Goal: Task Accomplishment & Management: Use online tool/utility

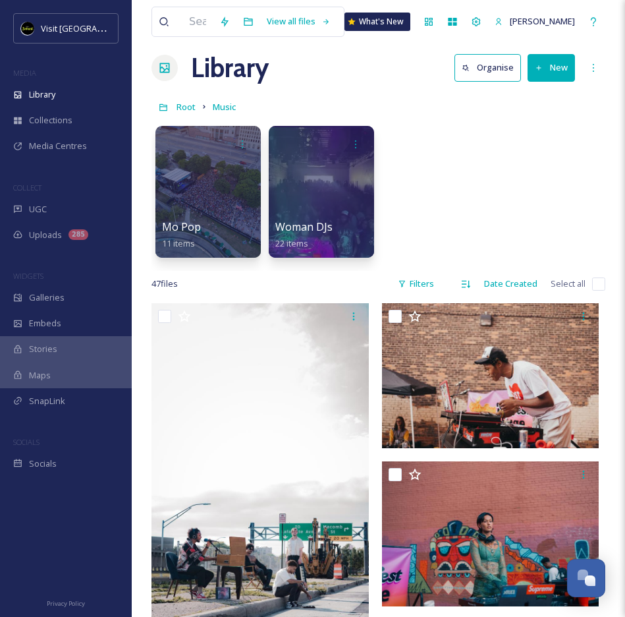
scroll to position [1315, 0]
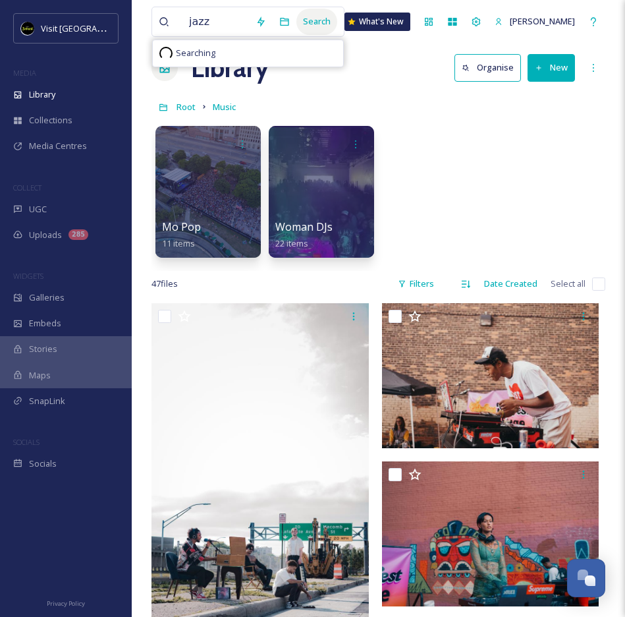
type input "jazz"
click at [337, 23] on div "Search" at bounding box center [316, 22] width 41 height 26
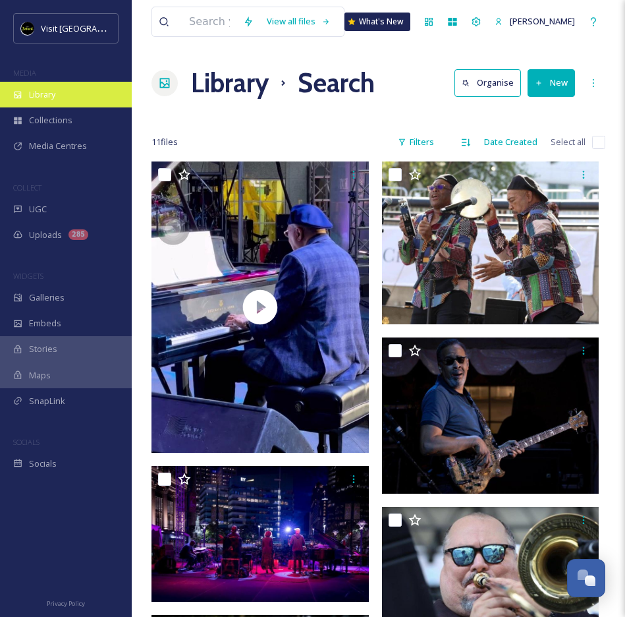
click at [52, 94] on span "Library" at bounding box center [42, 94] width 26 height 13
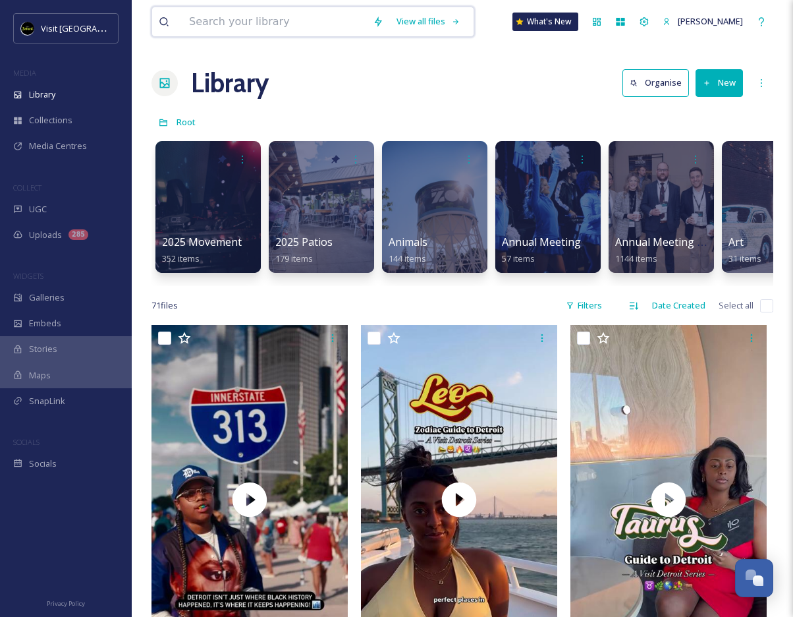
click at [284, 26] on input at bounding box center [274, 21] width 184 height 29
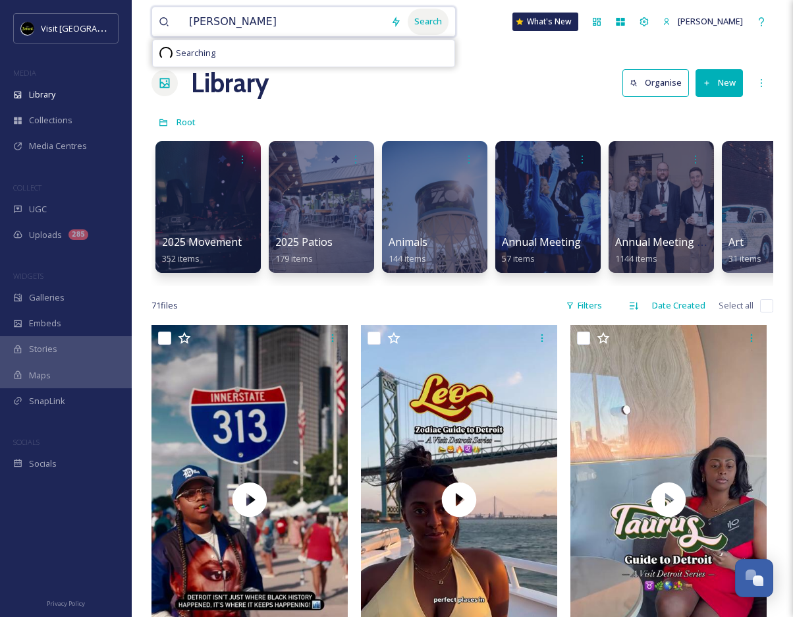
type input "[PERSON_NAME]"
click at [449, 20] on div "Search" at bounding box center [428, 22] width 41 height 26
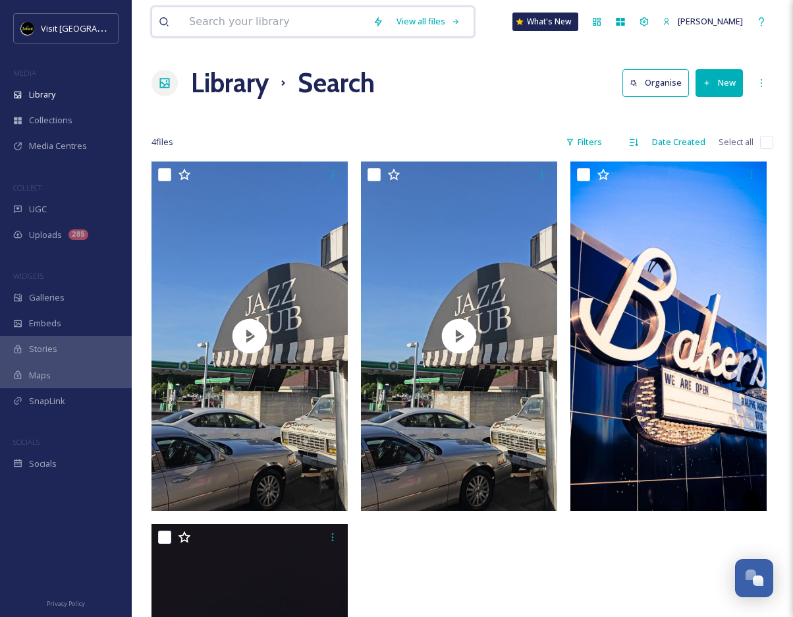
click at [307, 28] on input at bounding box center [274, 21] width 184 height 29
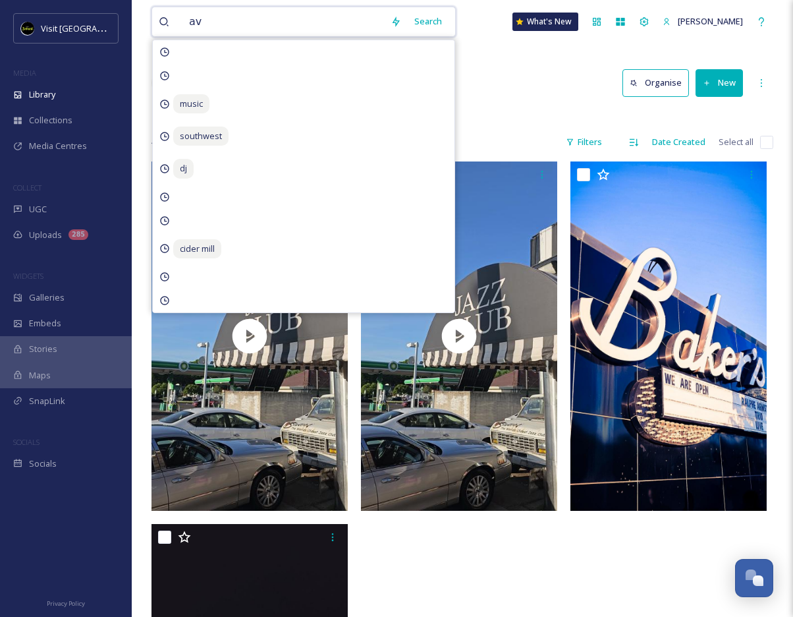
type input "ave"
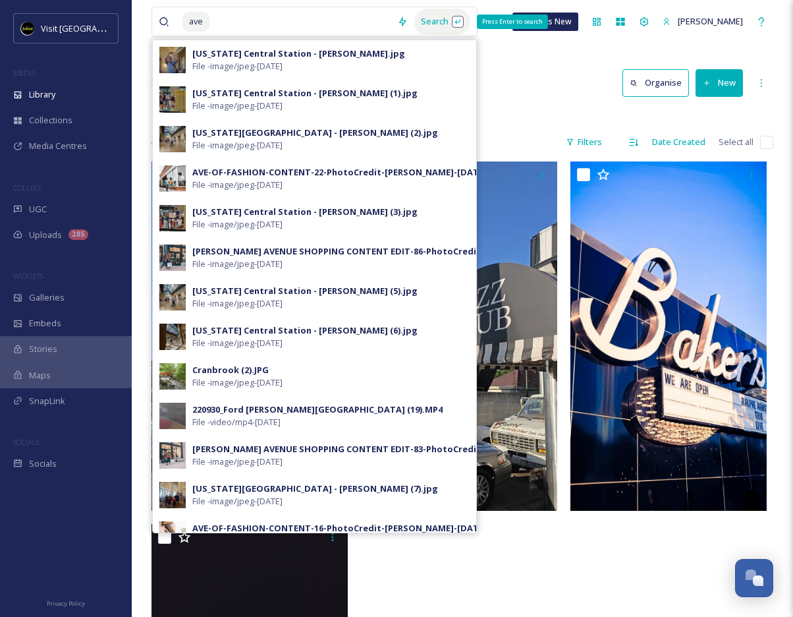
click at [453, 23] on div "Search Press Enter to search" at bounding box center [442, 22] width 56 height 26
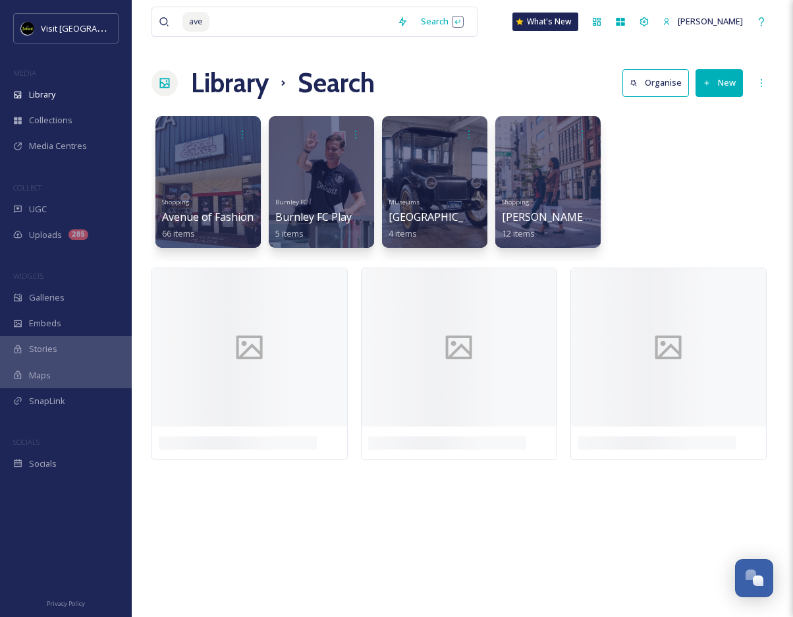
click at [549, 87] on div "Library Search Organise New" at bounding box center [463, 83] width 622 height 40
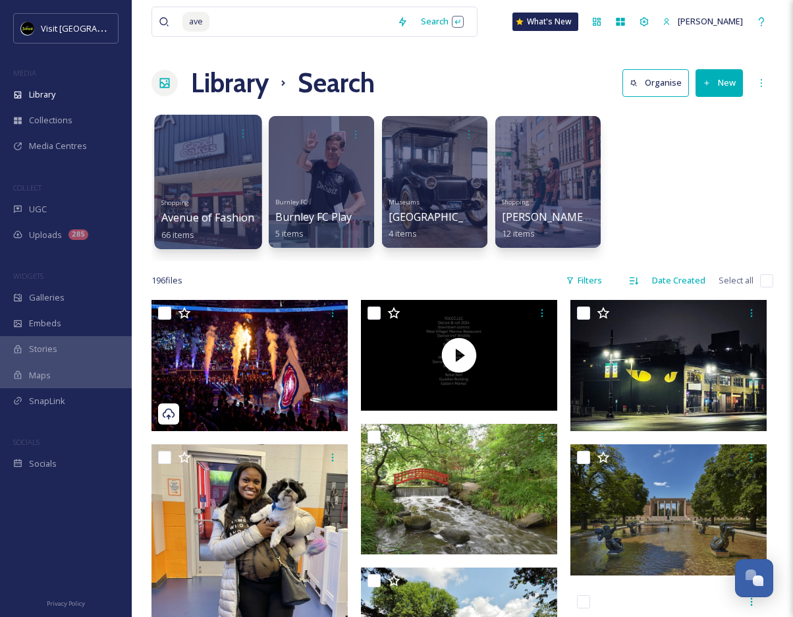
click at [218, 159] on div at bounding box center [207, 182] width 107 height 134
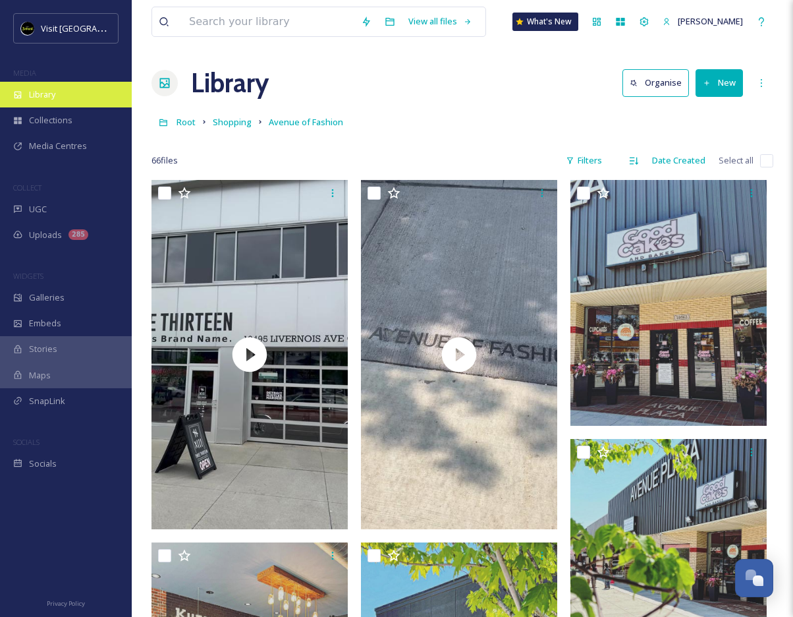
click at [53, 98] on span "Library" at bounding box center [42, 94] width 26 height 13
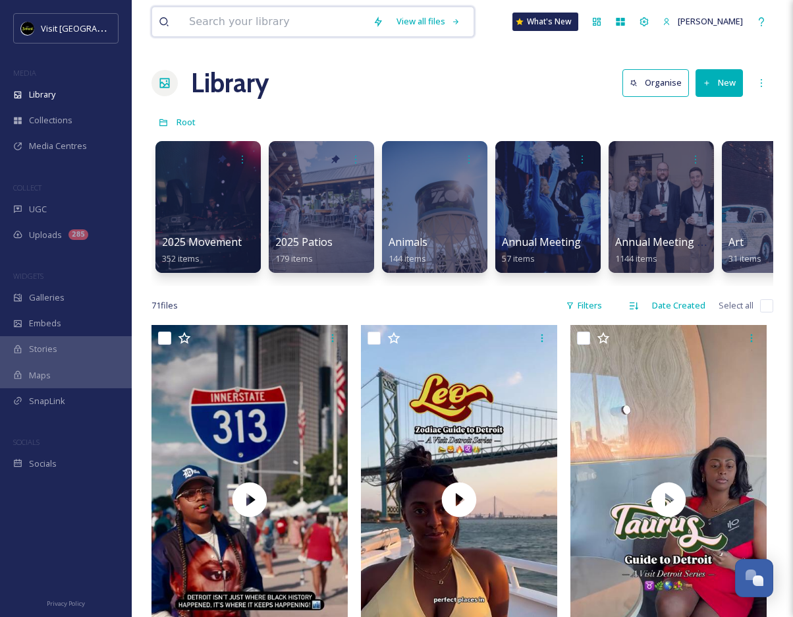
click at [223, 24] on input at bounding box center [274, 21] width 184 height 29
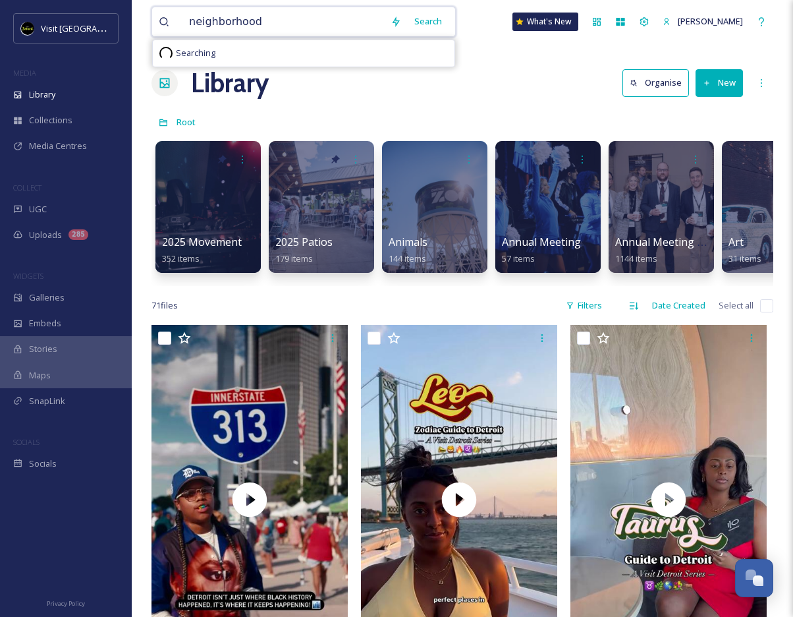
type input "neighborhoods"
click at [465, 30] on div "Search Press Enter to search" at bounding box center [467, 22] width 56 height 26
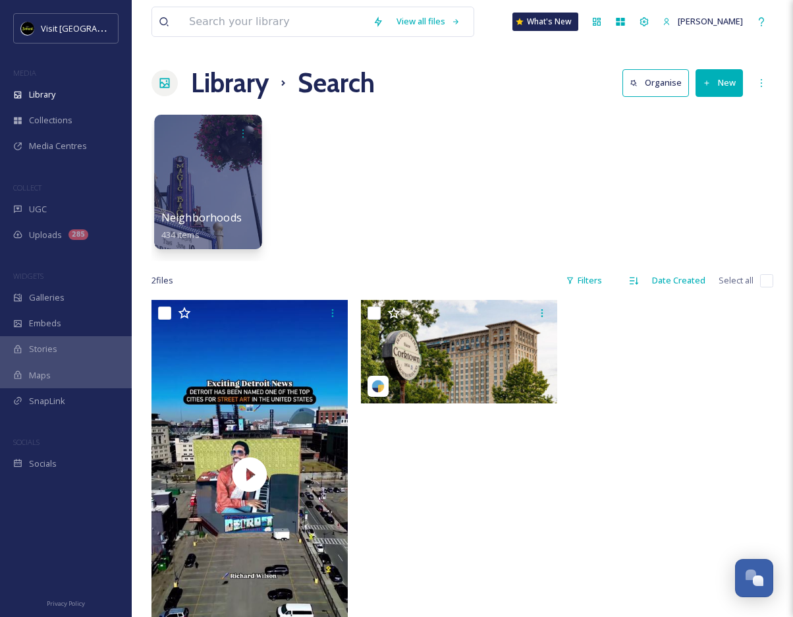
click at [200, 184] on div at bounding box center [207, 182] width 107 height 134
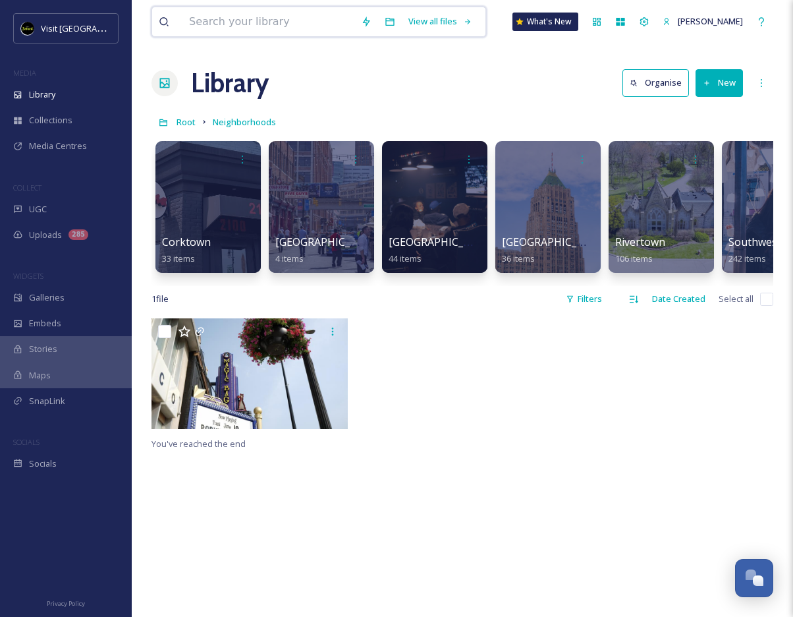
click at [307, 23] on input at bounding box center [268, 21] width 172 height 29
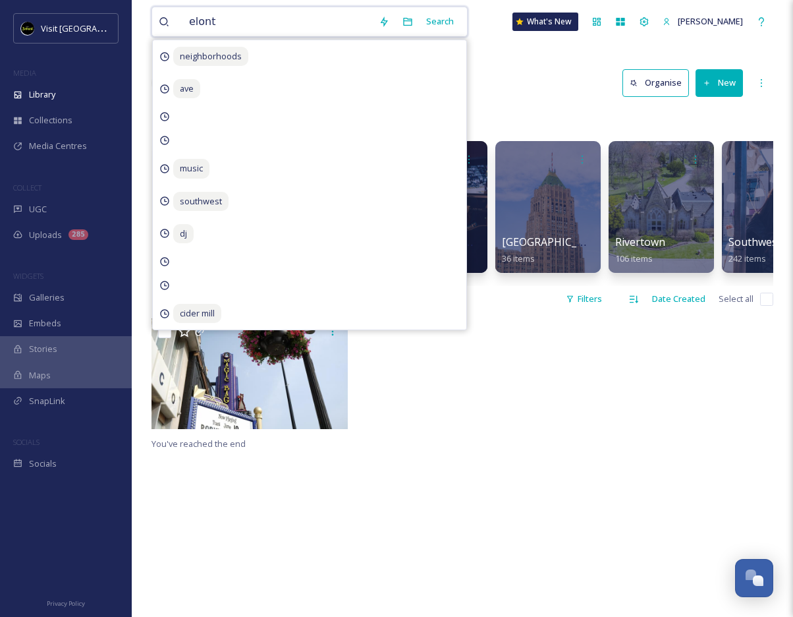
type input "elonte"
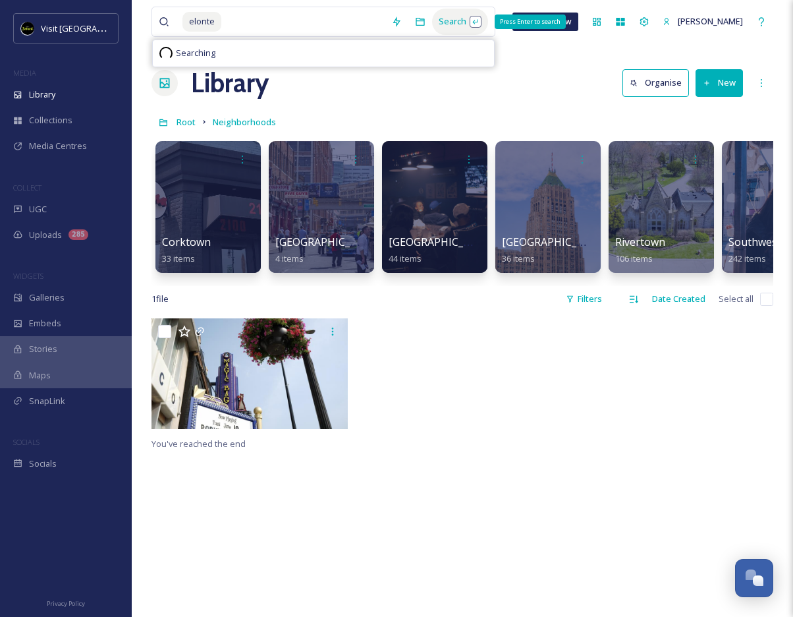
click at [461, 14] on div "Search Press Enter to search" at bounding box center [460, 22] width 56 height 26
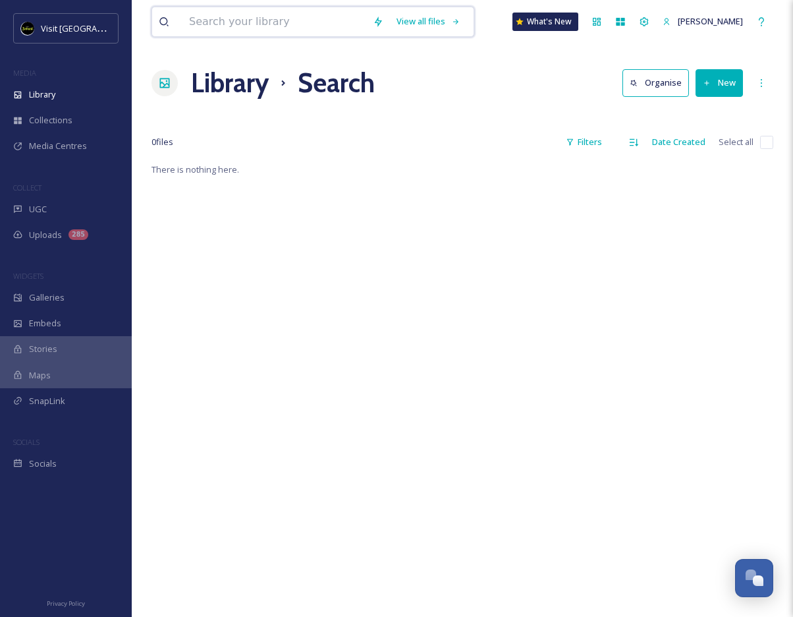
click at [309, 23] on input at bounding box center [274, 21] width 184 height 29
drag, startPoint x: 309, startPoint y: 23, endPoint x: 450, endPoint y: 18, distance: 141.1
click at [449, 18] on div "Search" at bounding box center [428, 22] width 41 height 26
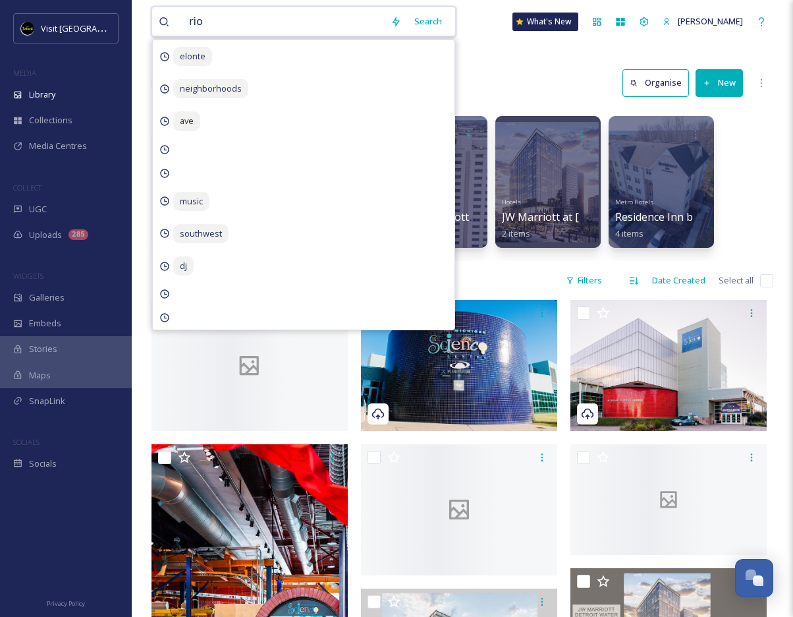
click at [331, 29] on input "rio" at bounding box center [283, 21] width 202 height 29
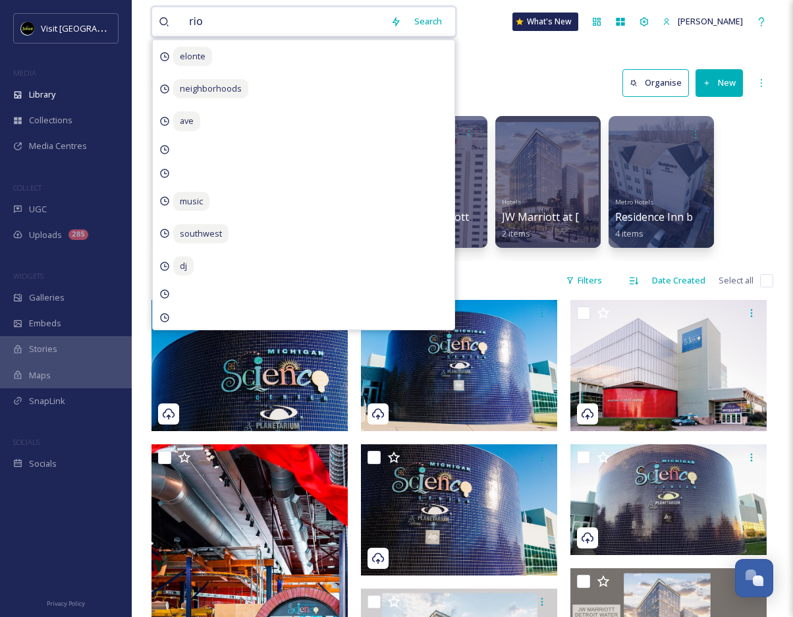
click at [331, 29] on input "rio" at bounding box center [283, 21] width 202 height 29
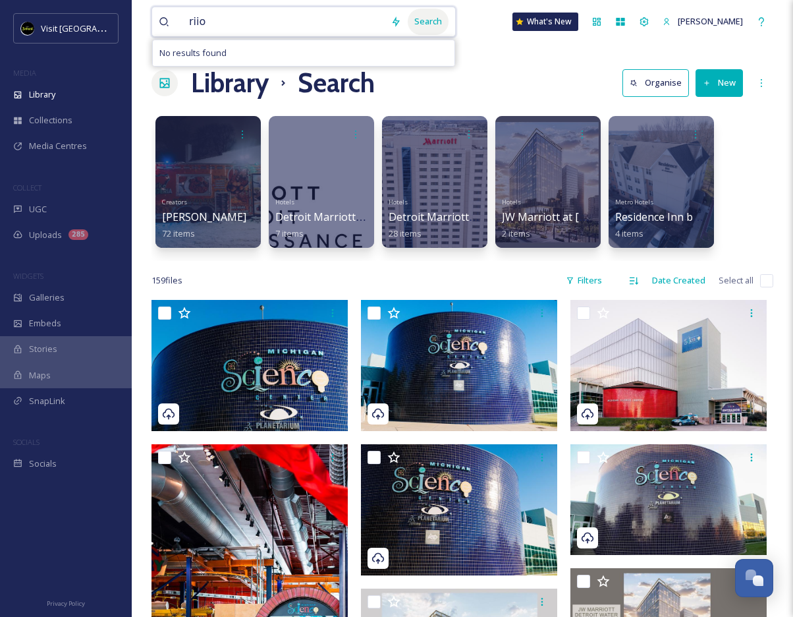
type input "riio"
click at [447, 20] on div "Search" at bounding box center [428, 22] width 41 height 26
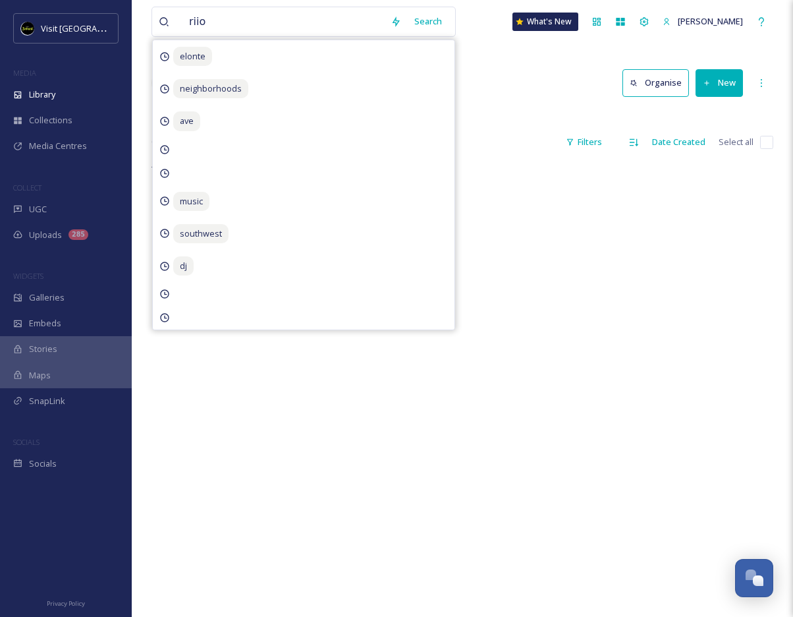
click at [504, 44] on div "riio Search elonte neighborhoods ave music southwest dj What's [GEOGRAPHIC_DATA…" at bounding box center [462, 389] width 661 height 778
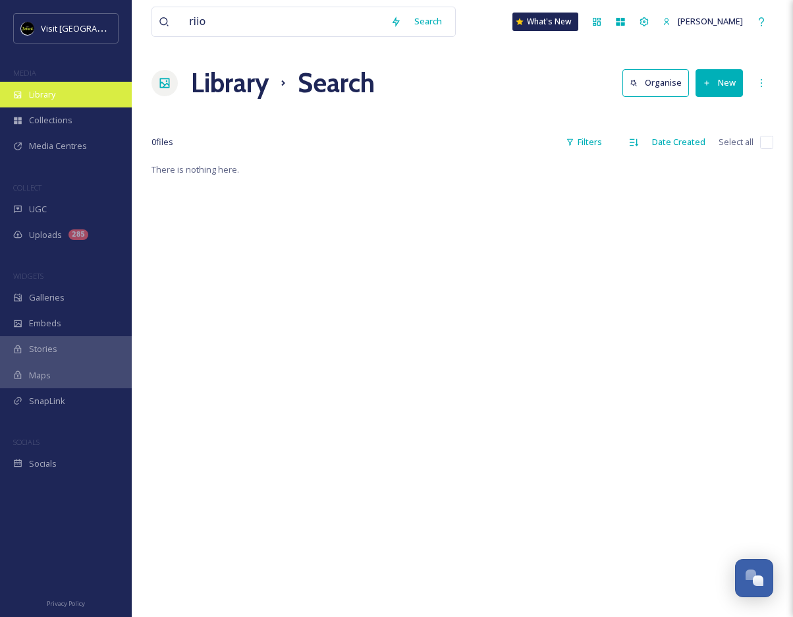
click at [88, 94] on div "Library" at bounding box center [66, 95] width 132 height 26
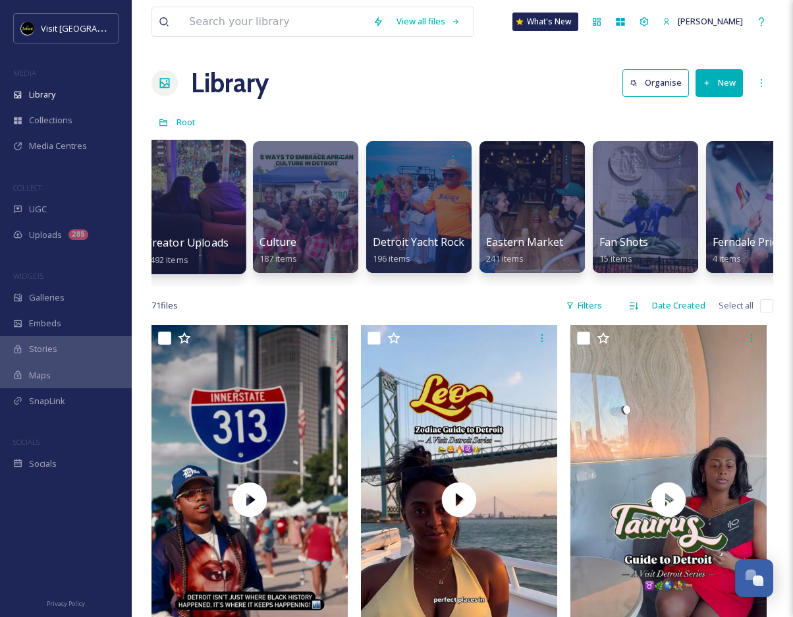
scroll to position [0, 1351]
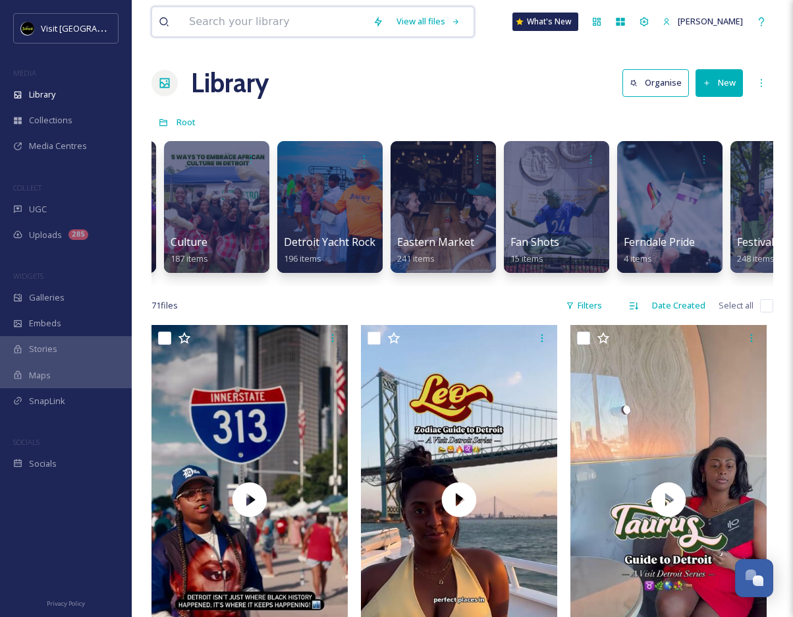
click at [304, 28] on input at bounding box center [274, 21] width 184 height 29
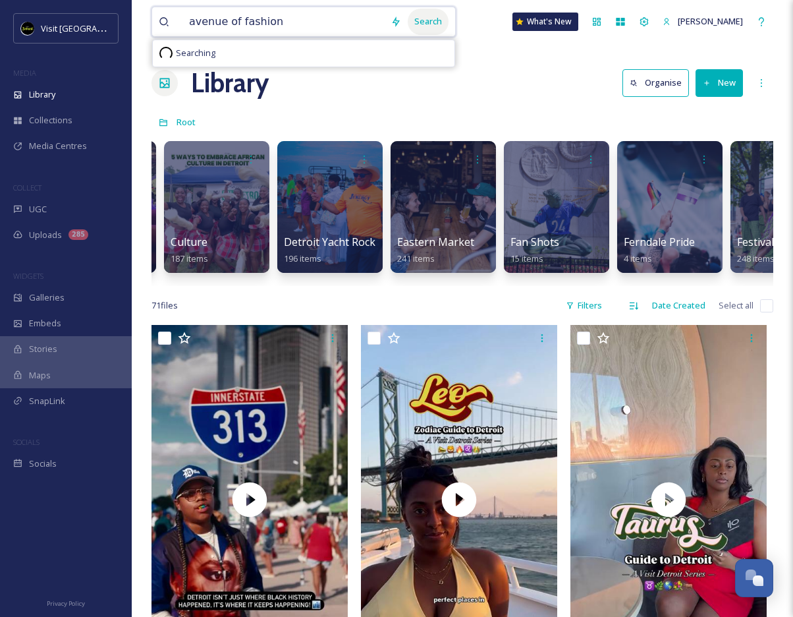
type input "avenue of fashion"
click at [447, 19] on div "Search" at bounding box center [428, 22] width 41 height 26
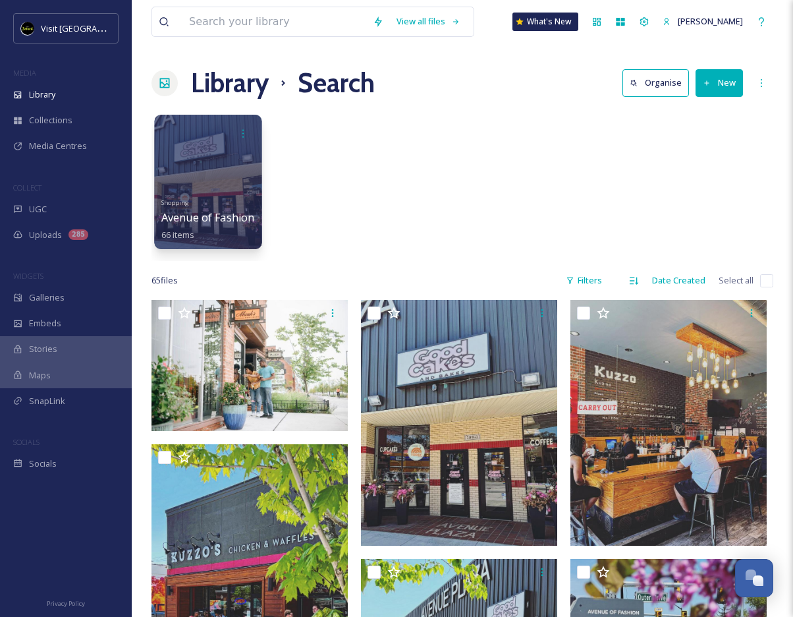
click at [235, 175] on div at bounding box center [207, 182] width 107 height 134
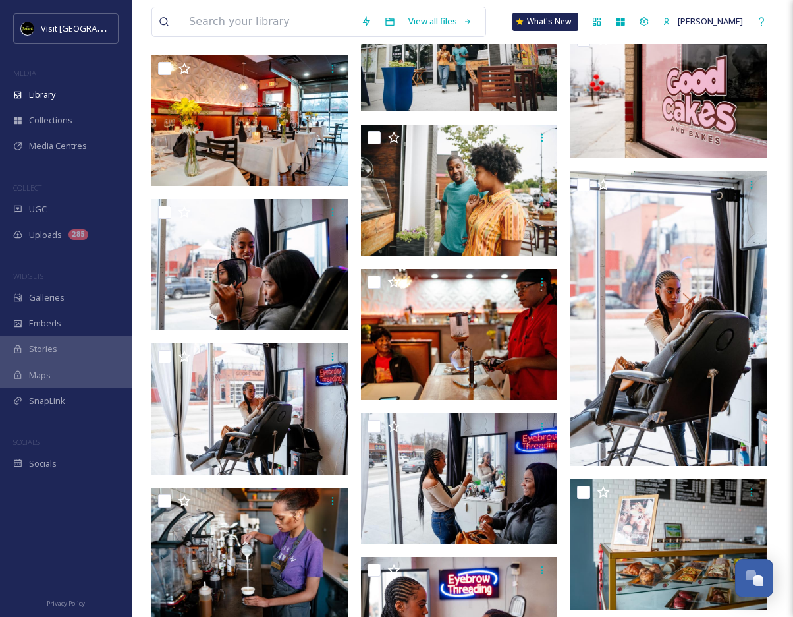
scroll to position [2535, 0]
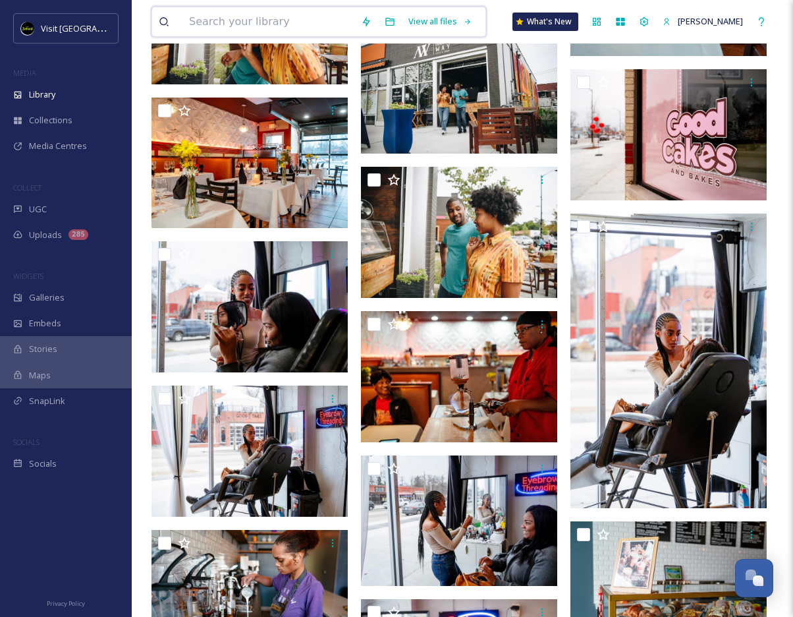
click at [275, 20] on input at bounding box center [268, 21] width 172 height 29
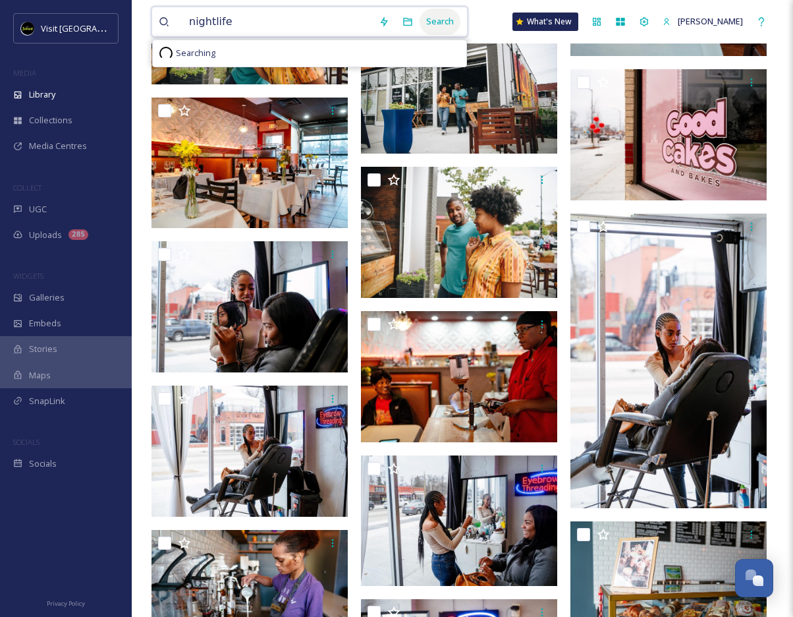
type input "nightlife"
click at [440, 14] on div "Search" at bounding box center [440, 22] width 41 height 26
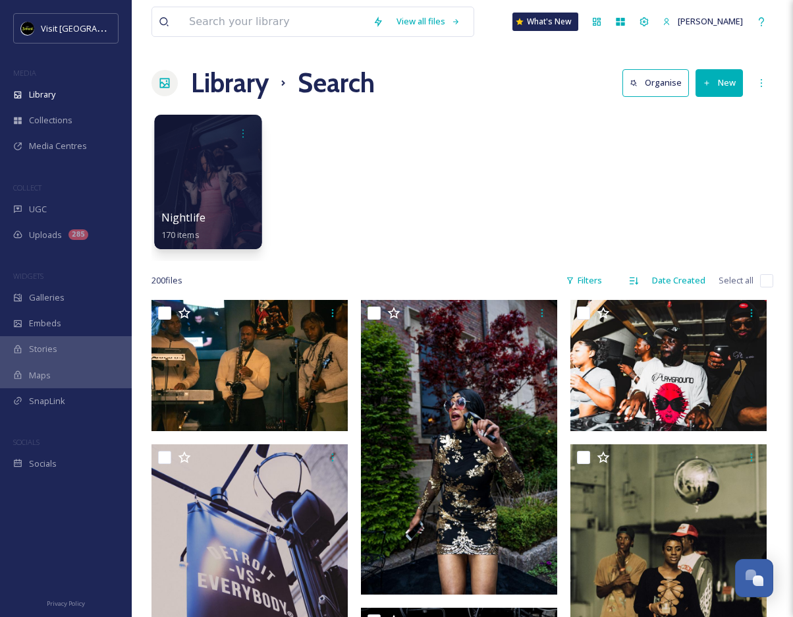
click at [220, 169] on div at bounding box center [207, 182] width 107 height 134
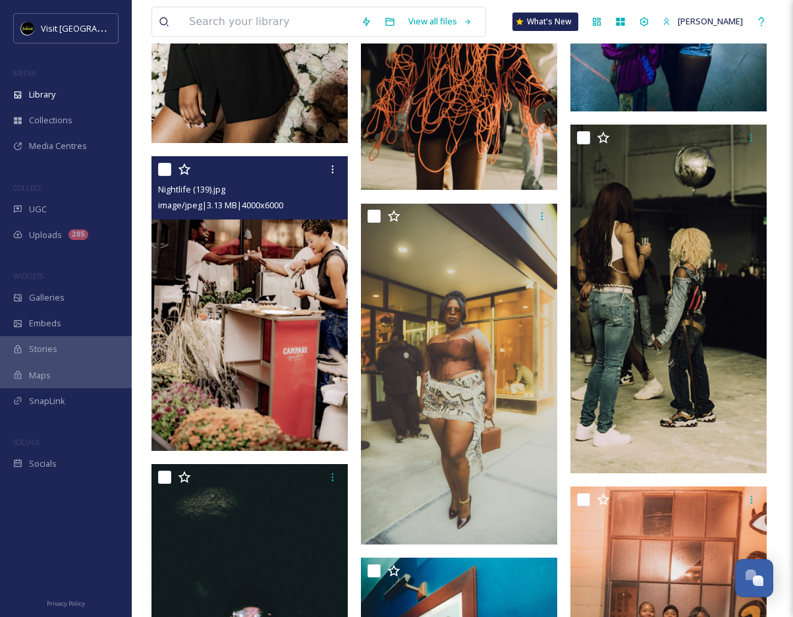
scroll to position [3829, 0]
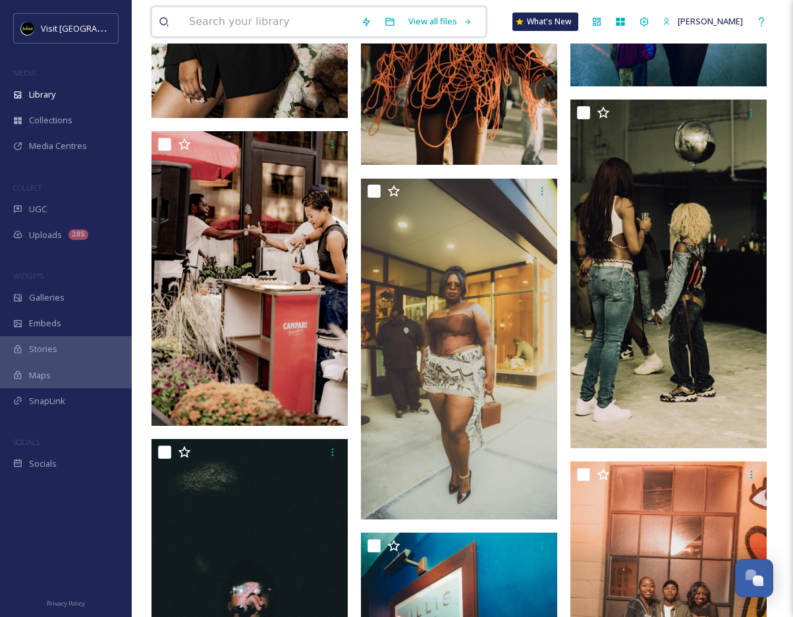
click at [262, 17] on input at bounding box center [268, 21] width 172 height 29
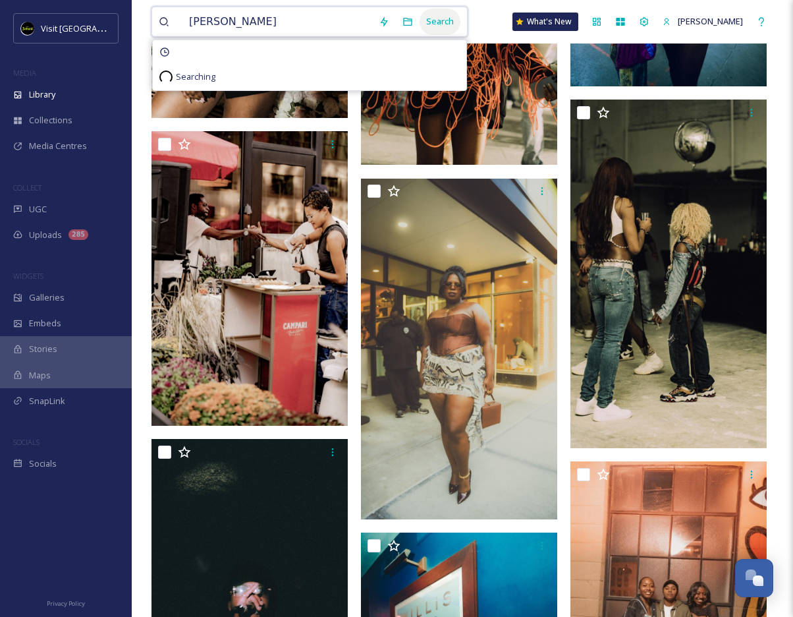
type input "[PERSON_NAME]"
click at [460, 19] on div "Search" at bounding box center [440, 22] width 41 height 26
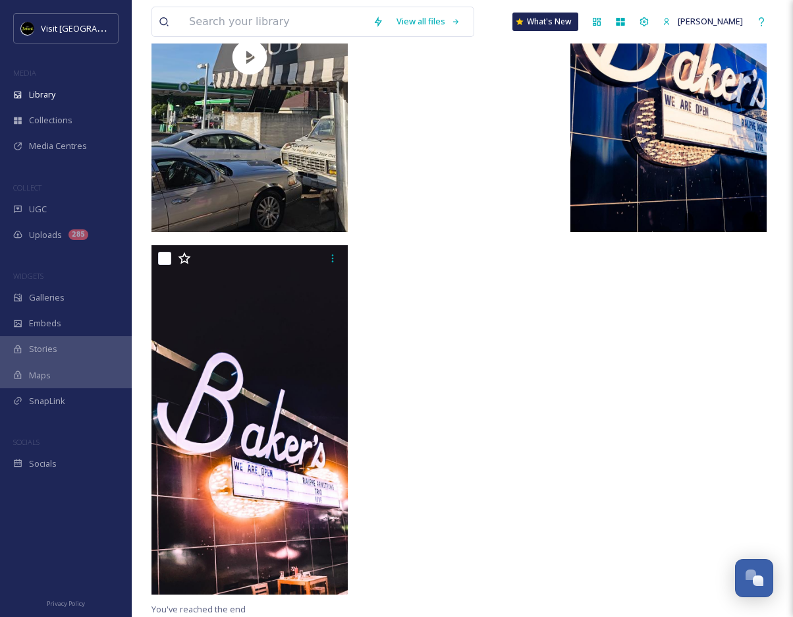
scroll to position [278, 0]
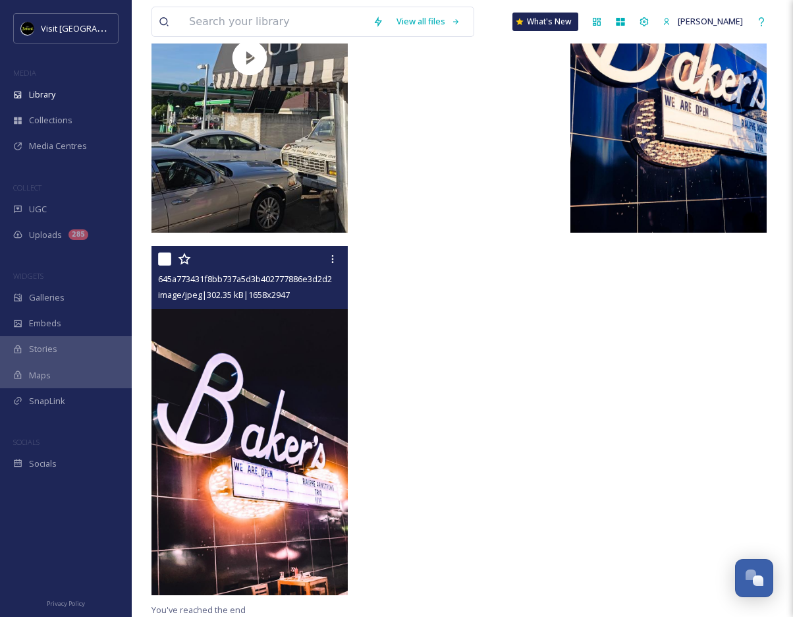
click at [300, 405] on img at bounding box center [250, 420] width 196 height 349
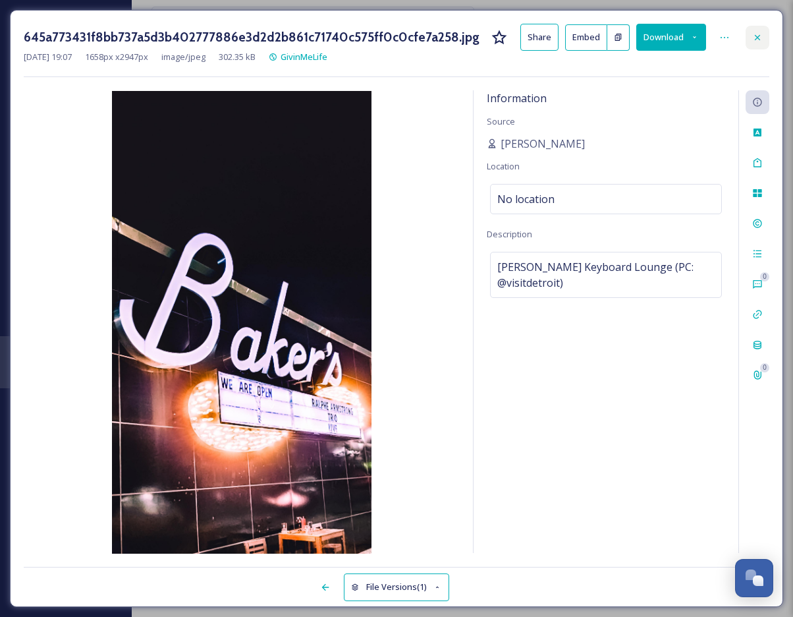
click at [624, 38] on div at bounding box center [758, 38] width 24 height 24
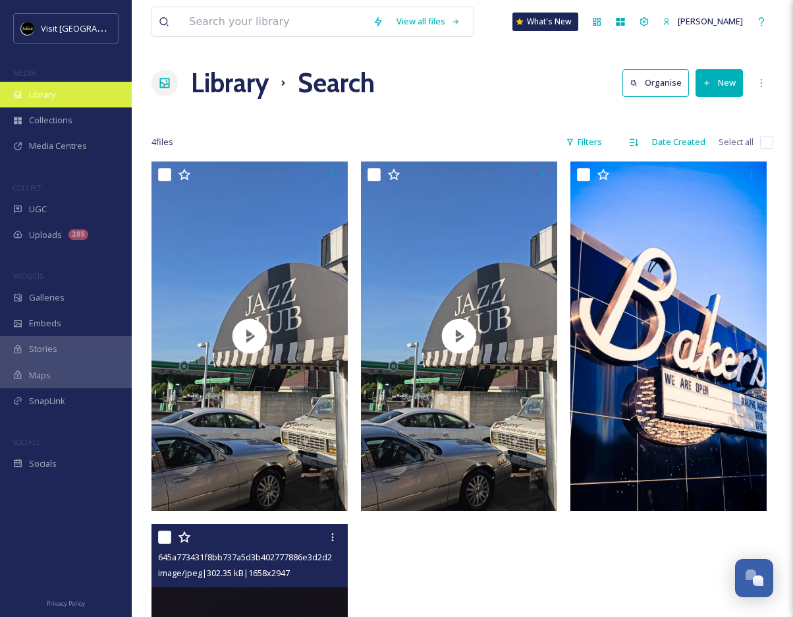
click at [70, 106] on div "Library" at bounding box center [66, 95] width 132 height 26
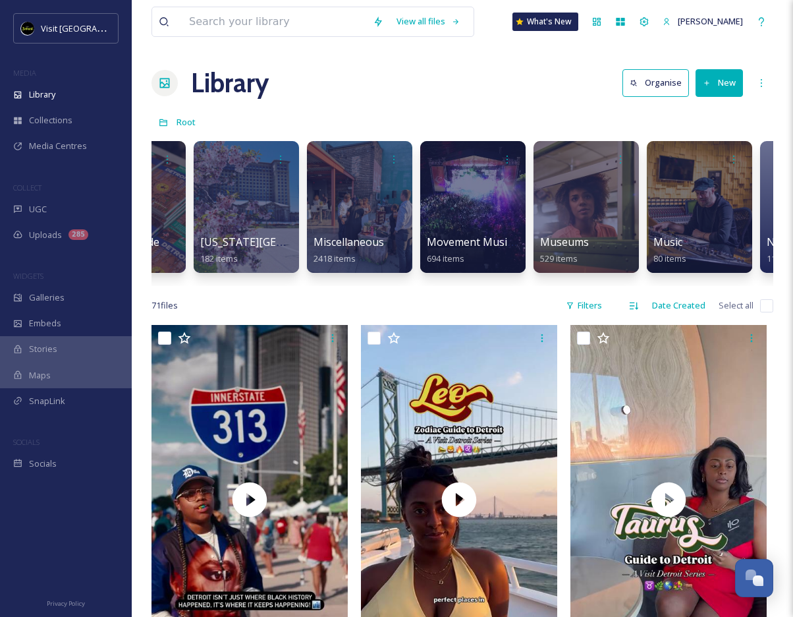
scroll to position [0, 3702]
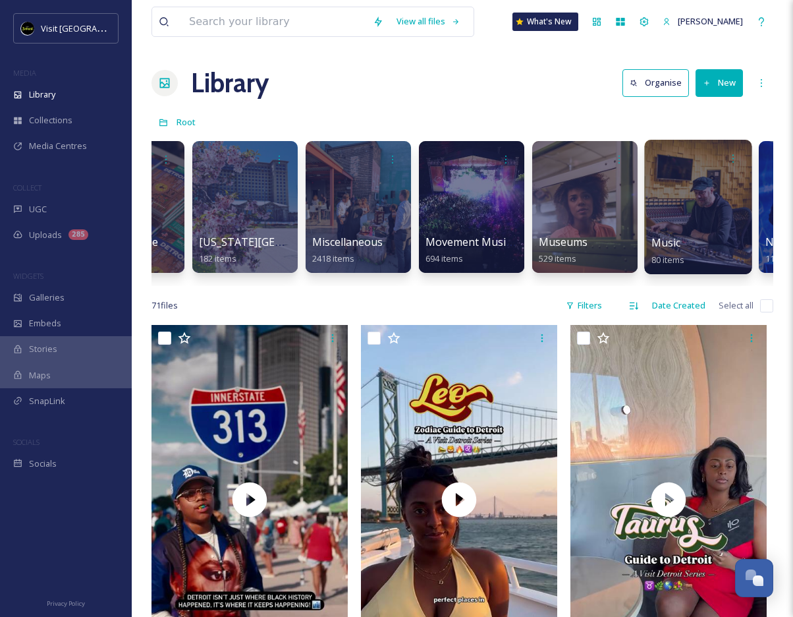
click at [624, 195] on div at bounding box center [697, 207] width 107 height 134
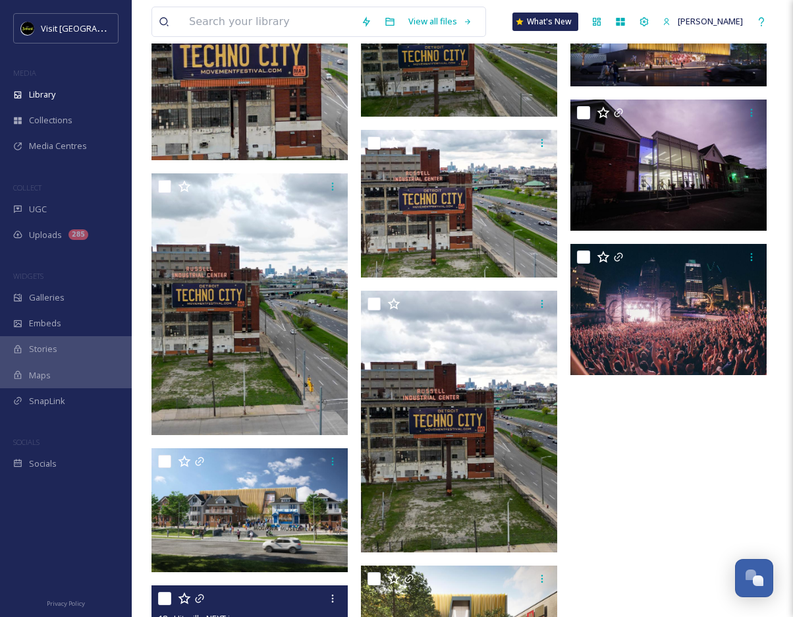
scroll to position [2351, 0]
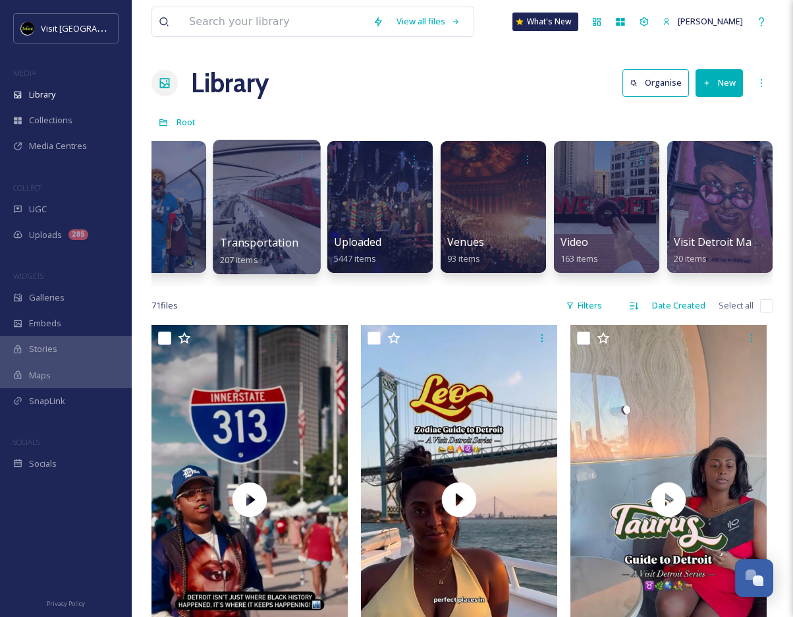
scroll to position [0, 5832]
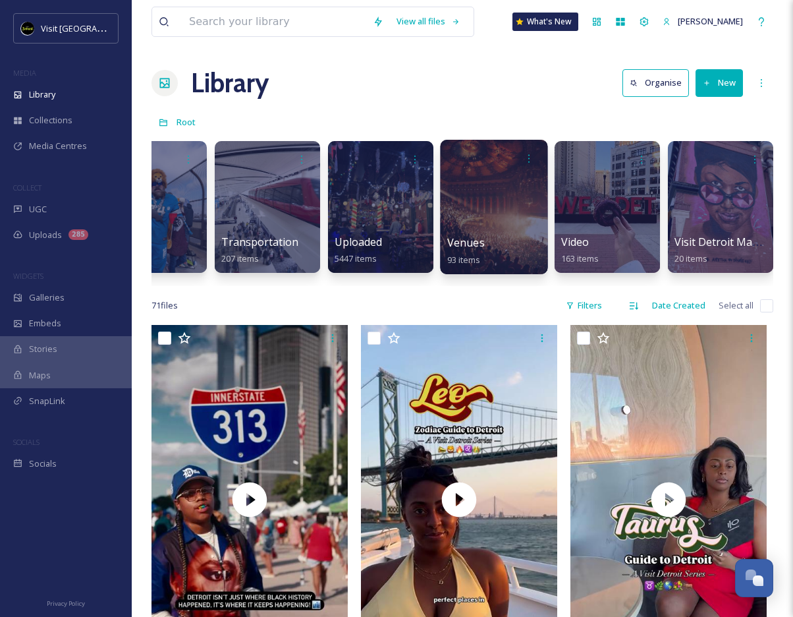
click at [512, 208] on div at bounding box center [493, 207] width 107 height 134
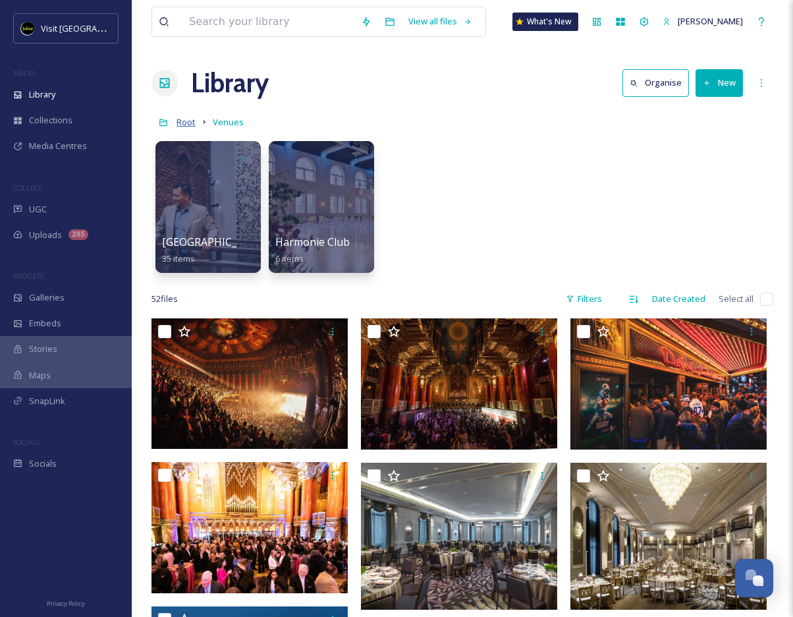
click at [190, 128] on span "Root" at bounding box center [186, 122] width 19 height 12
click at [279, 18] on input at bounding box center [268, 21] width 172 height 29
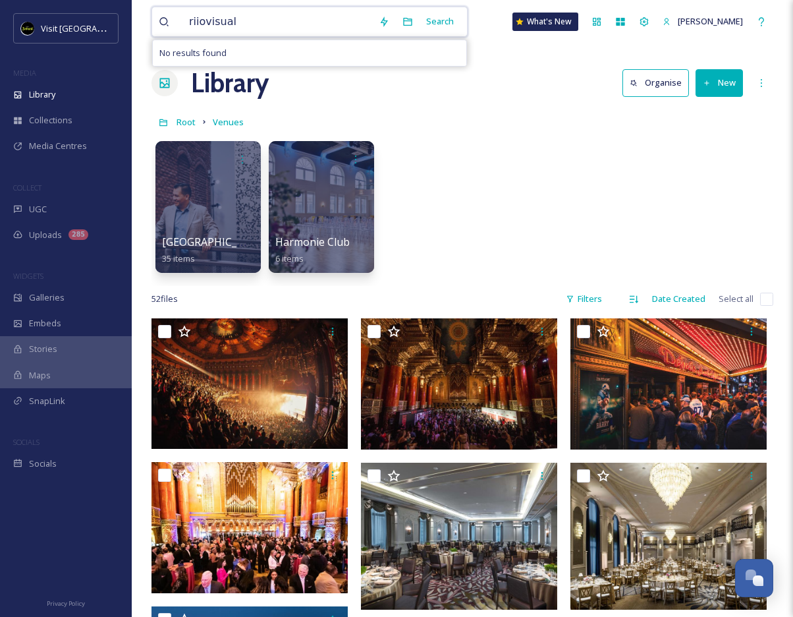
type input "riiovisuals"
click at [485, 21] on div "Search Press Enter to search" at bounding box center [467, 22] width 56 height 26
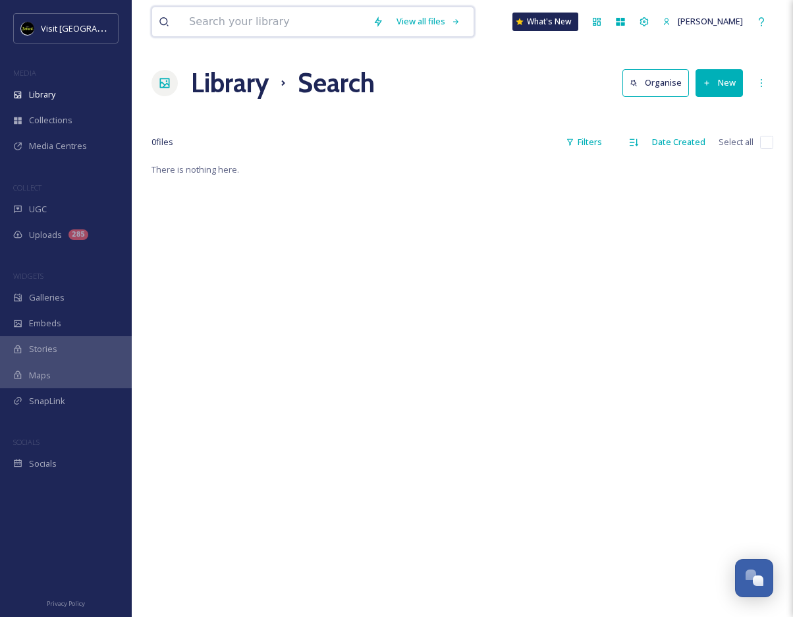
click at [352, 25] on input at bounding box center [274, 21] width 184 height 29
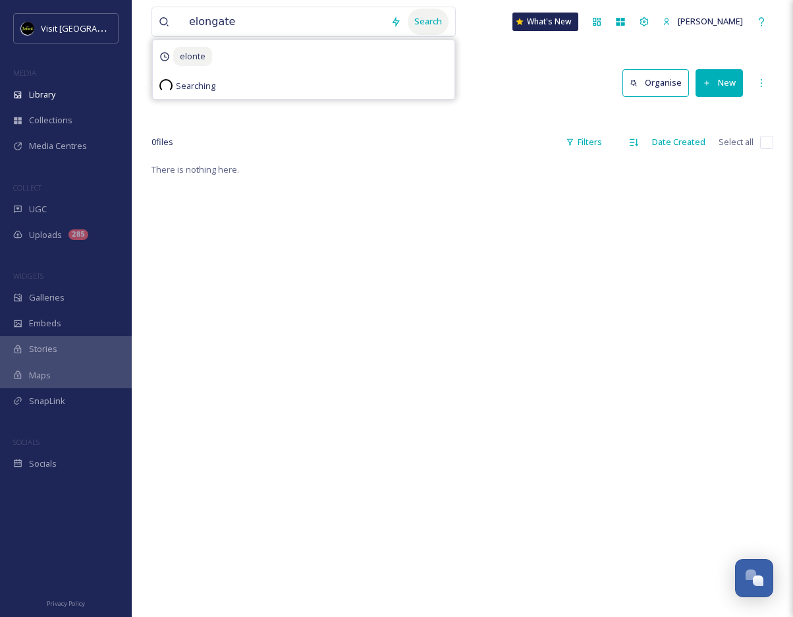
drag, startPoint x: 495, startPoint y: 41, endPoint x: 441, endPoint y: 15, distance: 59.8
click at [441, 15] on div "Search" at bounding box center [428, 22] width 41 height 26
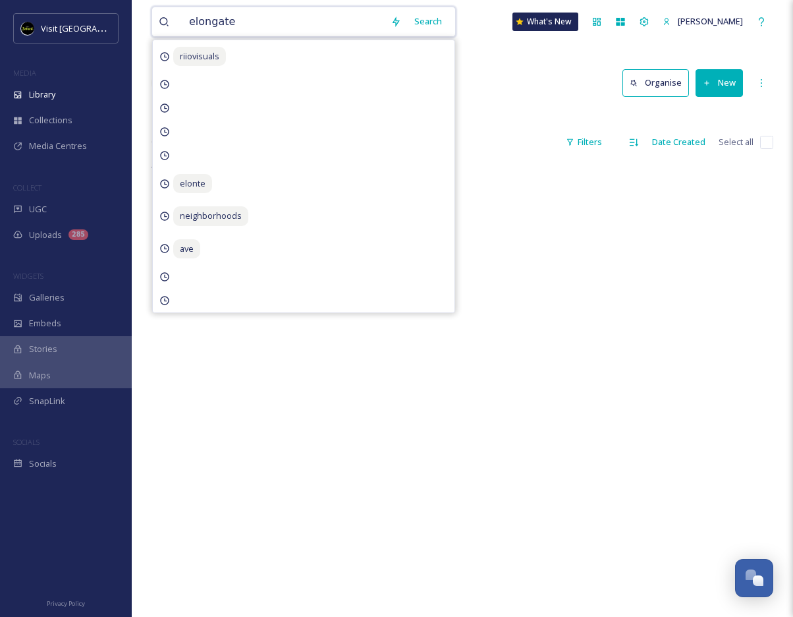
click at [310, 15] on input "elongate" at bounding box center [283, 21] width 202 height 29
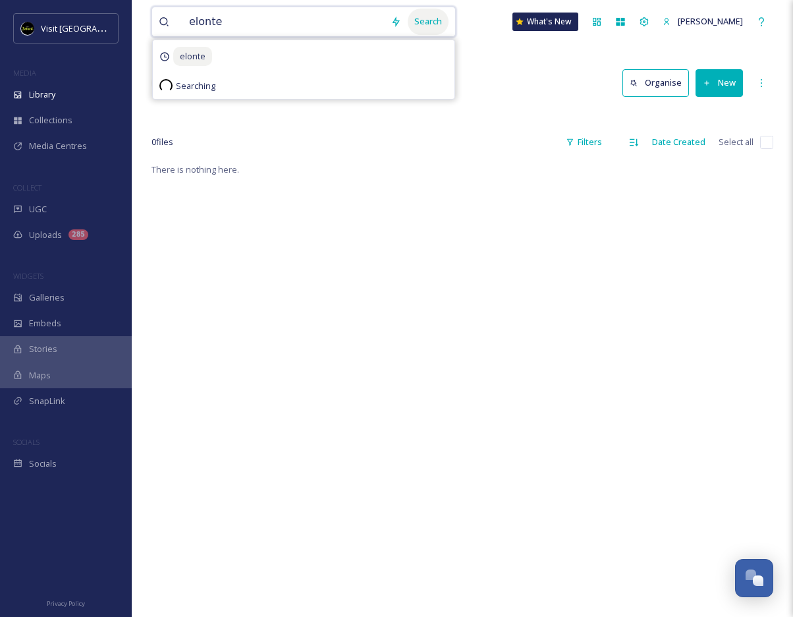
type input "elonte"
click at [431, 26] on div "Search" at bounding box center [428, 22] width 41 height 26
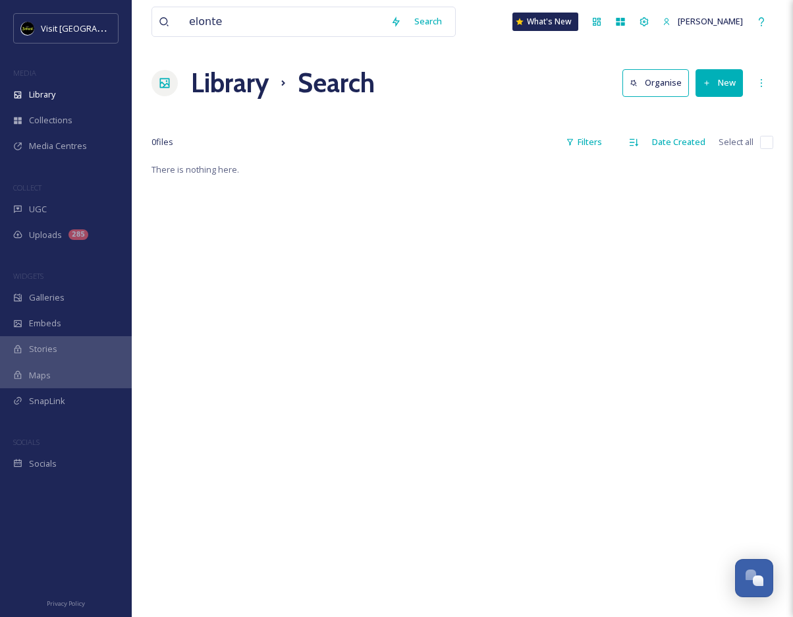
click at [504, 53] on div "elonte Search What's New [PERSON_NAME] Library Search Organise New Your Selecti…" at bounding box center [462, 389] width 661 height 778
click at [95, 92] on div "Library" at bounding box center [66, 95] width 132 height 26
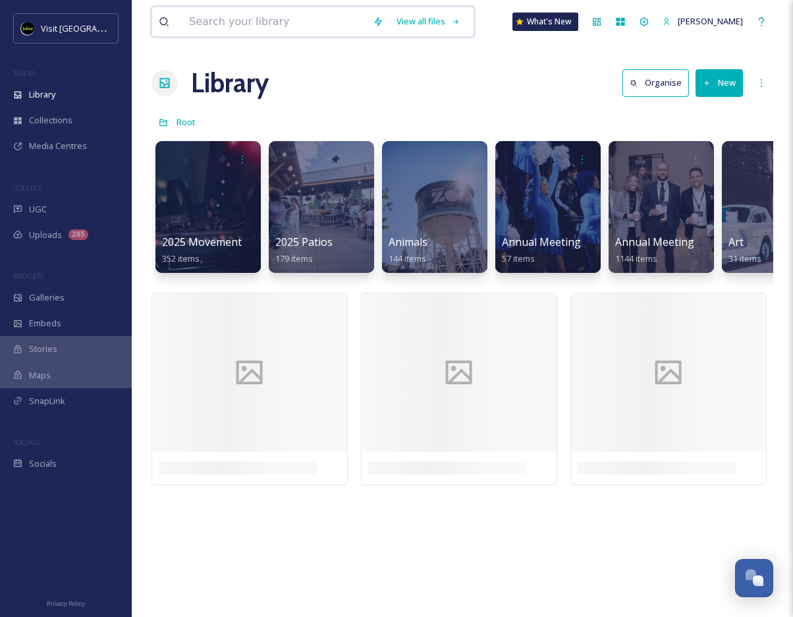
click at [227, 32] on input at bounding box center [274, 21] width 184 height 29
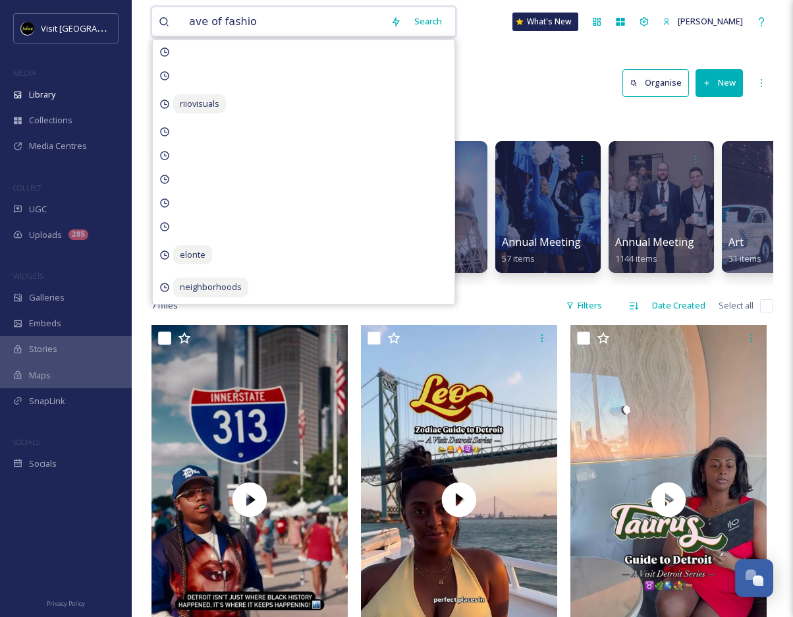
type input "ave of fashion"
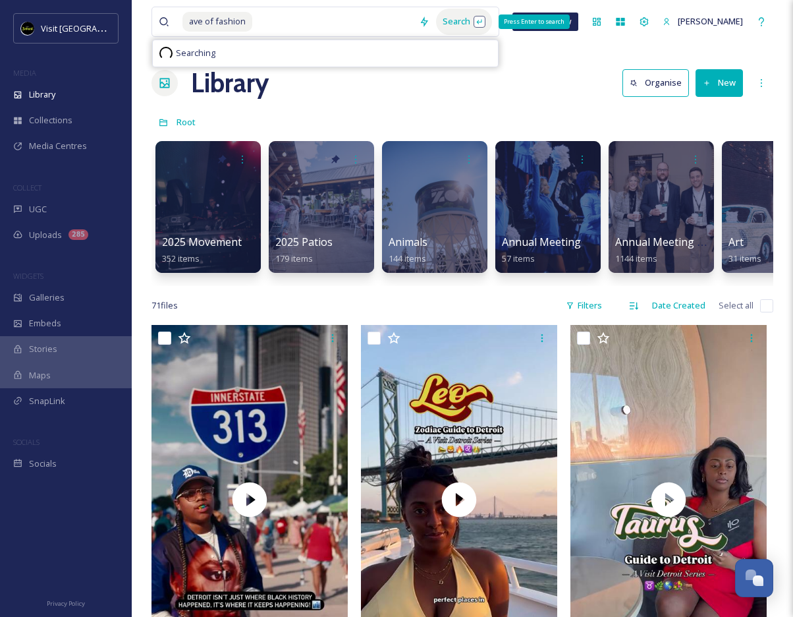
click at [480, 18] on div "Search Press Enter to search" at bounding box center [464, 22] width 56 height 26
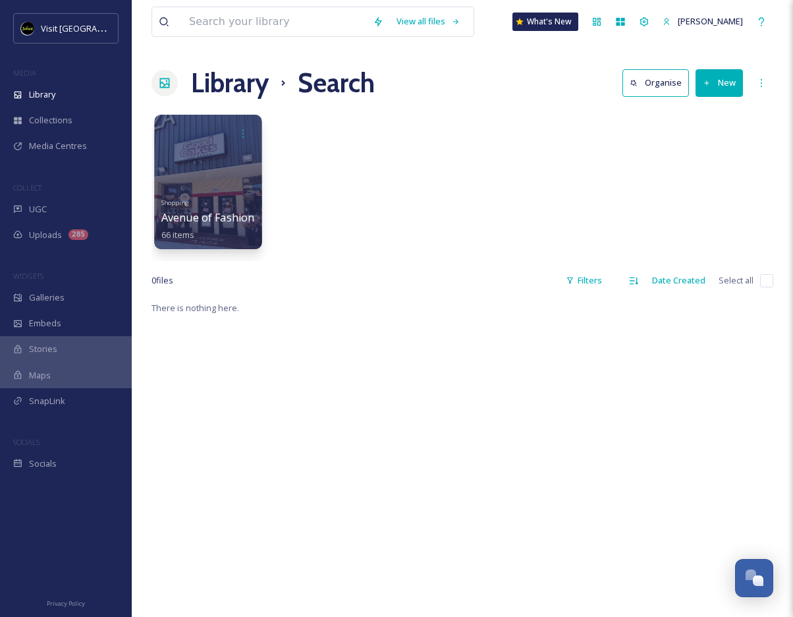
click at [206, 174] on div at bounding box center [207, 182] width 107 height 134
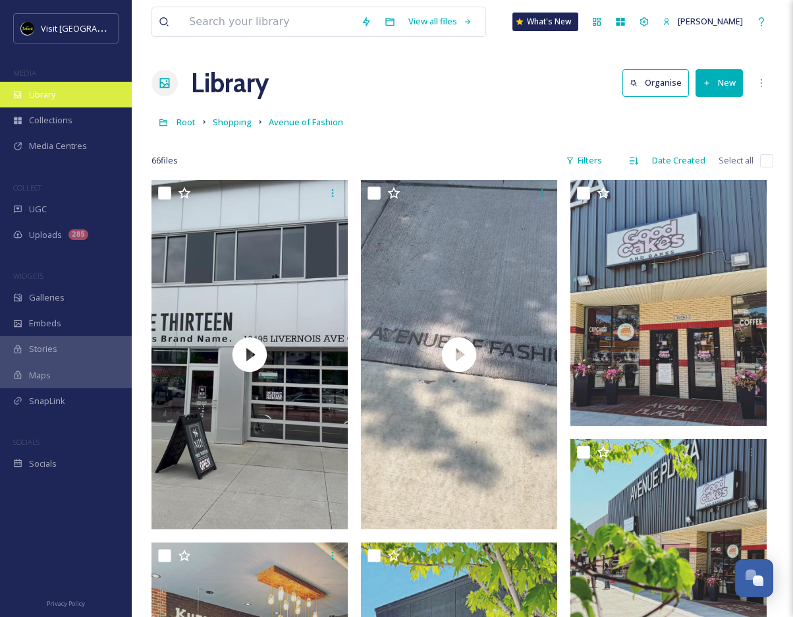
click at [57, 100] on div "Library" at bounding box center [66, 95] width 132 height 26
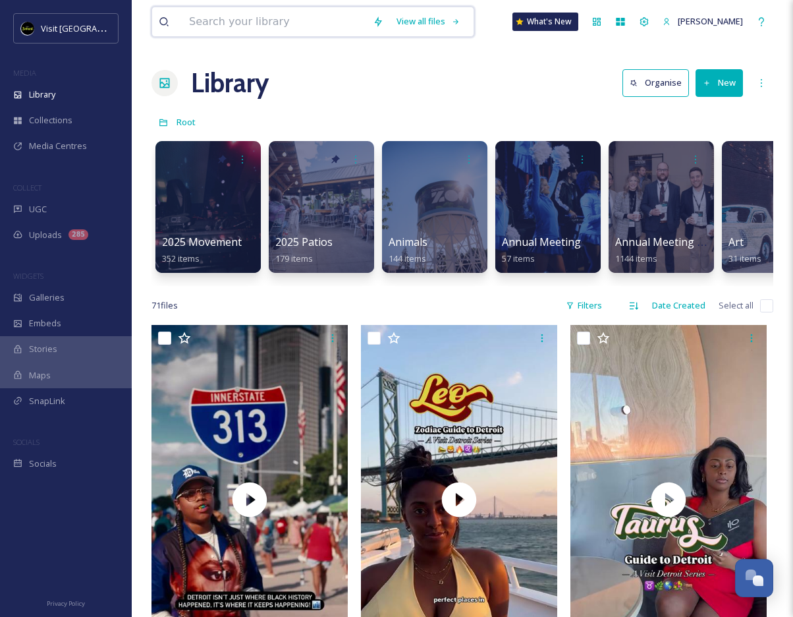
click at [286, 26] on input at bounding box center [274, 21] width 184 height 29
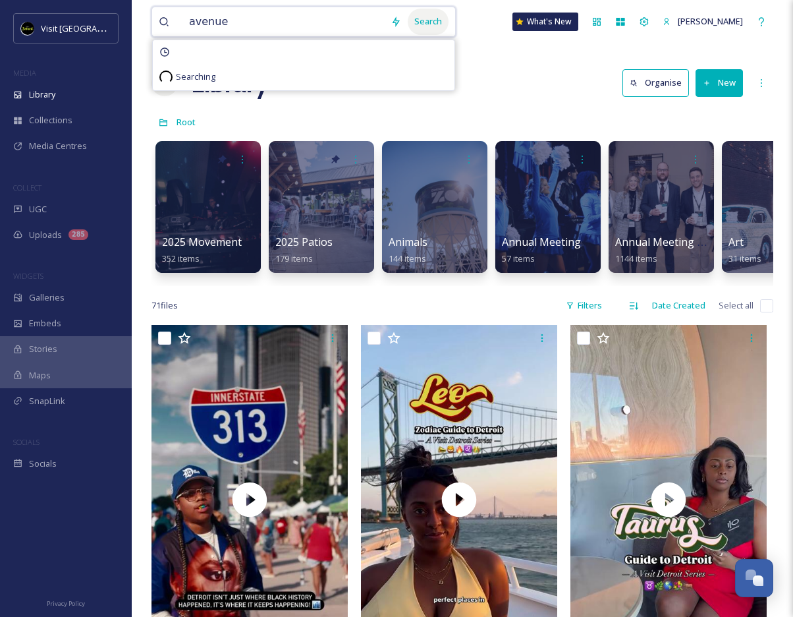
type input "avenue"
click at [449, 20] on div "Search" at bounding box center [428, 22] width 41 height 26
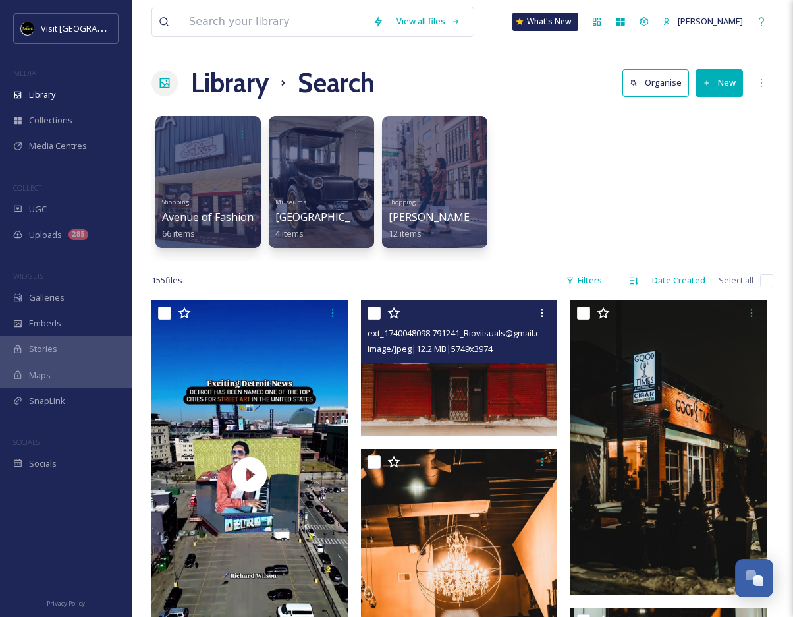
click at [511, 381] on img at bounding box center [459, 368] width 196 height 136
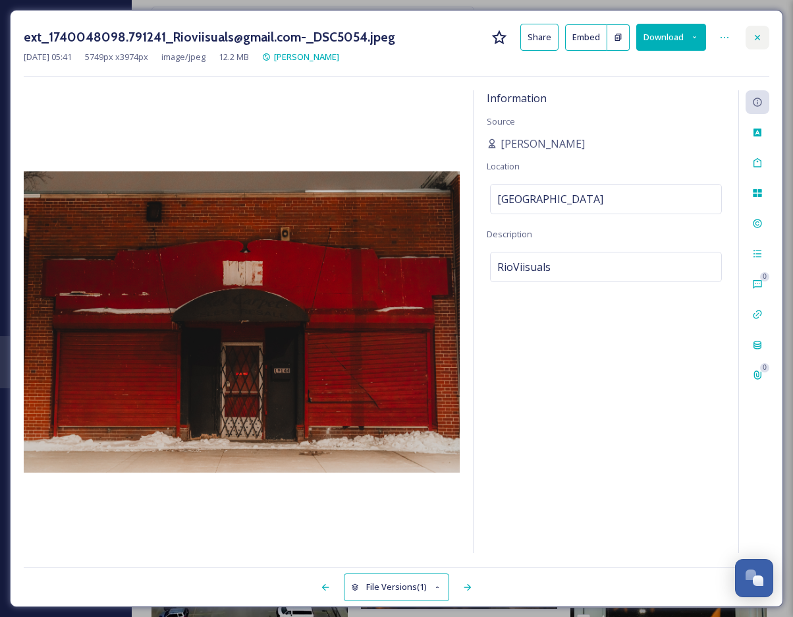
click at [624, 43] on div at bounding box center [758, 38] width 24 height 24
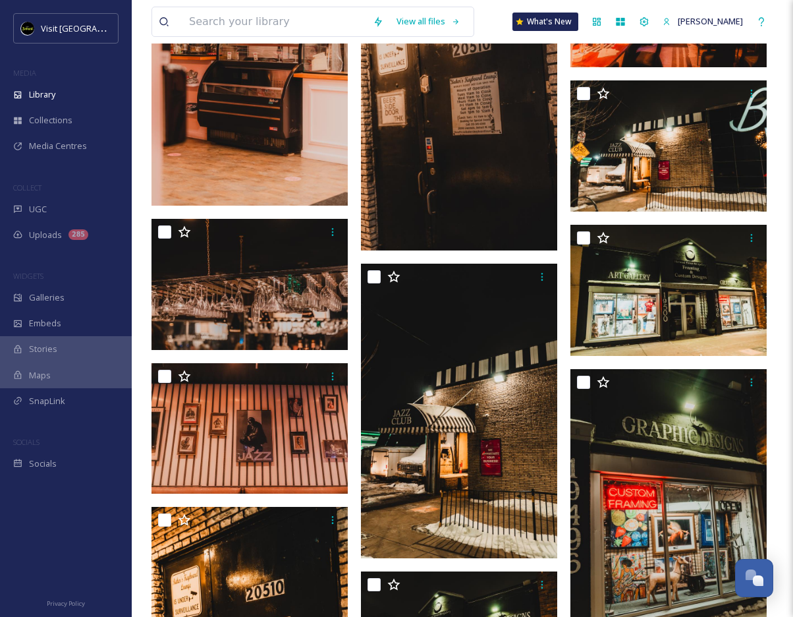
scroll to position [2445, 0]
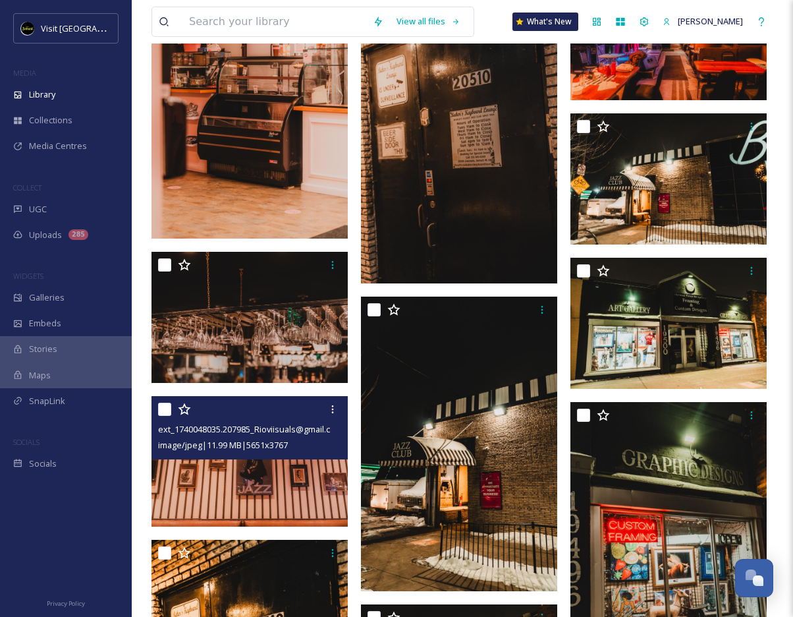
click at [277, 455] on div "ext_1740048035.207985_Rioviisuals@gmail.com-_DSC5013.jpeg image/jpeg | 11.99 MB…" at bounding box center [250, 427] width 196 height 63
click at [281, 484] on img at bounding box center [250, 461] width 196 height 131
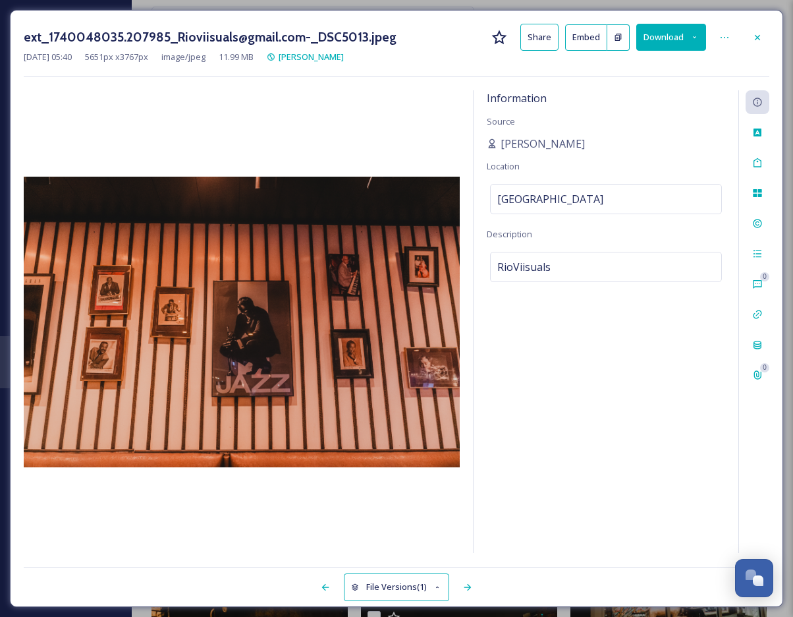
click at [624, 43] on button "Download" at bounding box center [671, 37] width 70 height 27
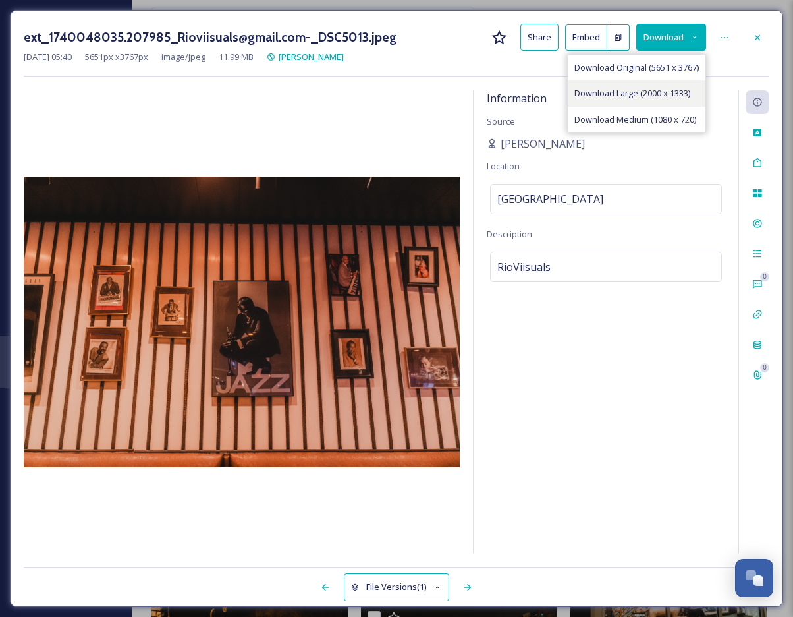
click at [624, 97] on span "Download Large (2000 x 1333)" at bounding box center [632, 93] width 116 height 13
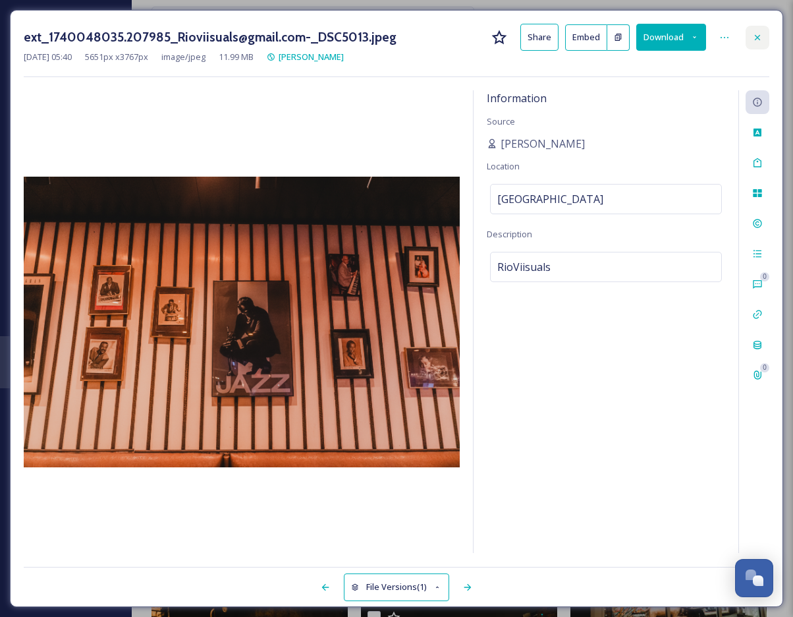
click at [624, 40] on icon at bounding box center [757, 37] width 11 height 11
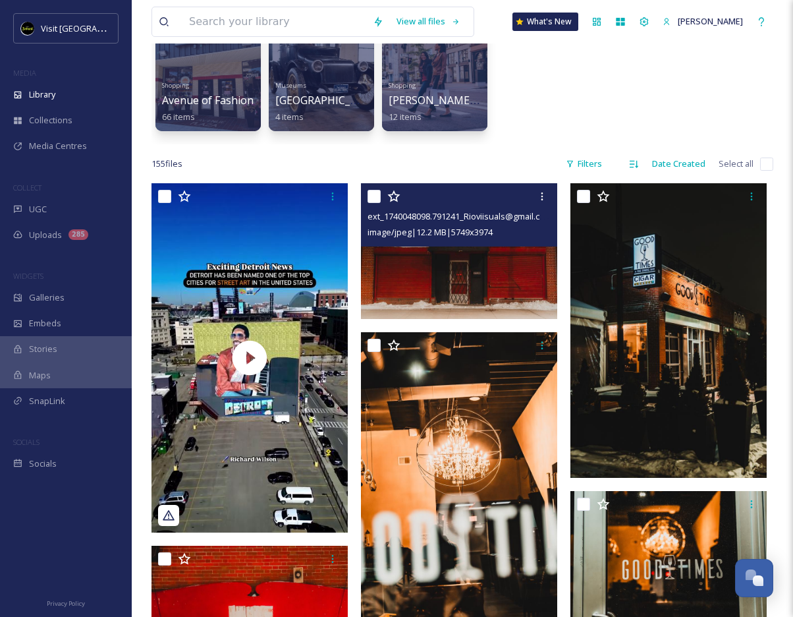
scroll to position [117, 0]
click at [372, 190] on input "checkbox" at bounding box center [374, 196] width 13 height 13
checkbox input "true"
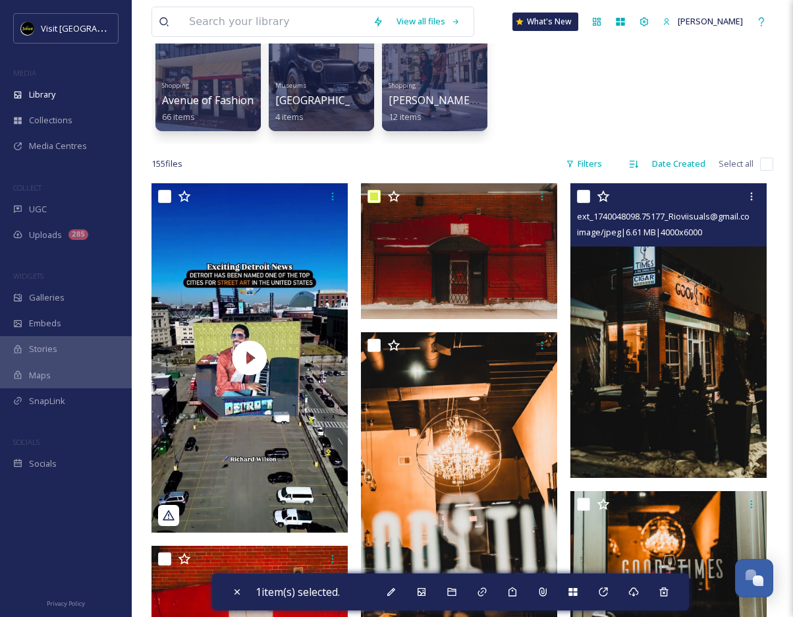
click at [577, 201] on input "checkbox" at bounding box center [583, 196] width 13 height 13
checkbox input "true"
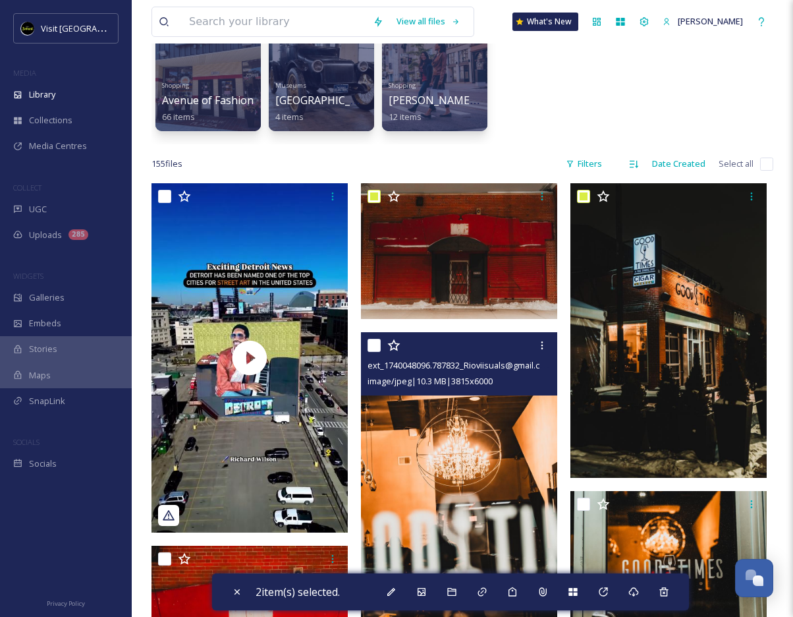
click at [372, 346] on input "checkbox" at bounding box center [374, 345] width 13 height 13
checkbox input "true"
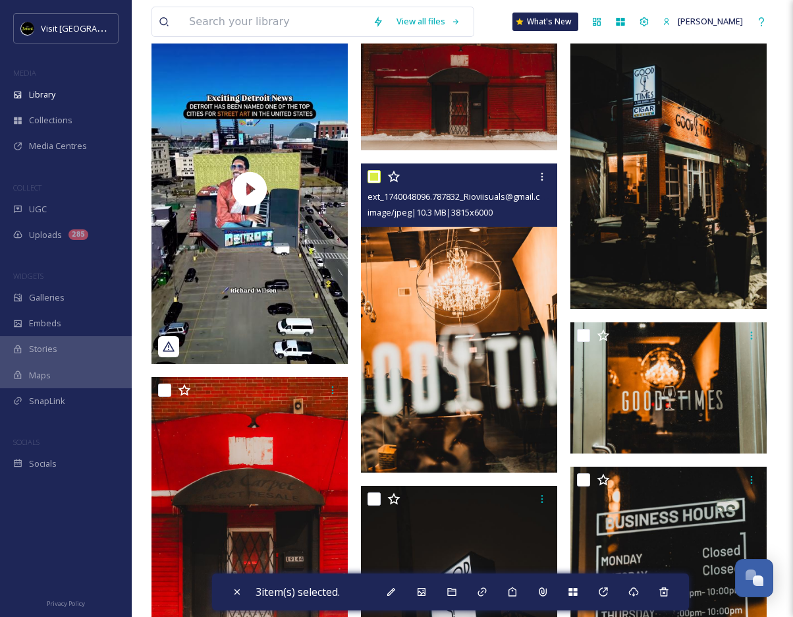
scroll to position [329, 0]
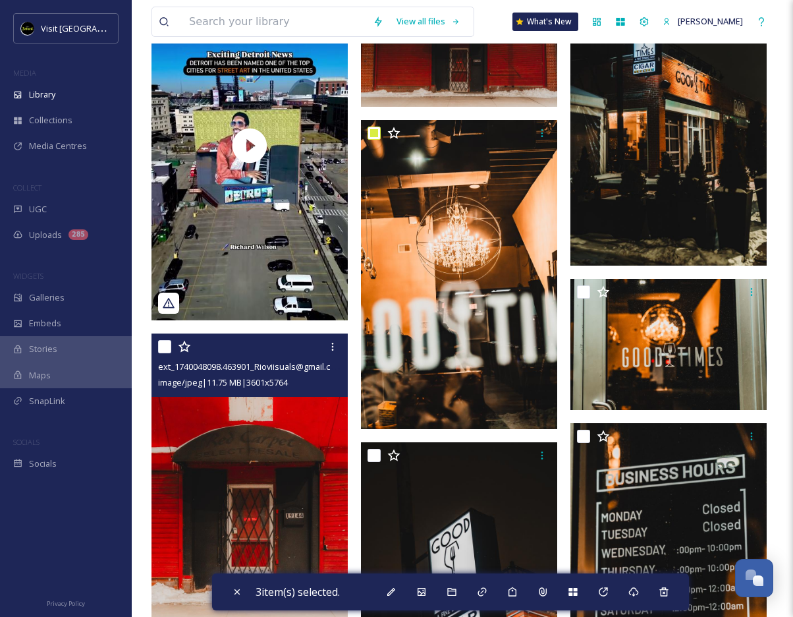
click at [162, 342] on input "checkbox" at bounding box center [164, 346] width 13 height 13
checkbox input "true"
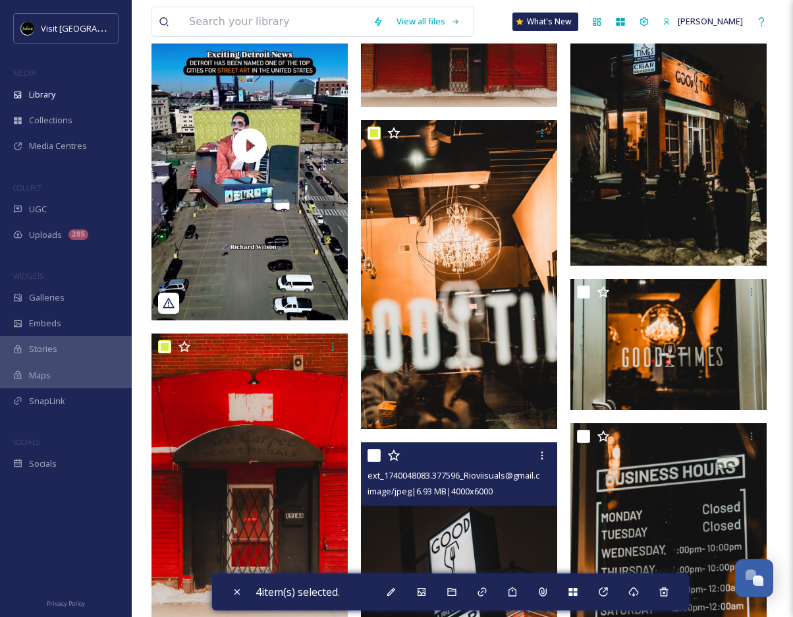
click at [369, 455] on input "checkbox" at bounding box center [374, 455] width 13 height 13
checkbox input "true"
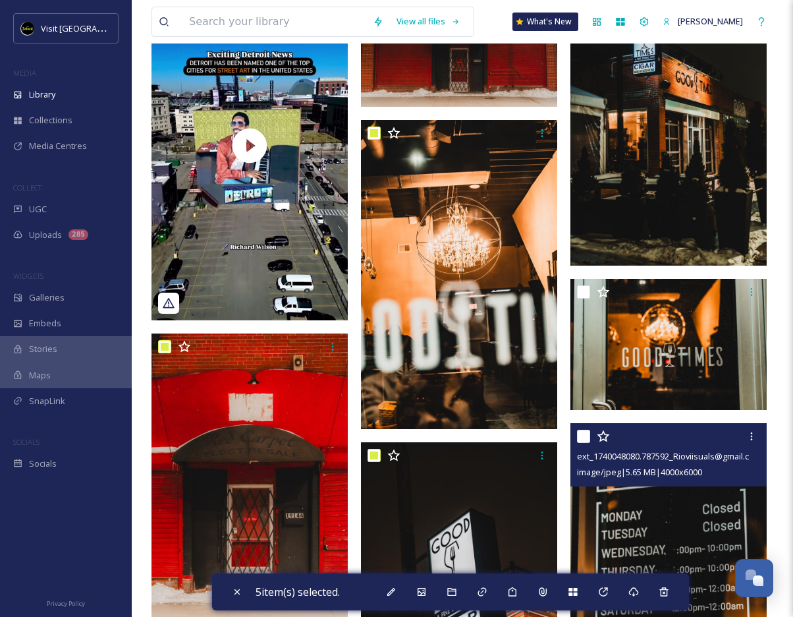
click at [582, 435] on input "checkbox" at bounding box center [583, 435] width 13 height 13
checkbox input "true"
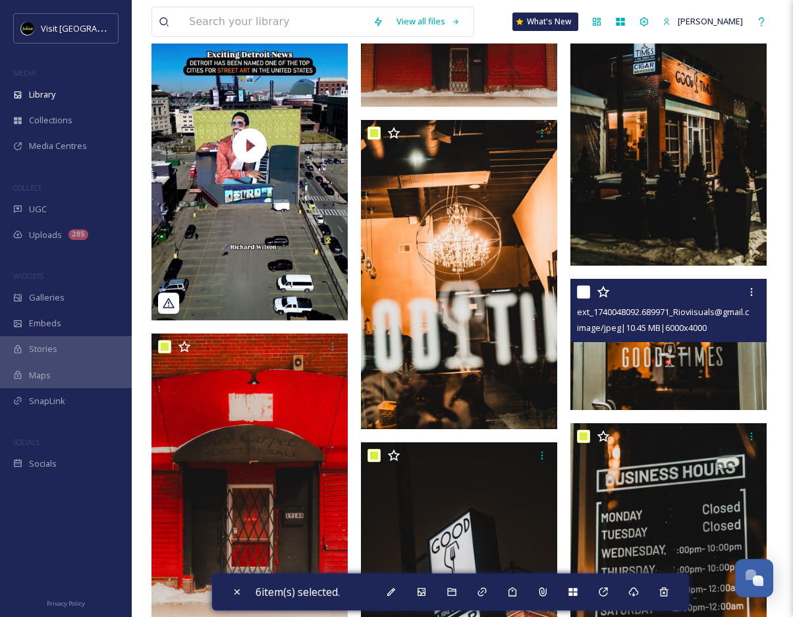
click at [582, 290] on input "checkbox" at bounding box center [583, 291] width 13 height 13
checkbox input "true"
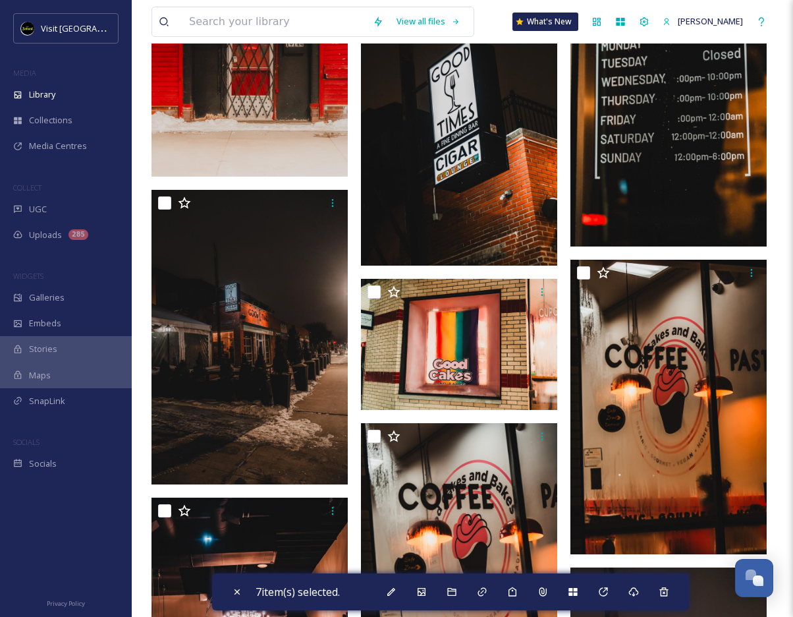
scroll to position [821, 0]
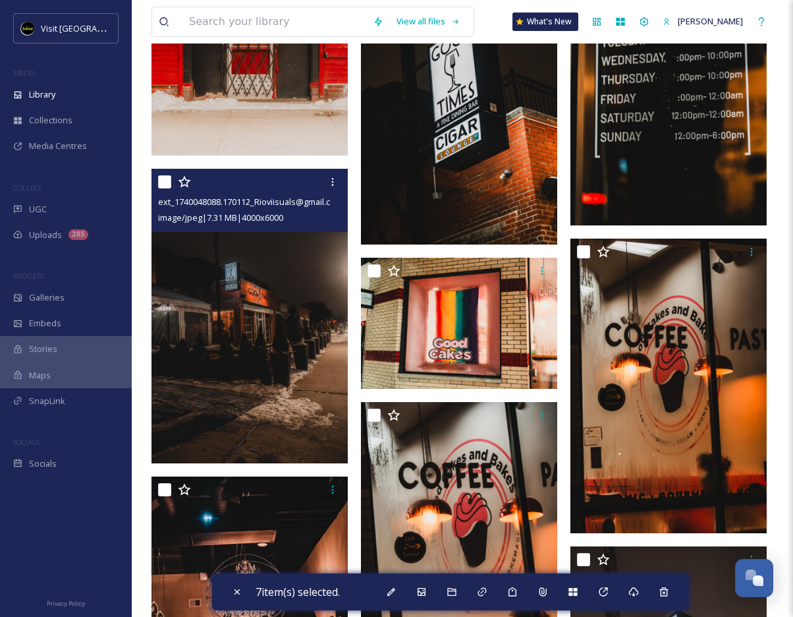
click at [160, 176] on input "checkbox" at bounding box center [164, 181] width 13 height 13
checkbox input "true"
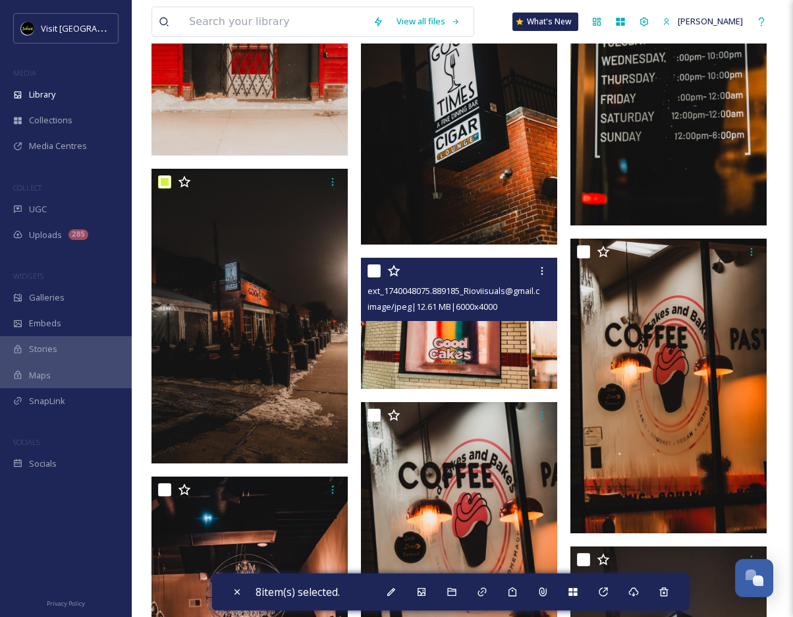
click at [373, 269] on input "checkbox" at bounding box center [374, 270] width 13 height 13
checkbox input "true"
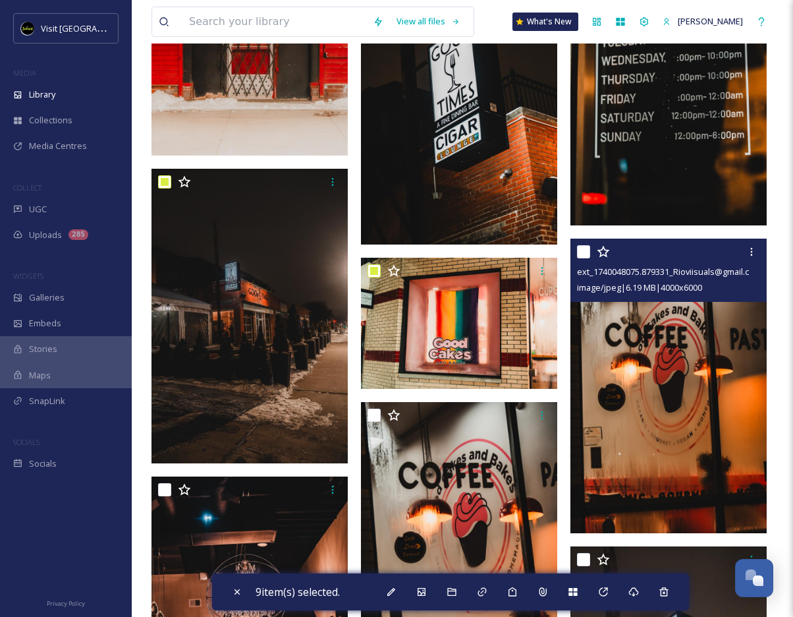
click at [582, 250] on input "checkbox" at bounding box center [583, 251] width 13 height 13
checkbox input "true"
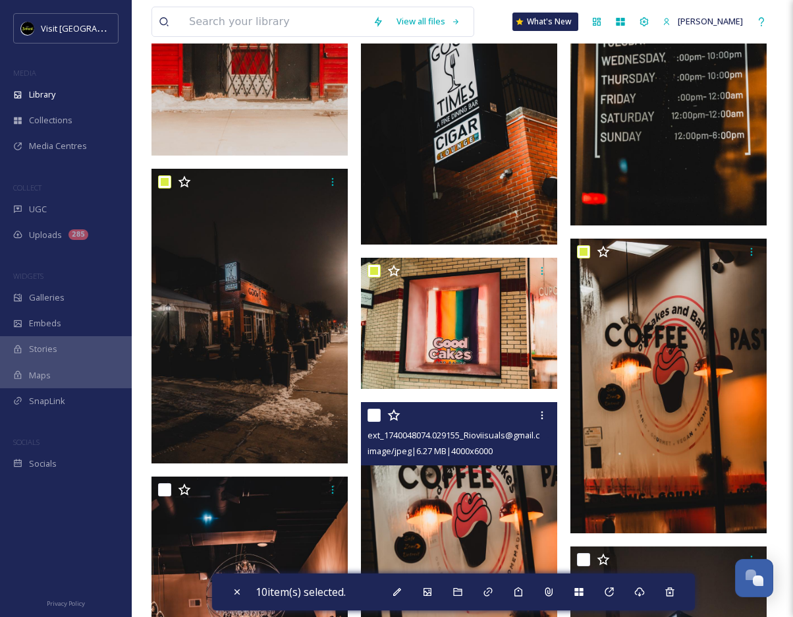
click at [376, 411] on input "checkbox" at bounding box center [374, 414] width 13 height 13
checkbox input "true"
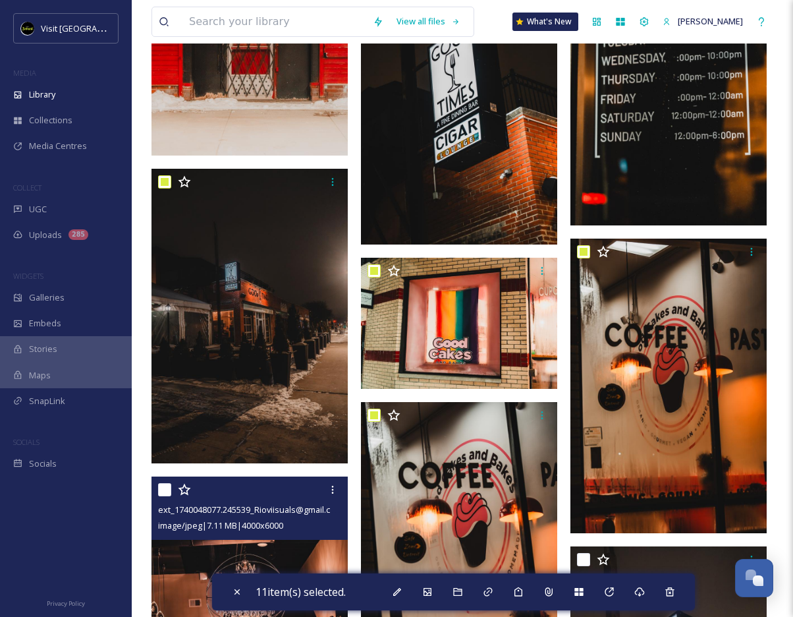
click at [169, 490] on input "checkbox" at bounding box center [164, 489] width 13 height 13
checkbox input "true"
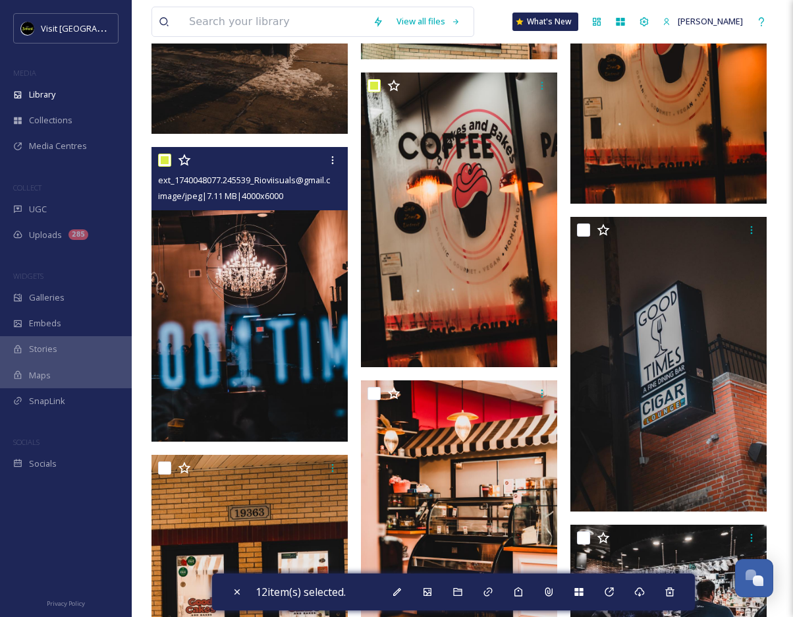
scroll to position [1184, 0]
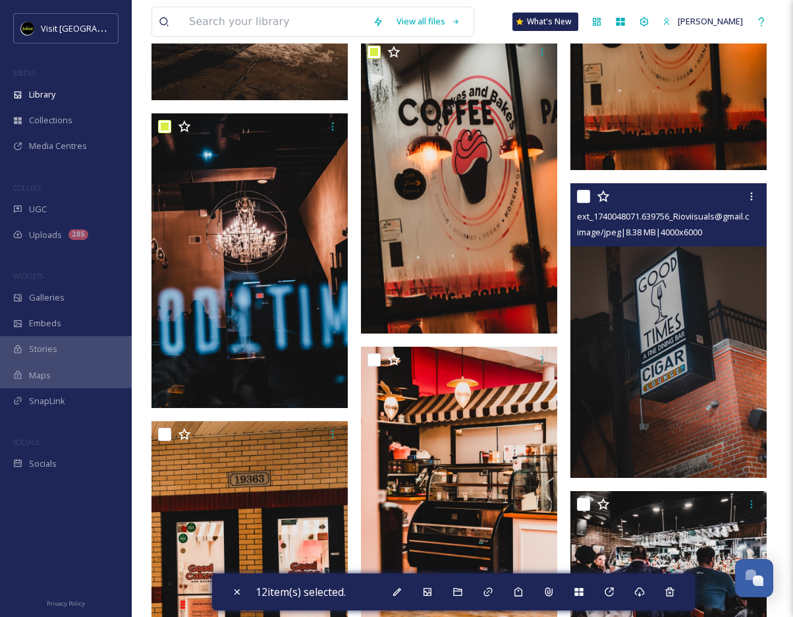
click at [582, 198] on input "checkbox" at bounding box center [583, 196] width 13 height 13
checkbox input "true"
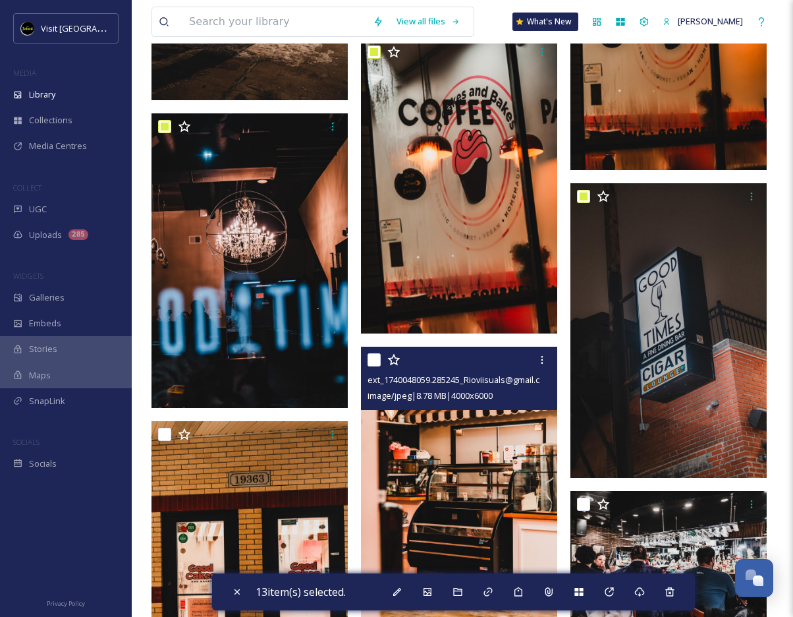
click at [372, 357] on input "checkbox" at bounding box center [374, 359] width 13 height 13
checkbox input "true"
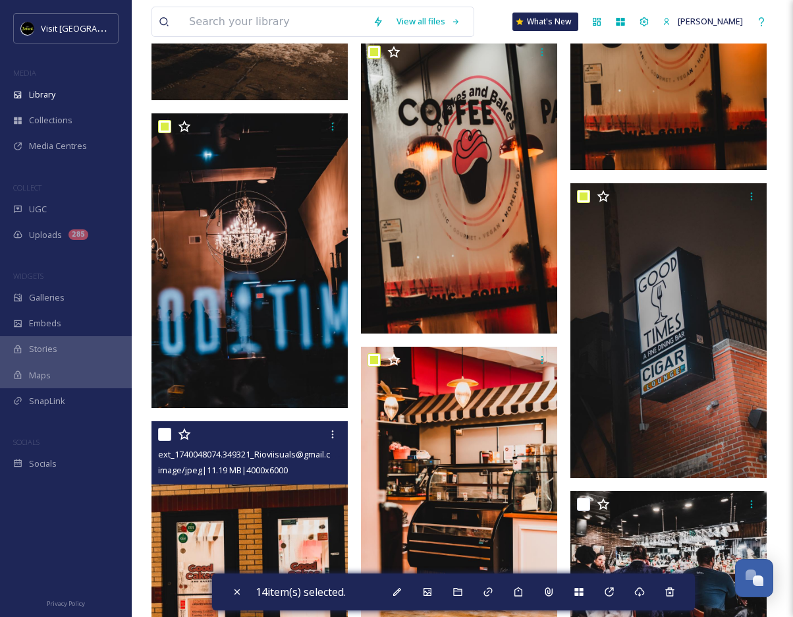
click at [165, 433] on input "checkbox" at bounding box center [164, 434] width 13 height 13
checkbox input "true"
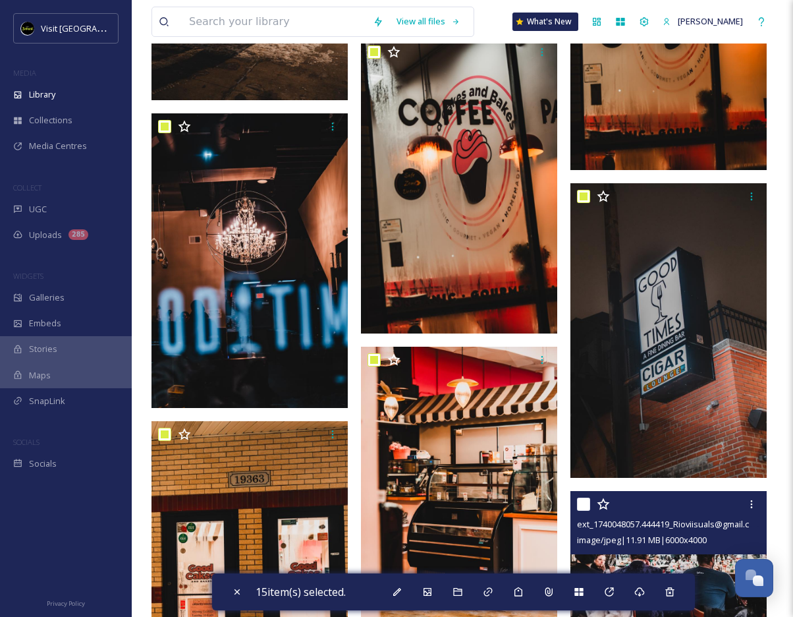
click at [578, 504] on input "checkbox" at bounding box center [583, 503] width 13 height 13
checkbox input "true"
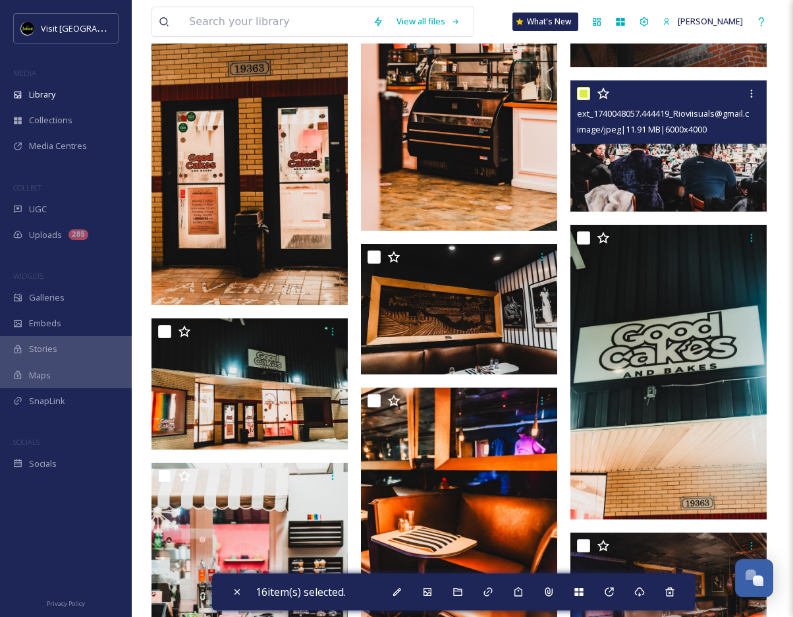
scroll to position [1611, 0]
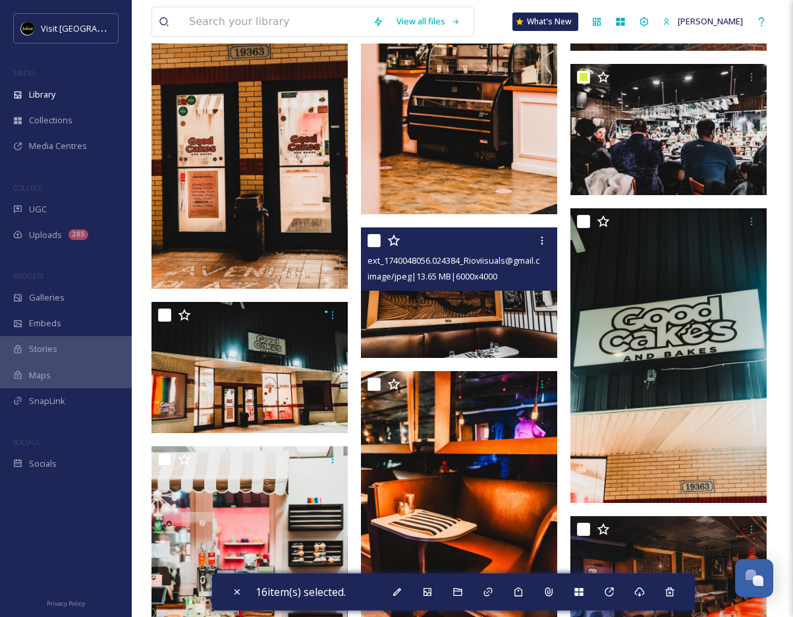
click at [372, 245] on input "checkbox" at bounding box center [374, 240] width 13 height 13
checkbox input "true"
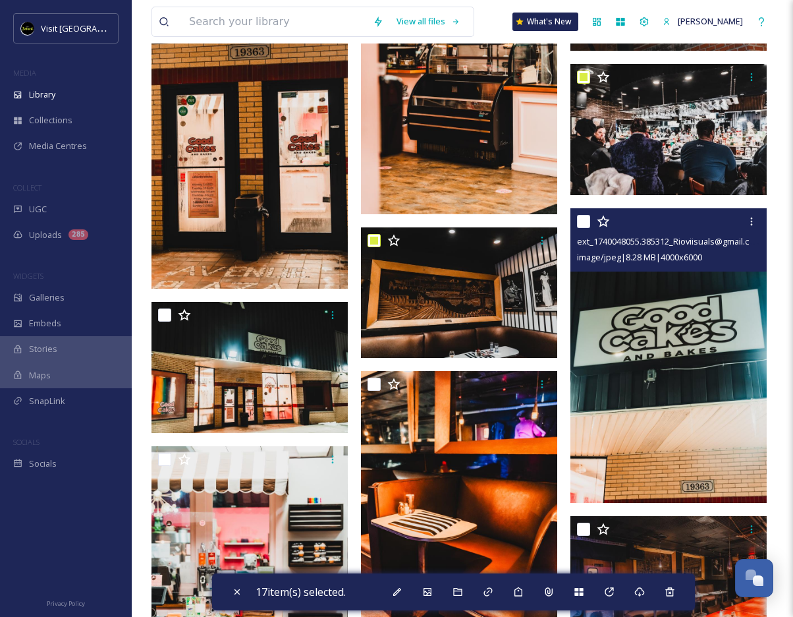
click at [587, 219] on input "checkbox" at bounding box center [583, 221] width 13 height 13
checkbox input "true"
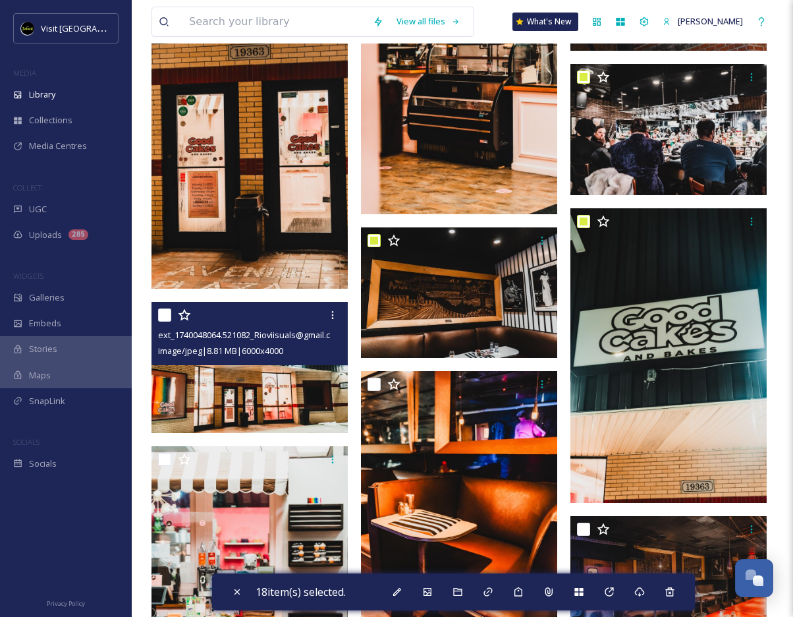
click at [160, 310] on input "checkbox" at bounding box center [164, 314] width 13 height 13
checkbox input "true"
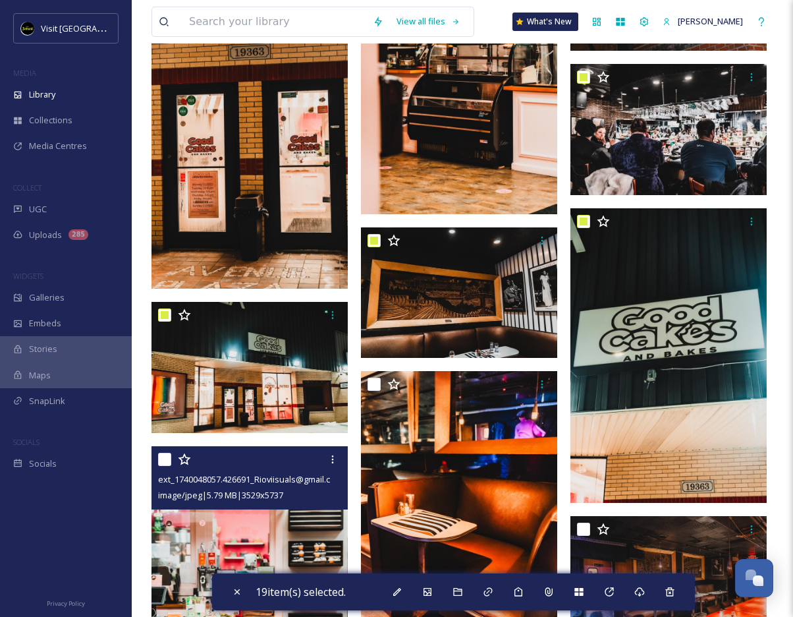
click at [161, 464] on input "checkbox" at bounding box center [164, 459] width 13 height 13
checkbox input "true"
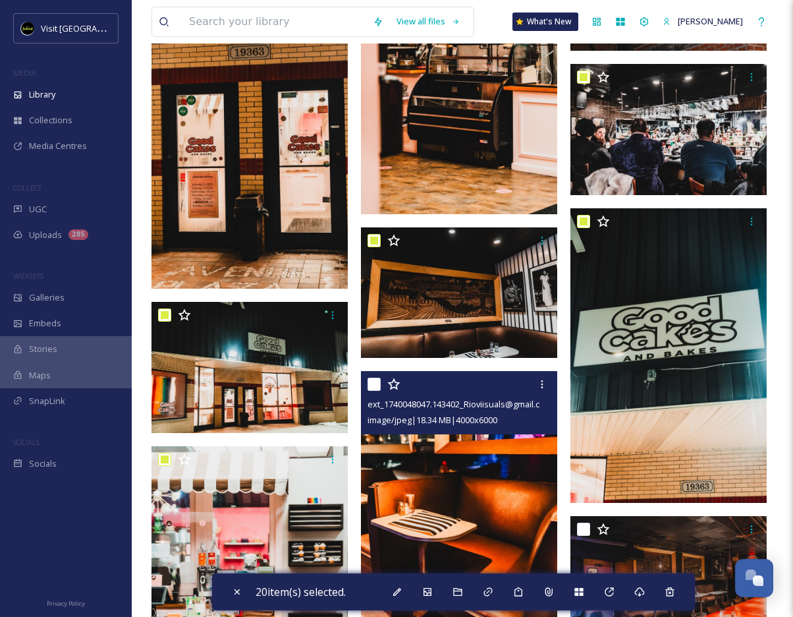
click at [372, 383] on input "checkbox" at bounding box center [374, 383] width 13 height 13
checkbox input "true"
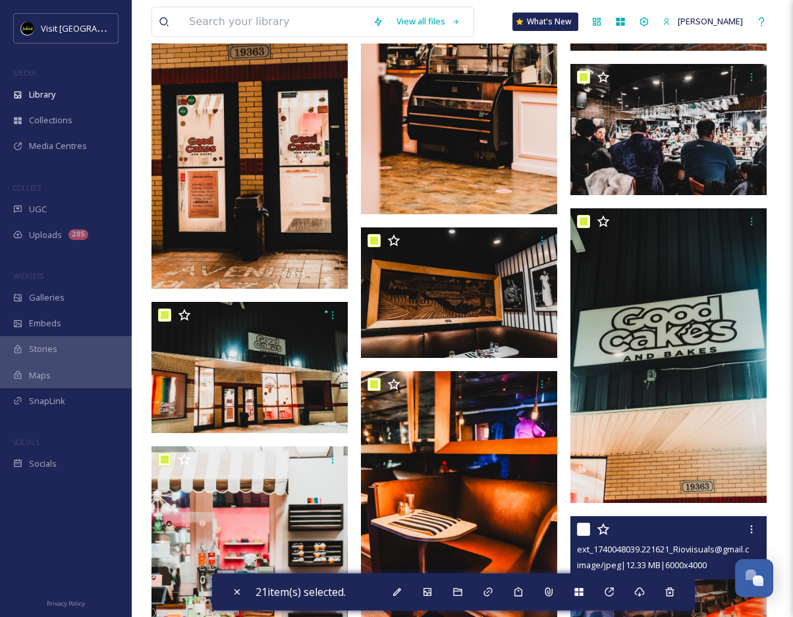
click at [581, 523] on input "checkbox" at bounding box center [583, 528] width 13 height 13
checkbox input "true"
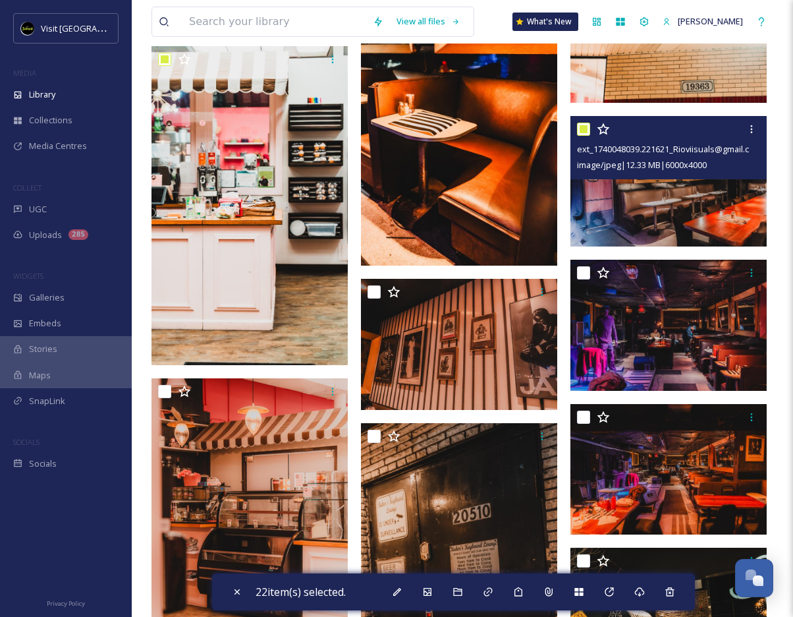
scroll to position [2012, 0]
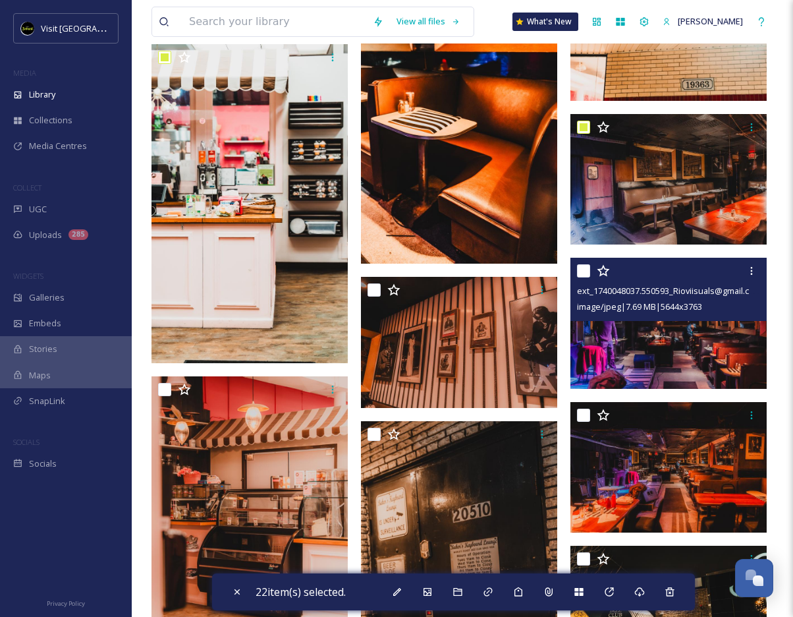
click at [588, 265] on input "checkbox" at bounding box center [583, 270] width 13 height 13
checkbox input "true"
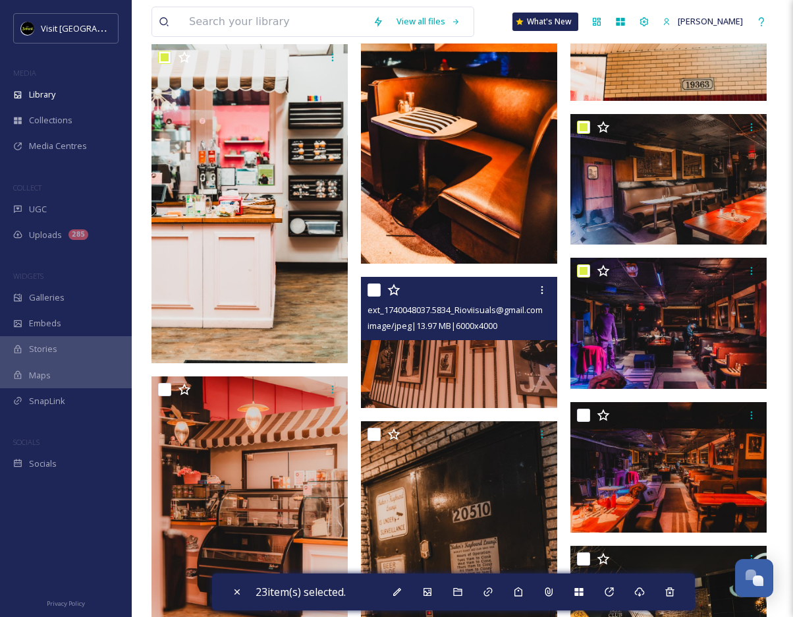
click at [382, 290] on div at bounding box center [461, 290] width 186 height 24
click at [372, 289] on input "checkbox" at bounding box center [374, 289] width 13 height 13
checkbox input "true"
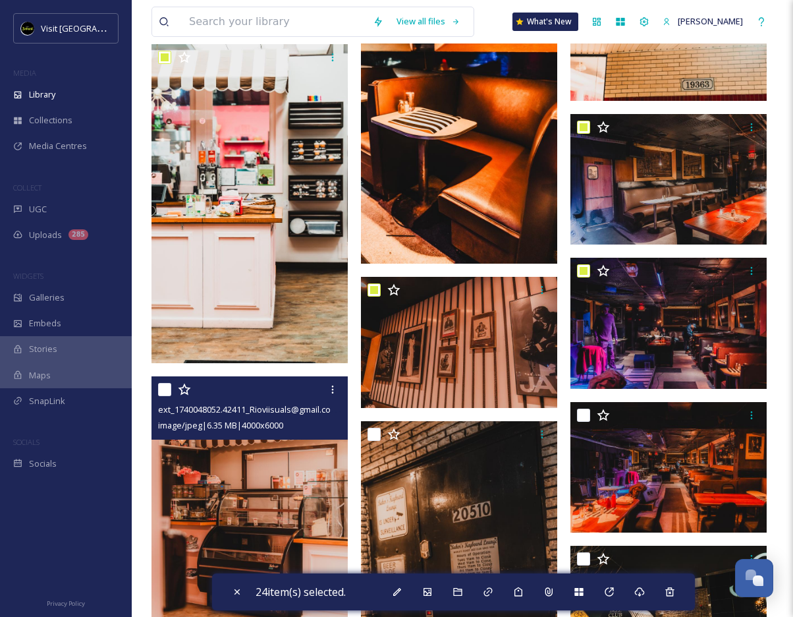
click at [167, 385] on input "checkbox" at bounding box center [164, 389] width 13 height 13
checkbox input "true"
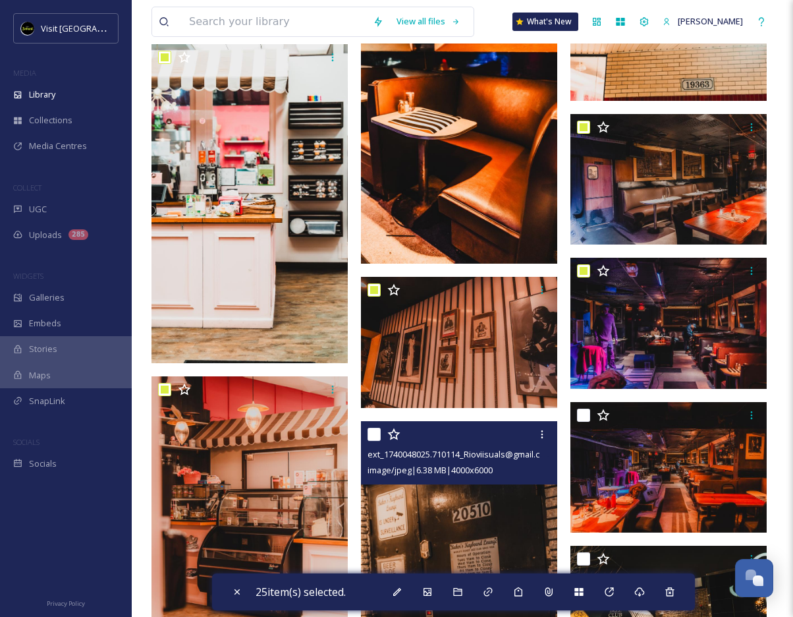
click at [371, 430] on input "checkbox" at bounding box center [374, 434] width 13 height 13
checkbox input "true"
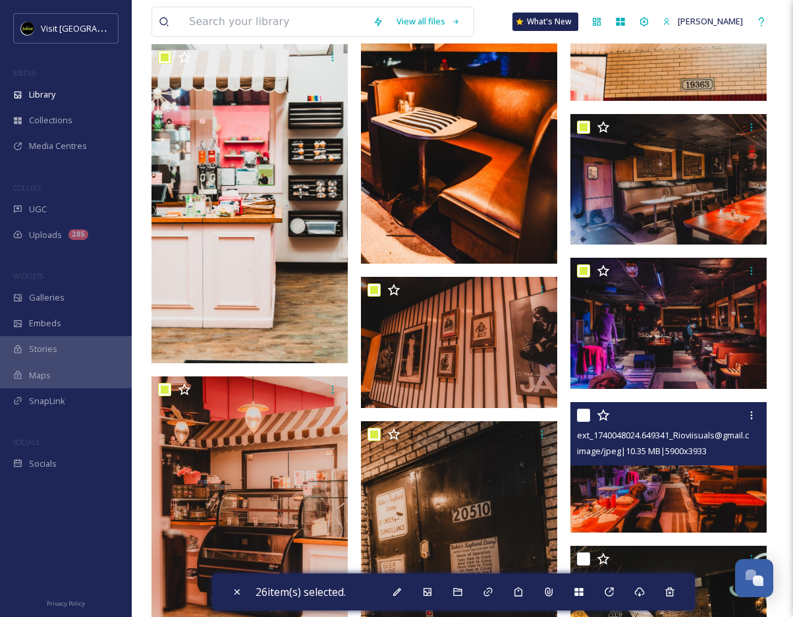
click at [588, 414] on input "checkbox" at bounding box center [583, 414] width 13 height 13
checkbox input "true"
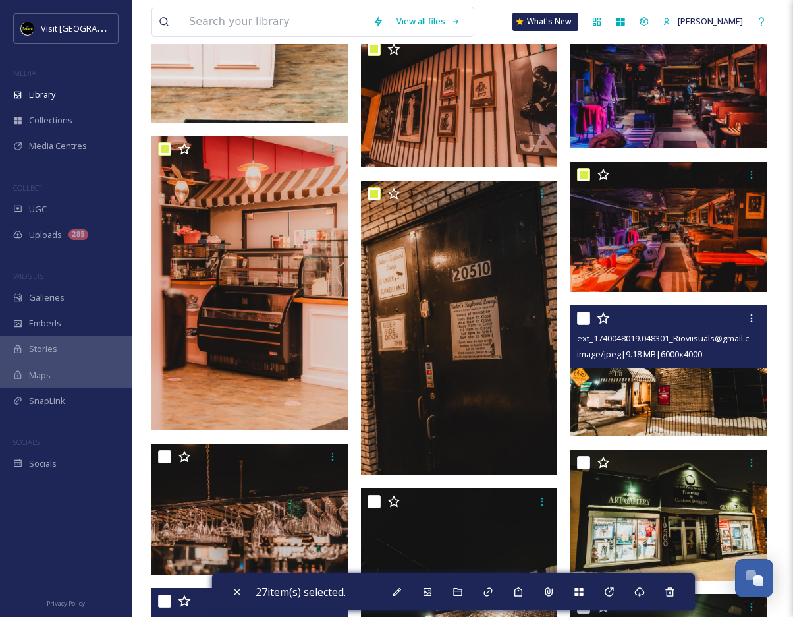
scroll to position [2270, 0]
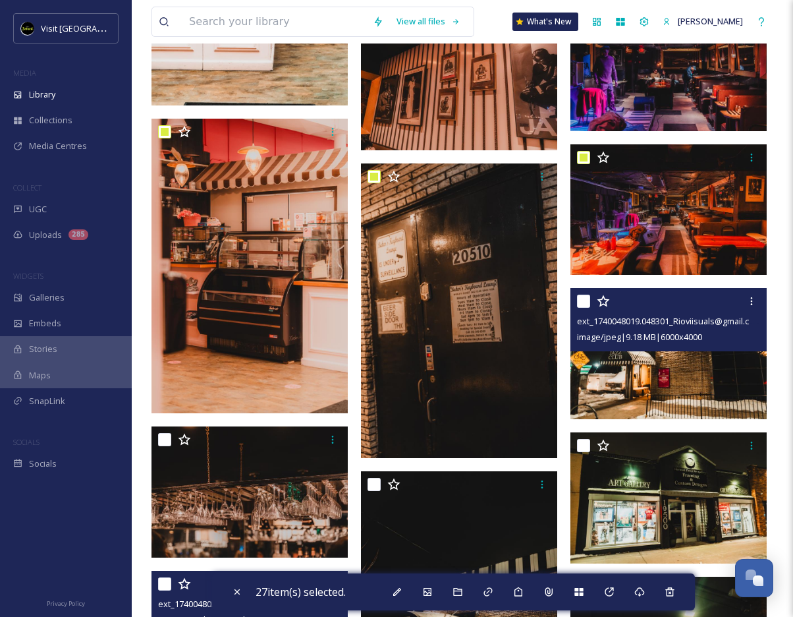
click at [582, 299] on input "checkbox" at bounding box center [583, 300] width 13 height 13
checkbox input "true"
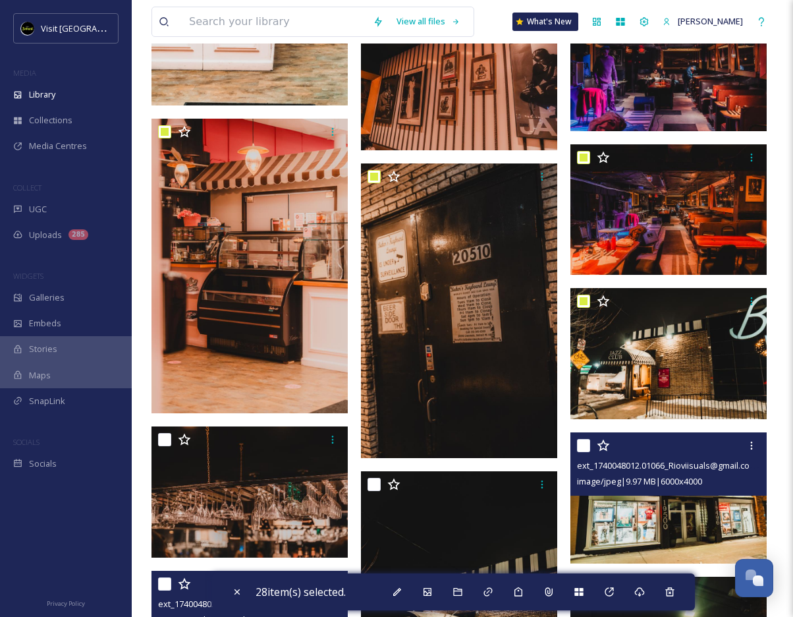
click at [583, 447] on input "checkbox" at bounding box center [583, 445] width 13 height 13
checkbox input "true"
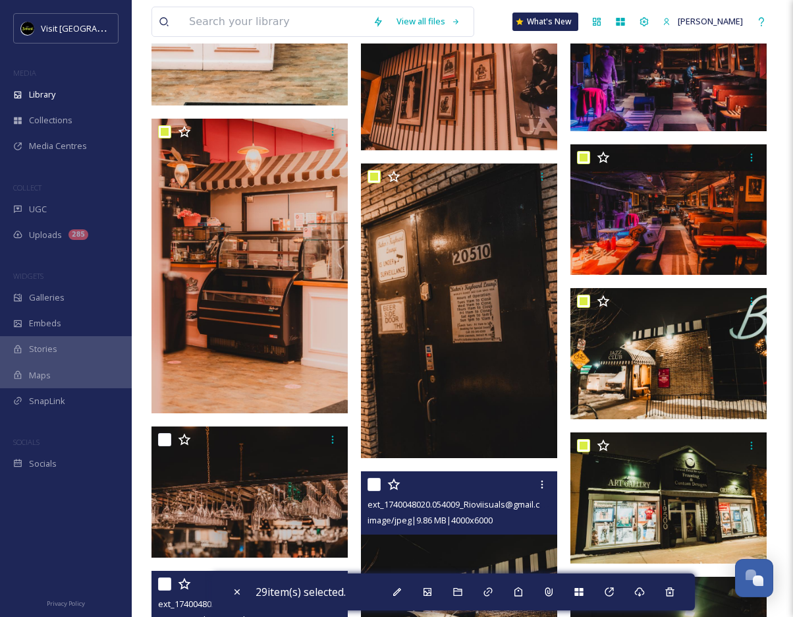
click at [370, 482] on input "checkbox" at bounding box center [374, 484] width 13 height 13
checkbox input "true"
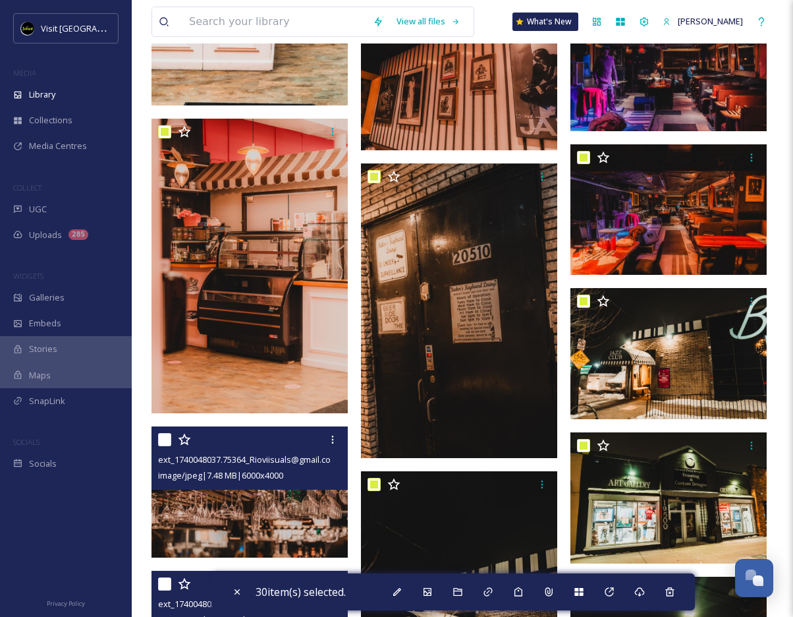
click at [162, 439] on input "checkbox" at bounding box center [164, 439] width 13 height 13
checkbox input "true"
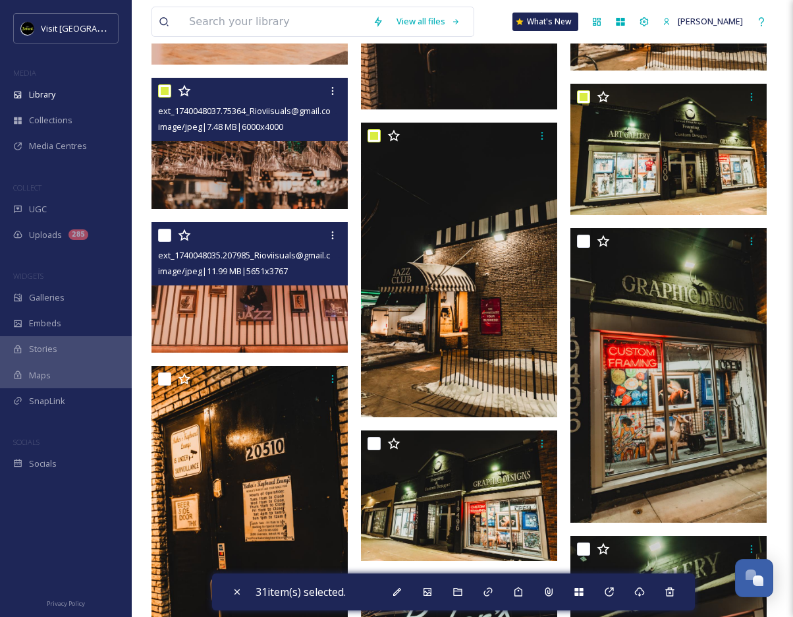
scroll to position [2628, 0]
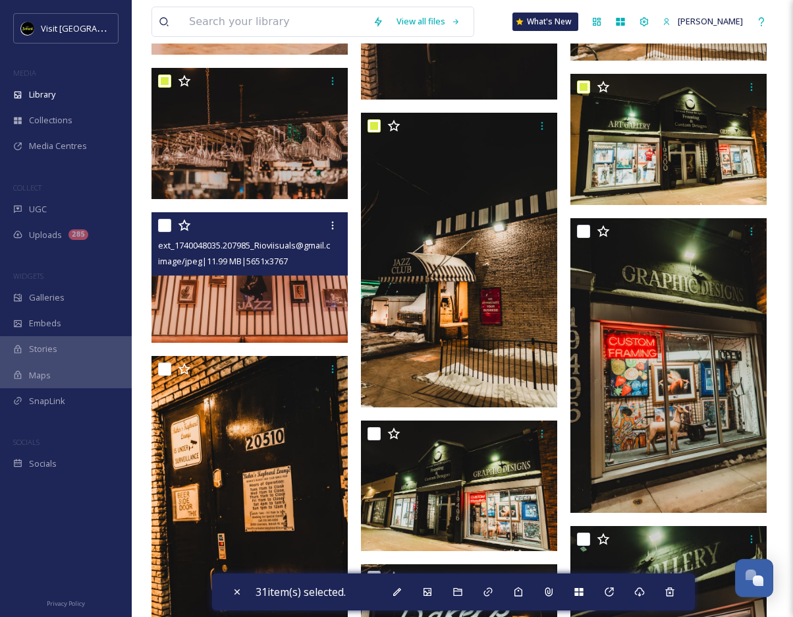
click at [167, 229] on input "checkbox" at bounding box center [164, 225] width 13 height 13
checkbox input "true"
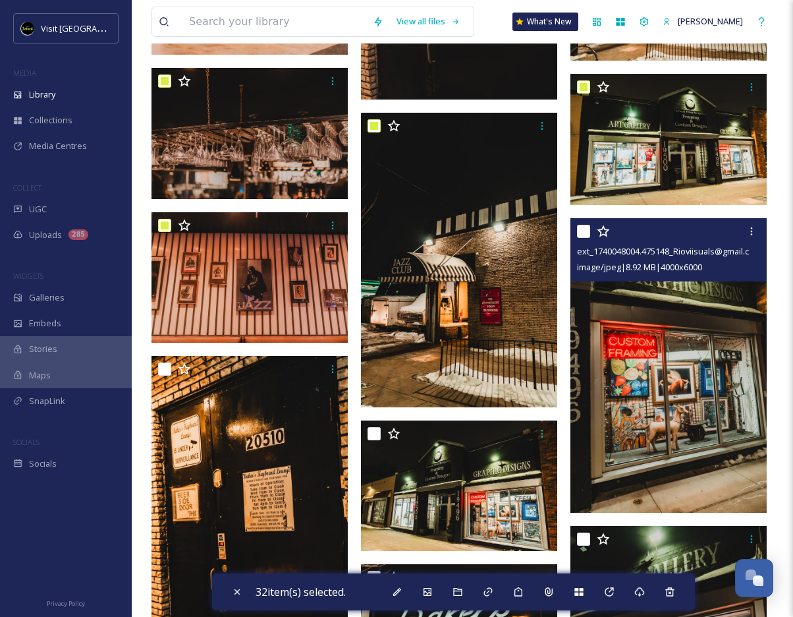
click at [580, 231] on input "checkbox" at bounding box center [583, 231] width 13 height 13
checkbox input "true"
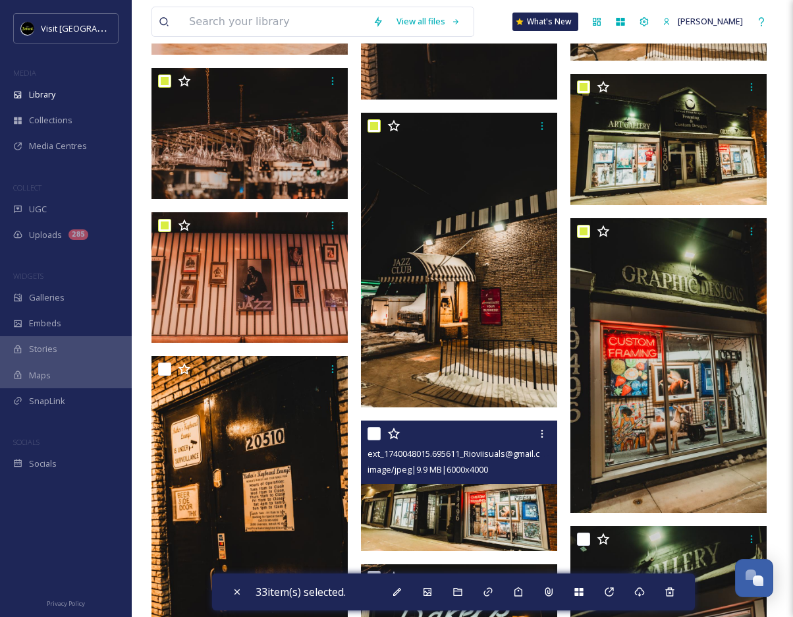
click at [377, 429] on input "checkbox" at bounding box center [374, 433] width 13 height 13
checkbox input "true"
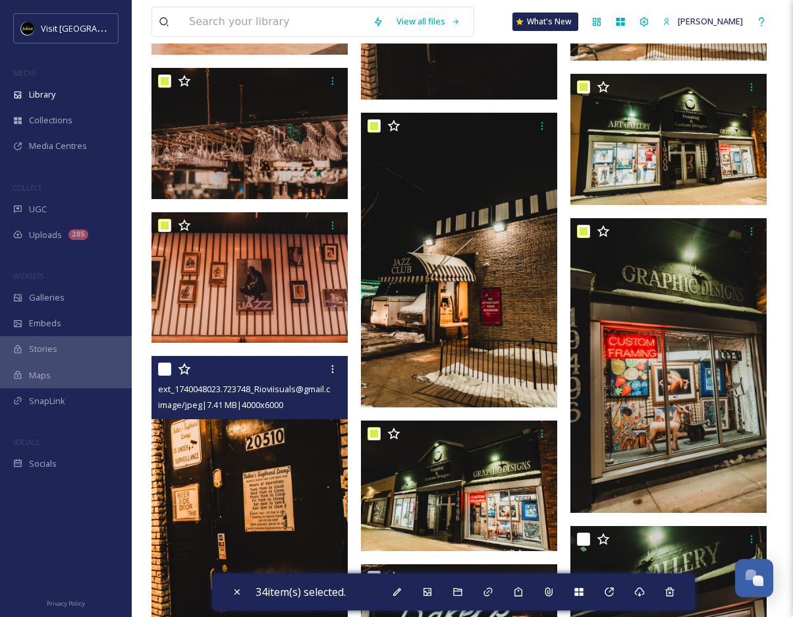
click at [165, 367] on input "checkbox" at bounding box center [164, 368] width 13 height 13
checkbox input "true"
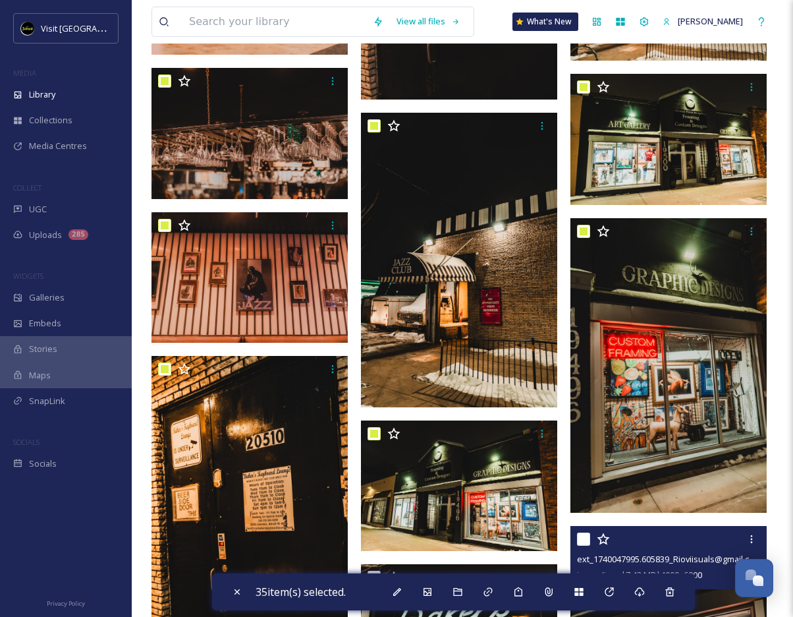
click at [580, 535] on input "checkbox" at bounding box center [583, 538] width 13 height 13
checkbox input "true"
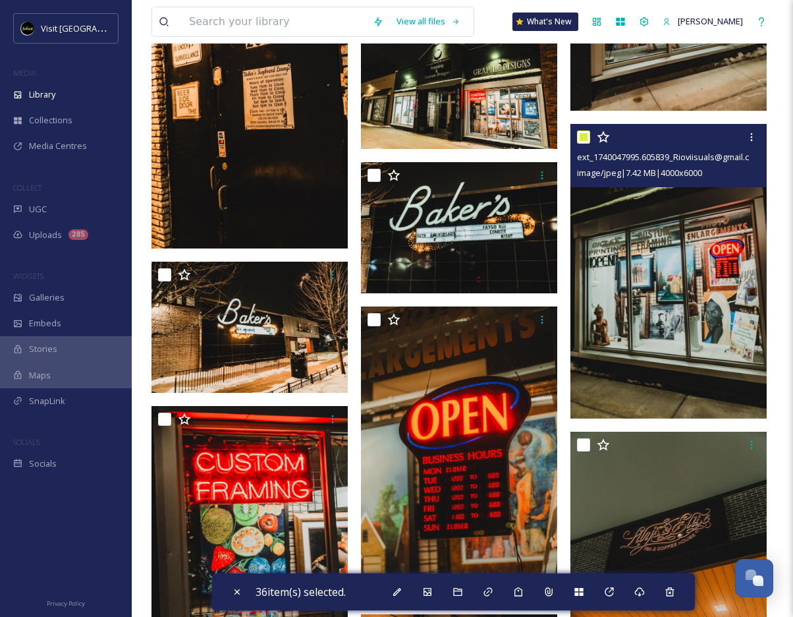
scroll to position [3039, 0]
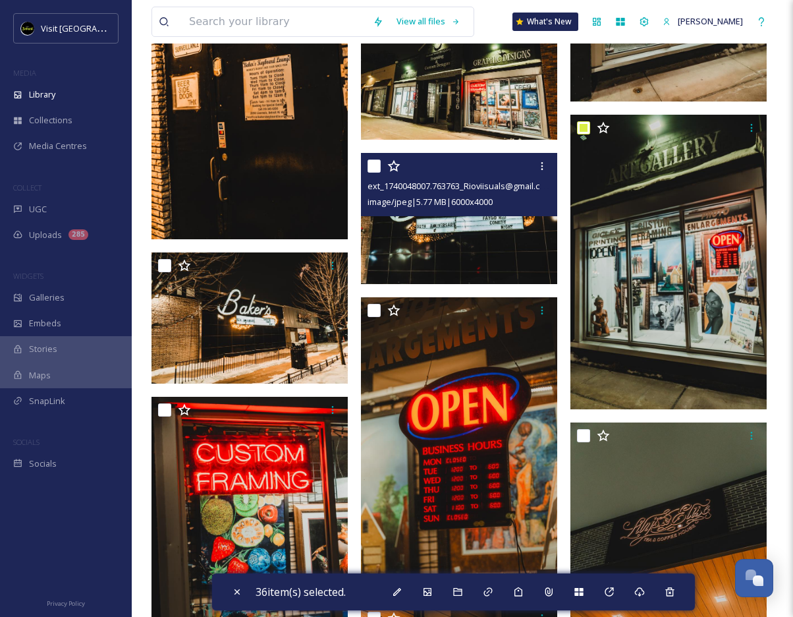
click at [377, 167] on input "checkbox" at bounding box center [374, 165] width 13 height 13
checkbox input "true"
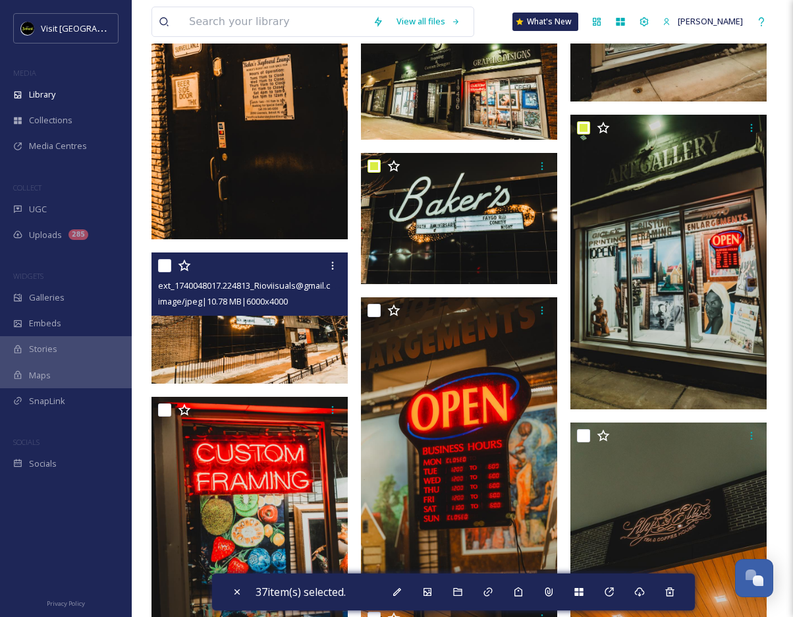
click at [164, 265] on input "checkbox" at bounding box center [164, 265] width 13 height 13
checkbox input "true"
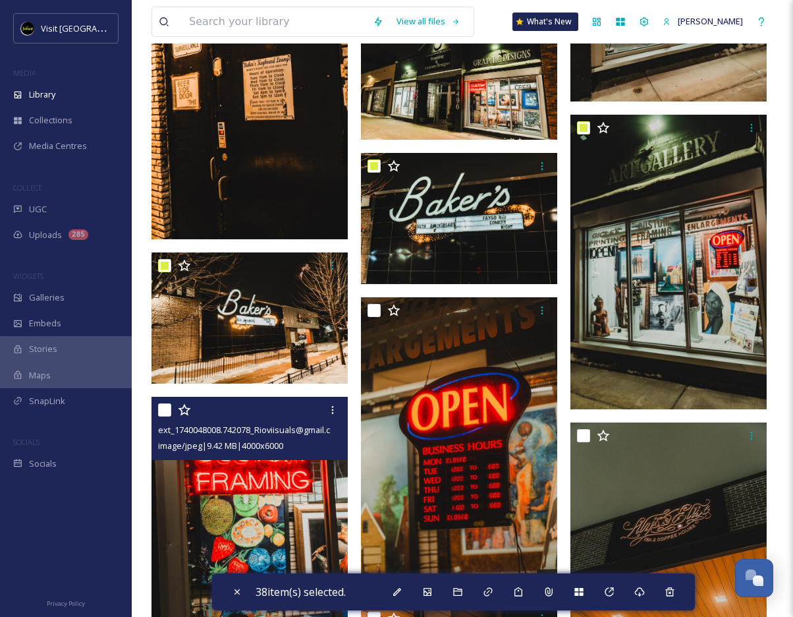
click at [163, 408] on input "checkbox" at bounding box center [164, 409] width 13 height 13
checkbox input "true"
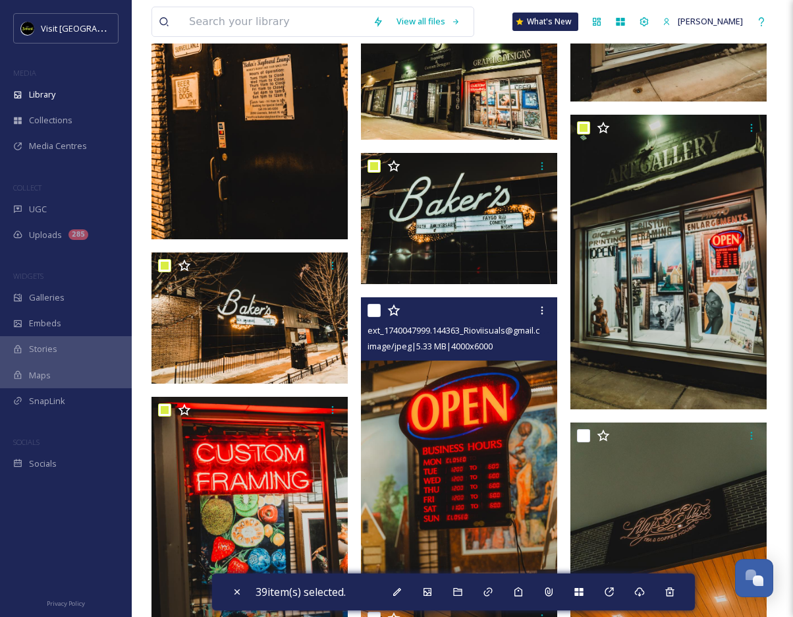
click at [374, 308] on input "checkbox" at bounding box center [374, 310] width 13 height 13
checkbox input "true"
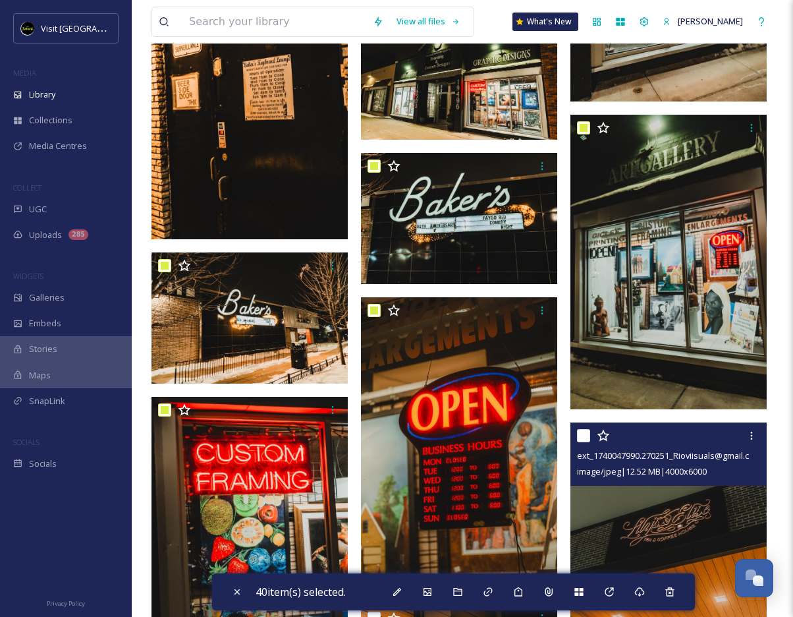
click at [577, 432] on input "checkbox" at bounding box center [583, 435] width 13 height 13
checkbox input "true"
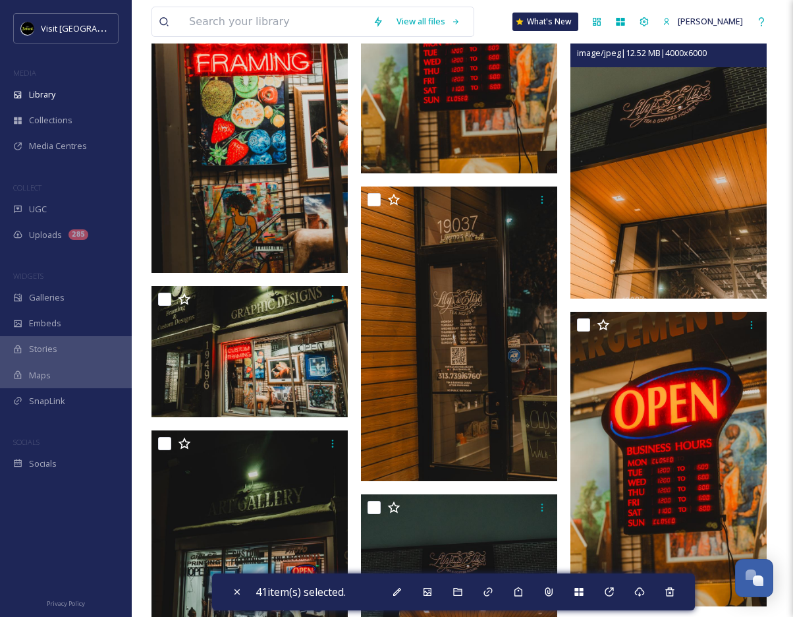
scroll to position [3470, 0]
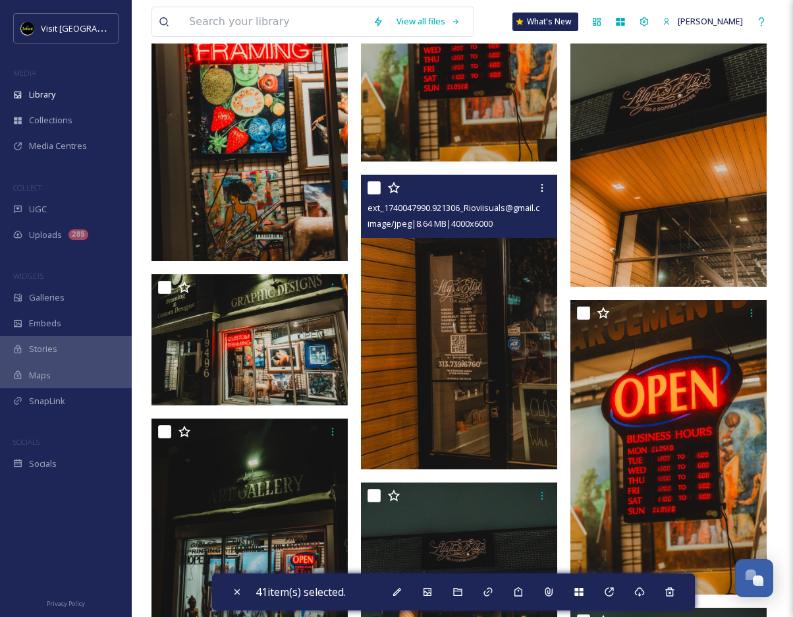
click at [377, 187] on input "checkbox" at bounding box center [374, 187] width 13 height 13
checkbox input "true"
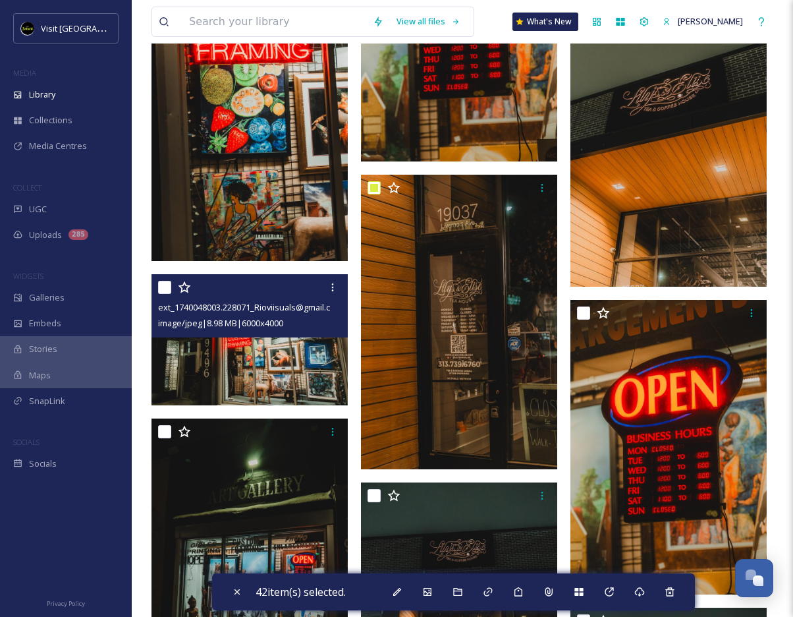
click at [168, 285] on input "checkbox" at bounding box center [164, 287] width 13 height 13
checkbox input "true"
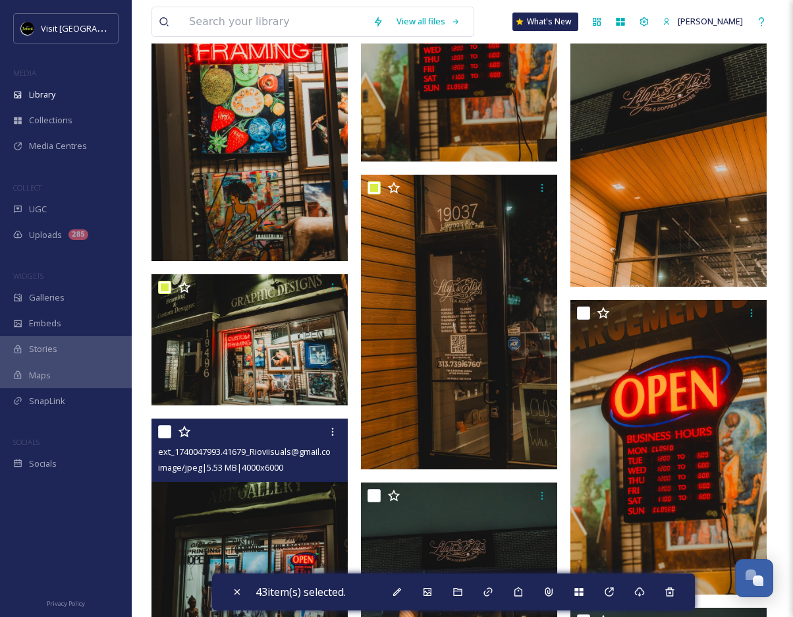
click at [163, 429] on input "checkbox" at bounding box center [164, 431] width 13 height 13
checkbox input "true"
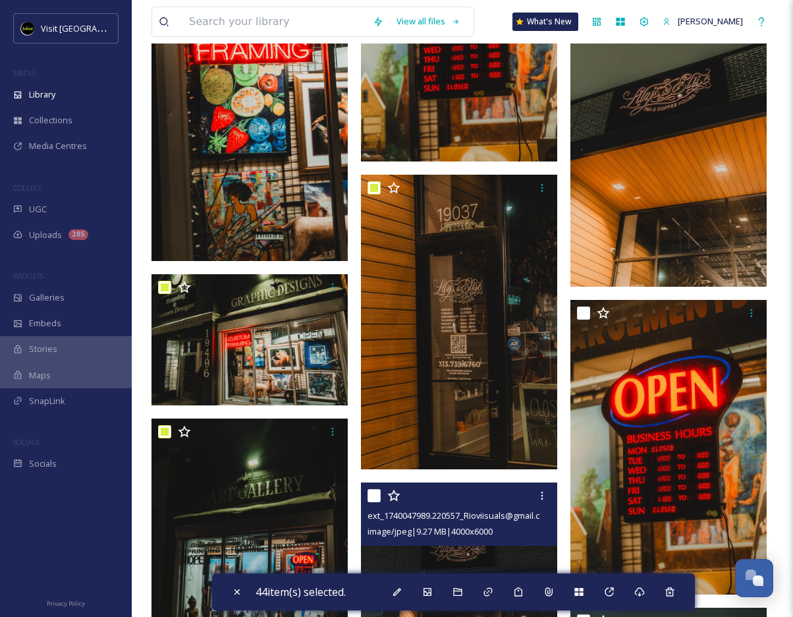
click at [369, 493] on input "checkbox" at bounding box center [374, 495] width 13 height 13
checkbox input "true"
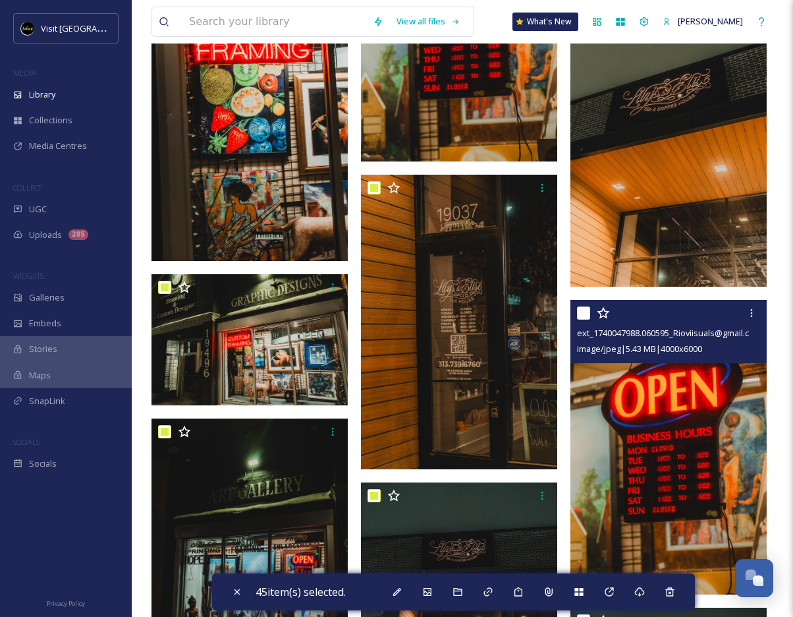
click at [580, 315] on input "checkbox" at bounding box center [583, 312] width 13 height 13
checkbox input "true"
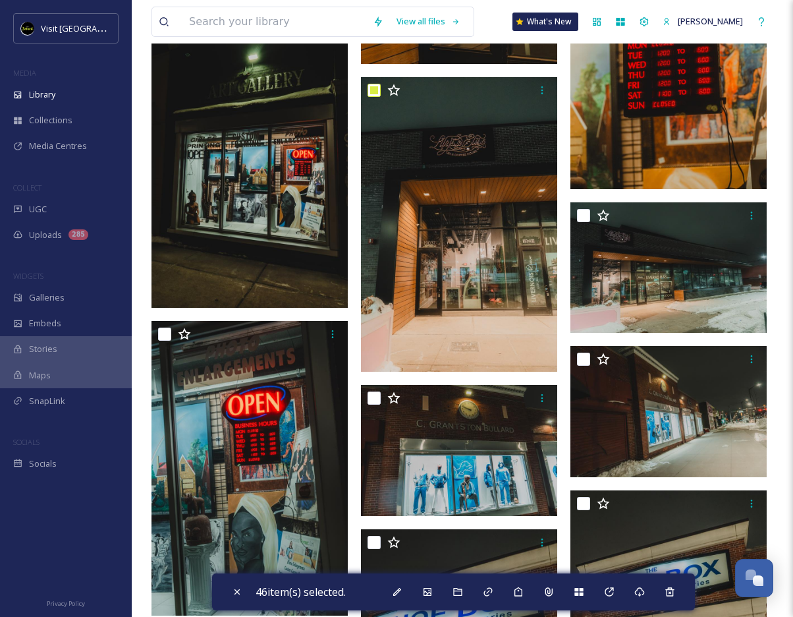
scroll to position [3886, 0]
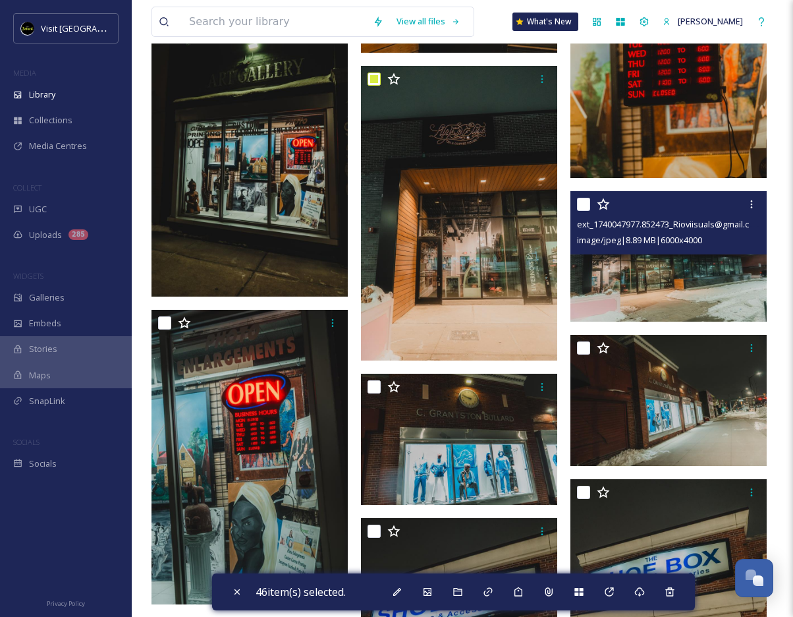
click at [583, 204] on input "checkbox" at bounding box center [583, 204] width 13 height 13
checkbox input "true"
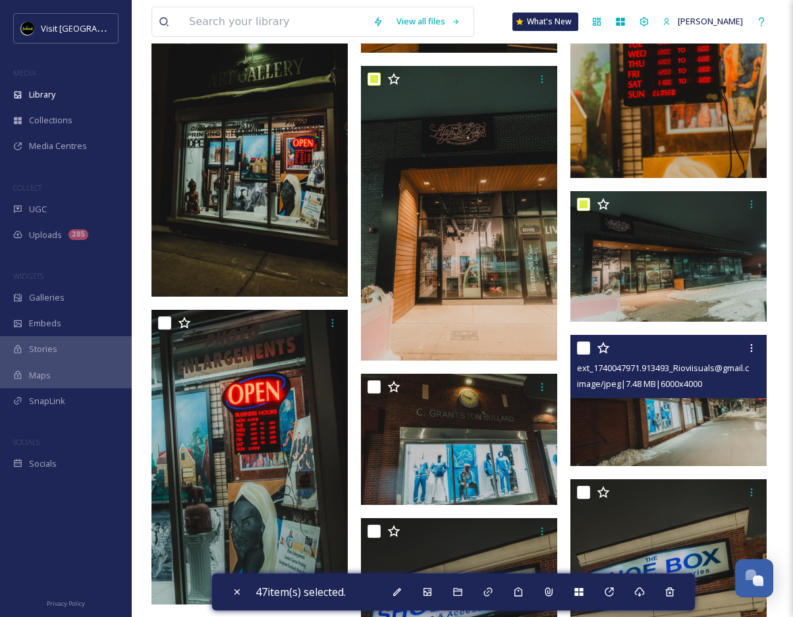
click at [578, 345] on input "checkbox" at bounding box center [583, 347] width 13 height 13
checkbox input "true"
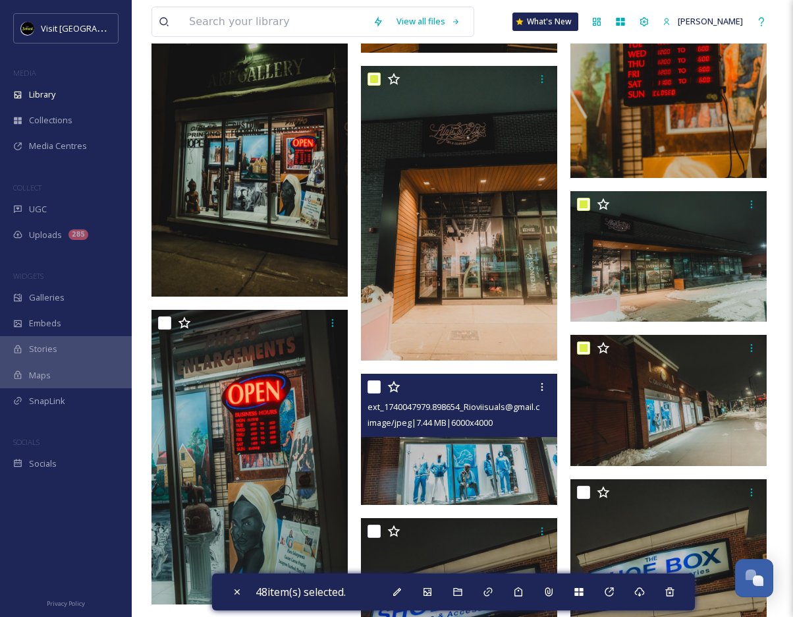
click at [377, 385] on input "checkbox" at bounding box center [374, 386] width 13 height 13
checkbox input "true"
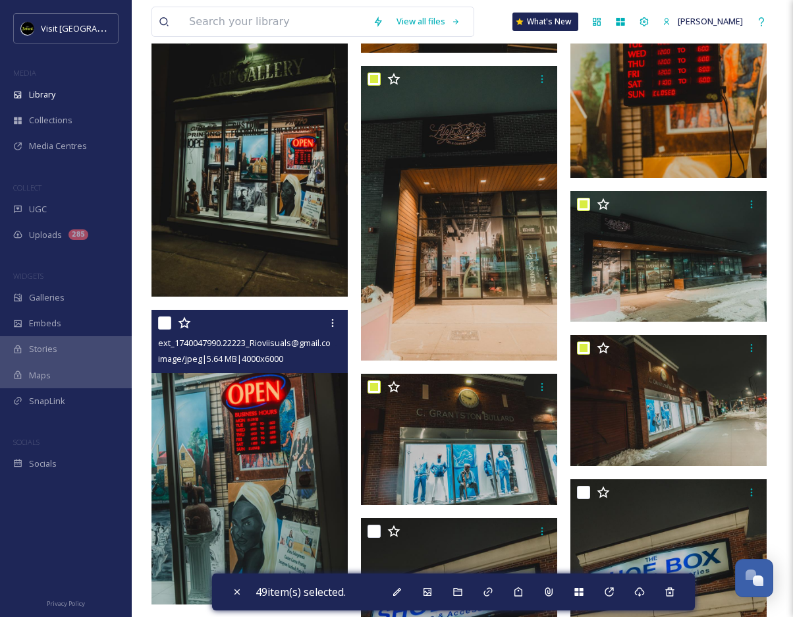
click at [163, 325] on input "checkbox" at bounding box center [164, 322] width 13 height 13
checkbox input "true"
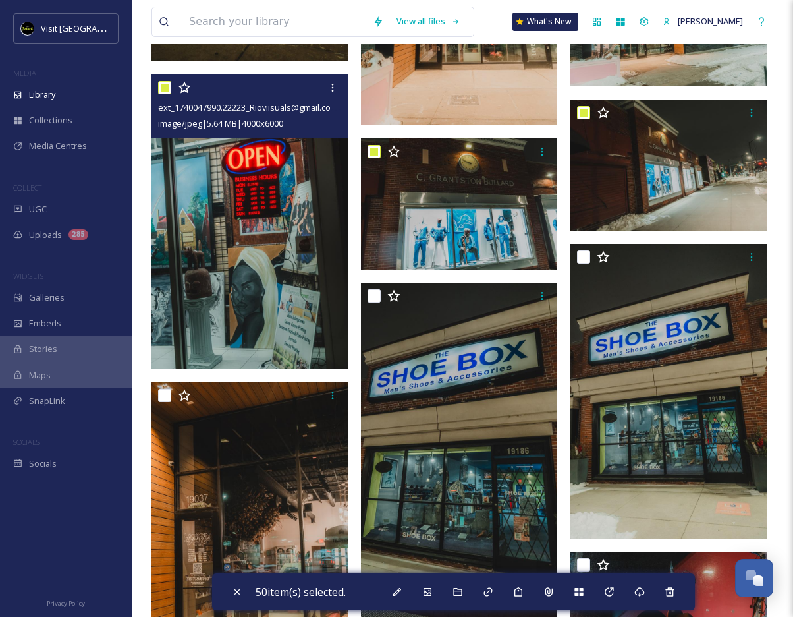
scroll to position [4129, 0]
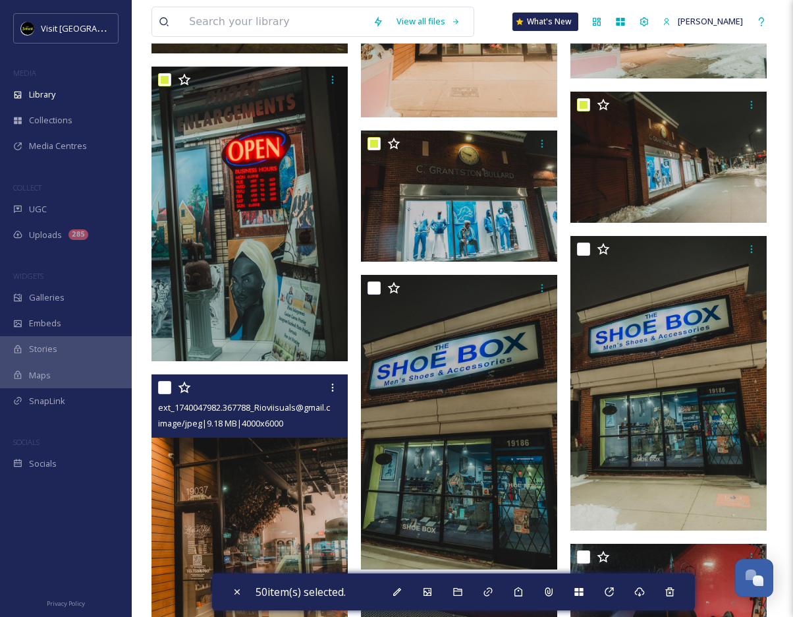
click at [163, 387] on input "checkbox" at bounding box center [164, 387] width 13 height 13
checkbox input "true"
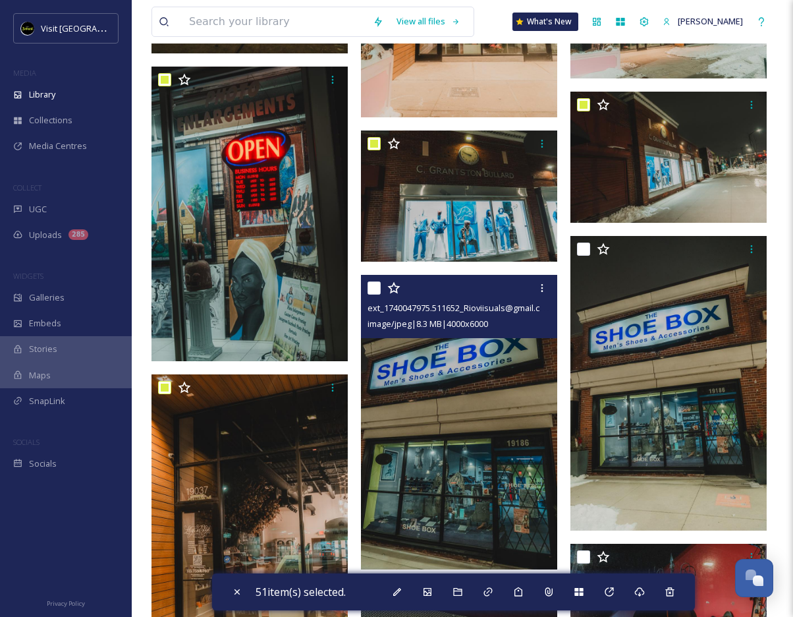
click at [372, 282] on input "checkbox" at bounding box center [374, 287] width 13 height 13
checkbox input "true"
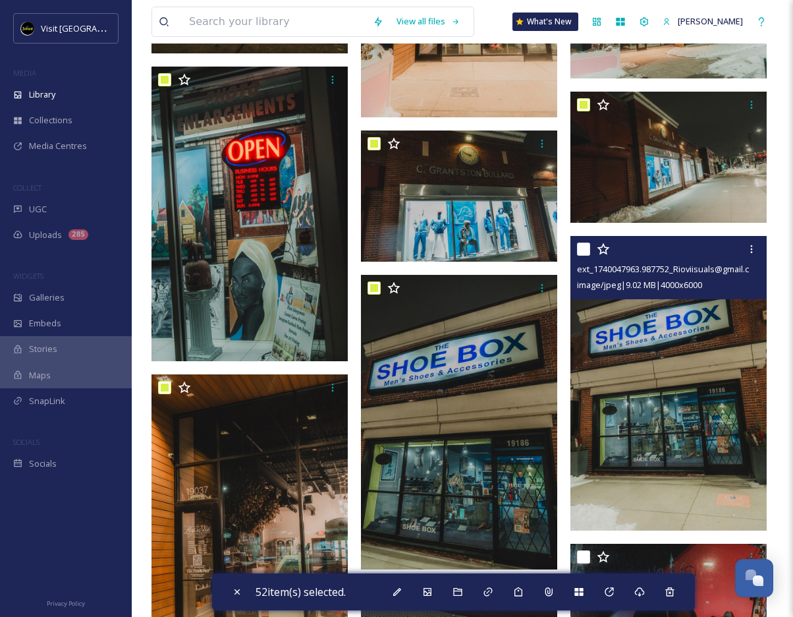
click at [579, 244] on input "checkbox" at bounding box center [583, 248] width 13 height 13
checkbox input "true"
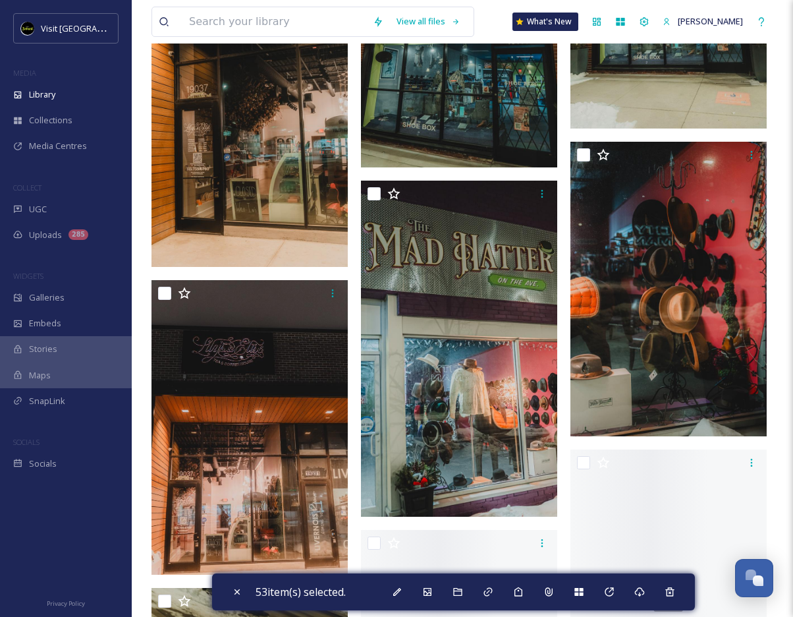
scroll to position [4541, 0]
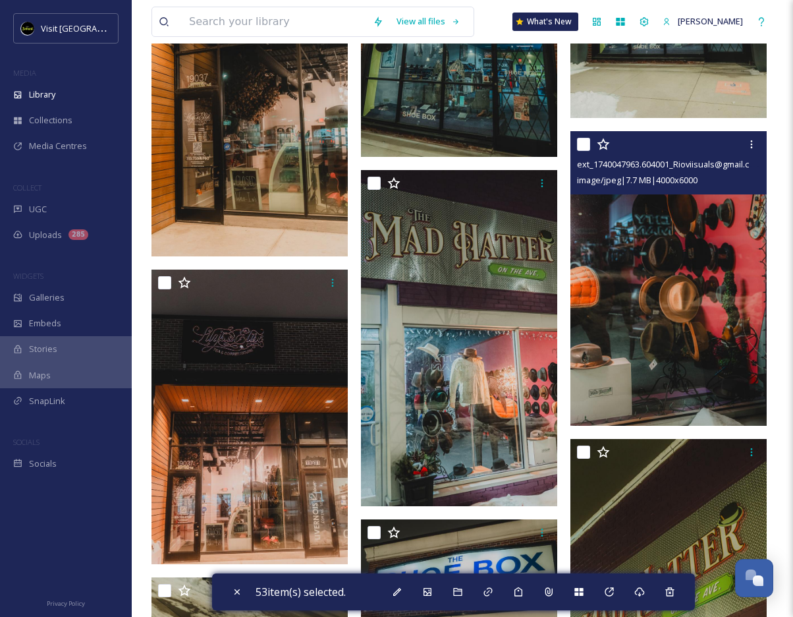
click at [588, 144] on input "checkbox" at bounding box center [583, 144] width 13 height 13
checkbox input "true"
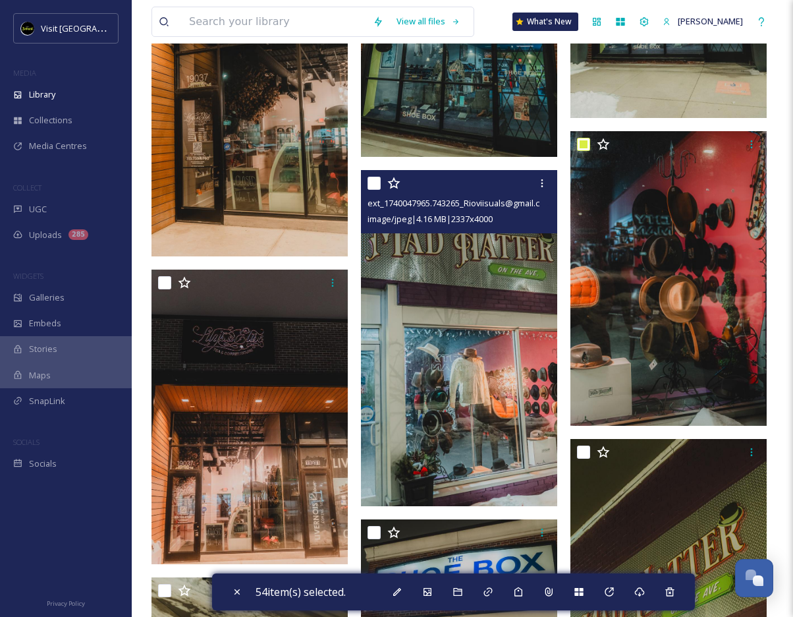
click at [374, 177] on input "checkbox" at bounding box center [374, 183] width 13 height 13
checkbox input "true"
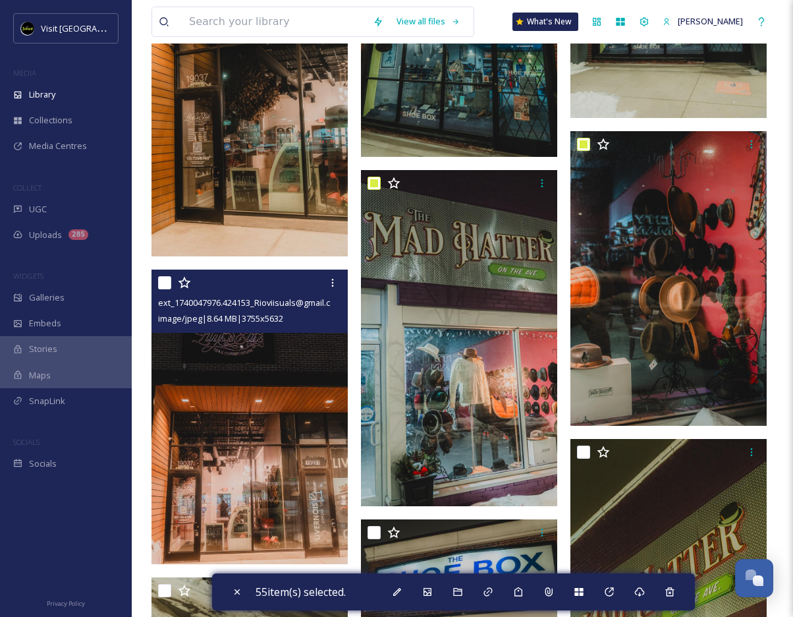
click at [161, 279] on input "checkbox" at bounding box center [164, 282] width 13 height 13
checkbox input "true"
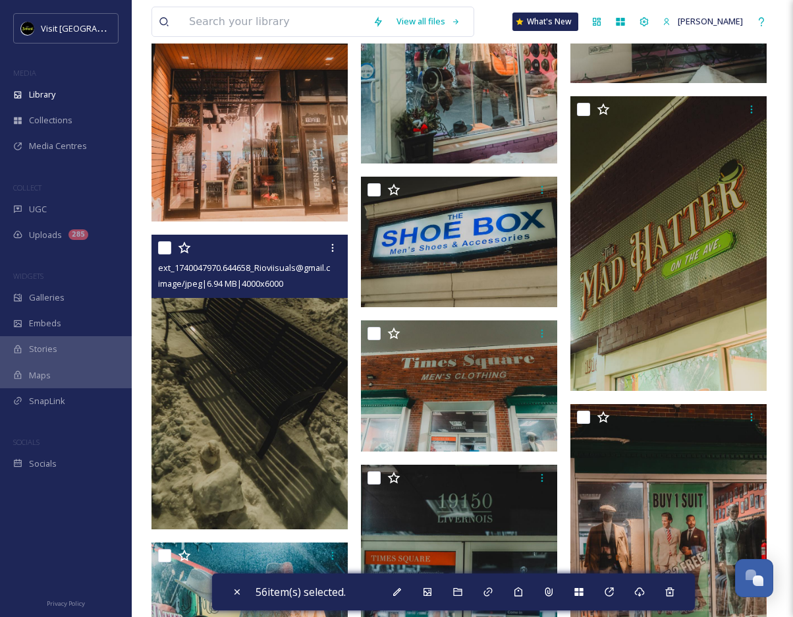
scroll to position [4885, 0]
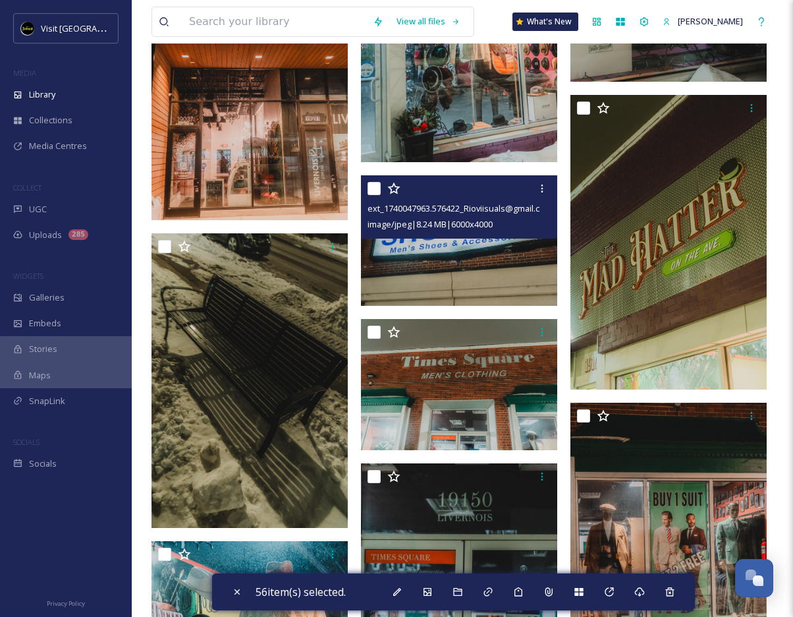
click at [377, 186] on input "checkbox" at bounding box center [374, 188] width 13 height 13
checkbox input "true"
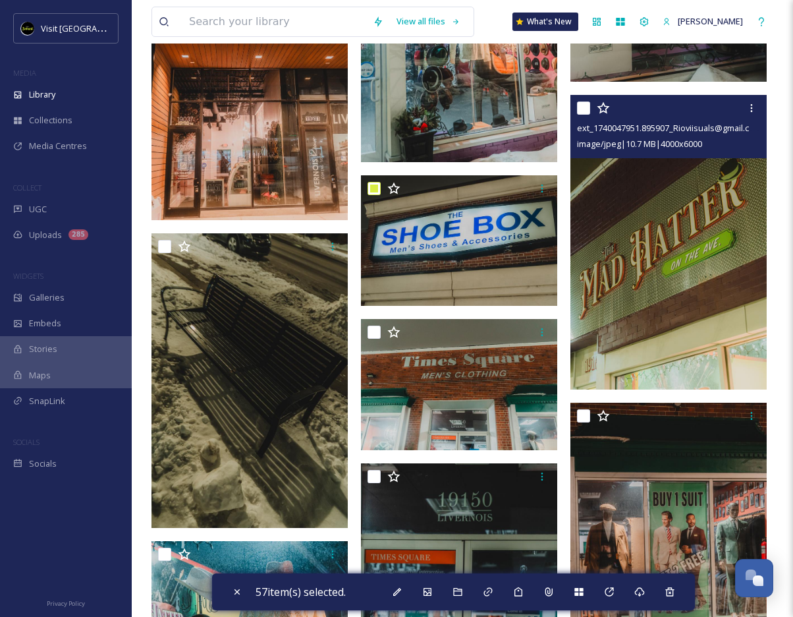
click at [582, 100] on div at bounding box center [670, 108] width 186 height 24
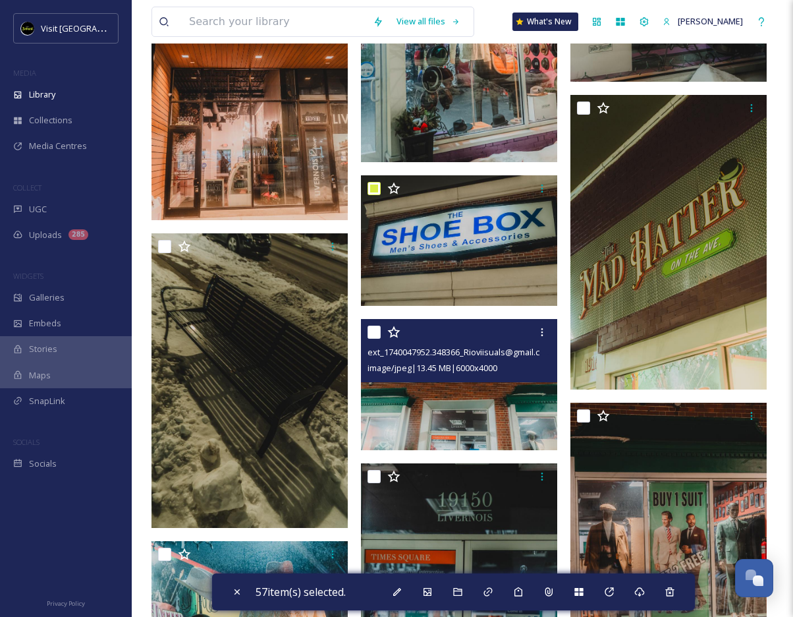
click at [377, 328] on input "checkbox" at bounding box center [374, 331] width 13 height 13
checkbox input "true"
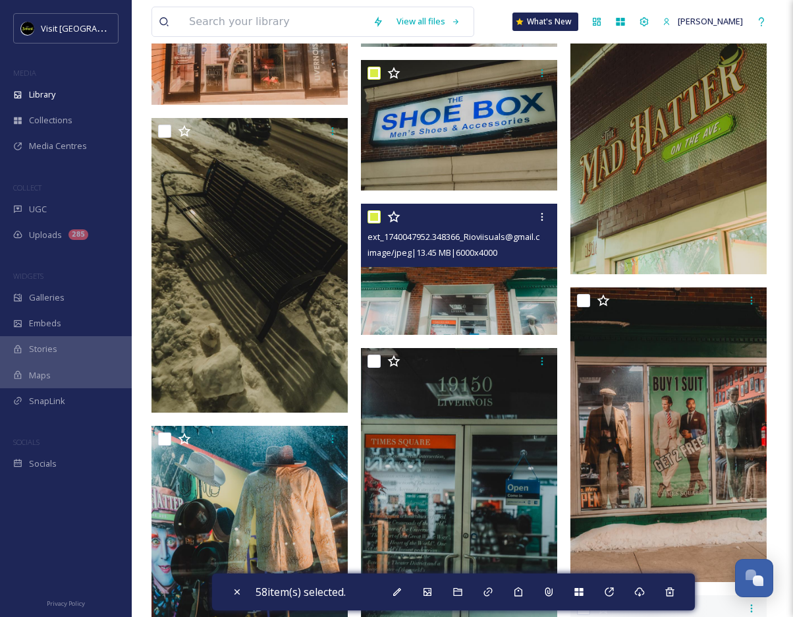
scroll to position [5001, 0]
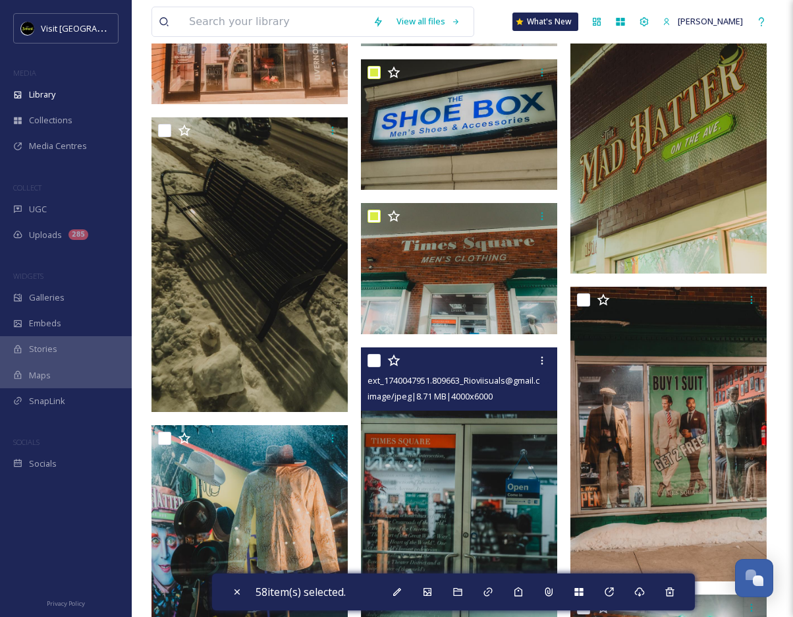
click at [372, 358] on input "checkbox" at bounding box center [374, 360] width 13 height 13
checkbox input "true"
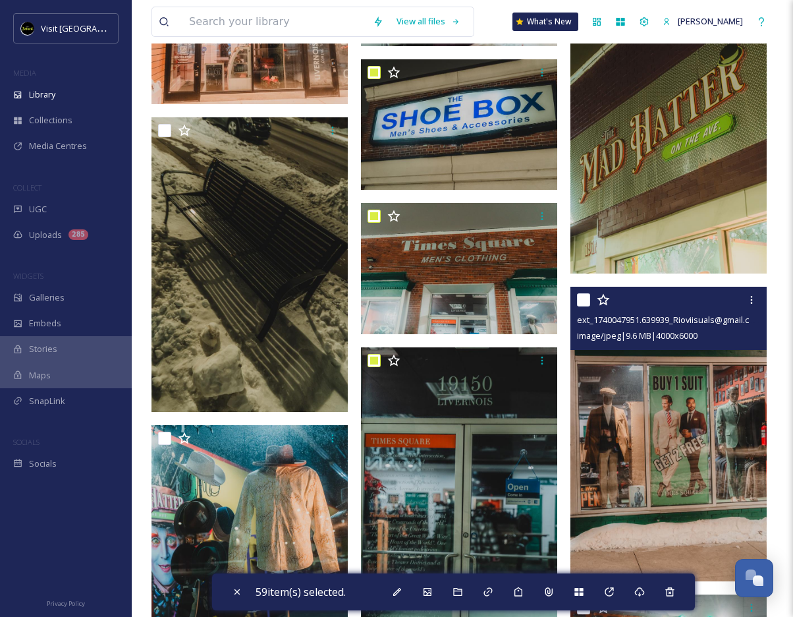
click at [588, 302] on input "checkbox" at bounding box center [583, 299] width 13 height 13
checkbox input "true"
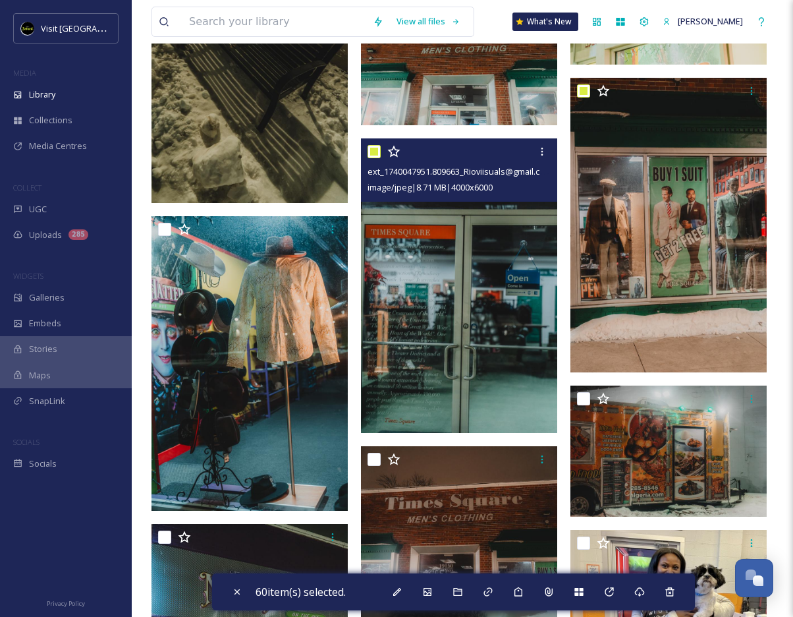
scroll to position [5219, 0]
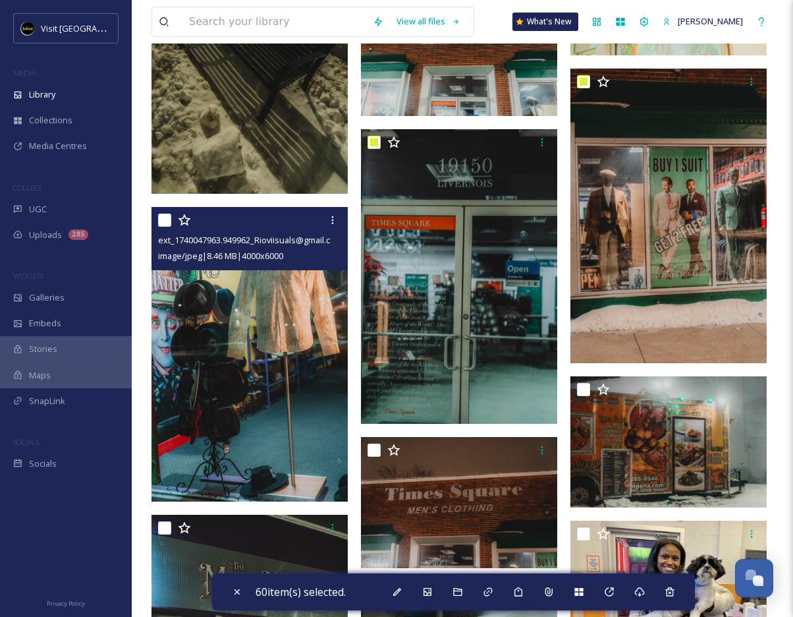
click at [169, 223] on input "checkbox" at bounding box center [164, 219] width 13 height 13
checkbox input "true"
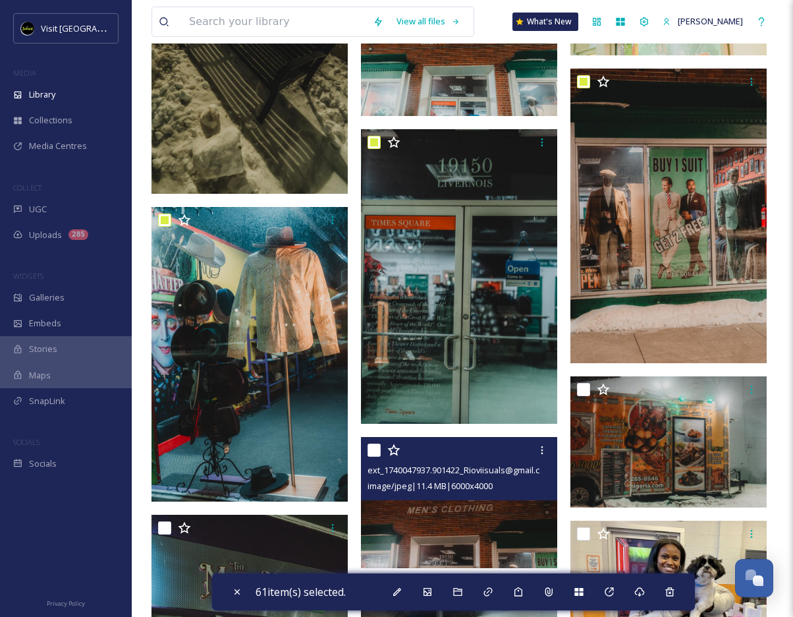
click at [376, 445] on input "checkbox" at bounding box center [374, 449] width 13 height 13
checkbox input "true"
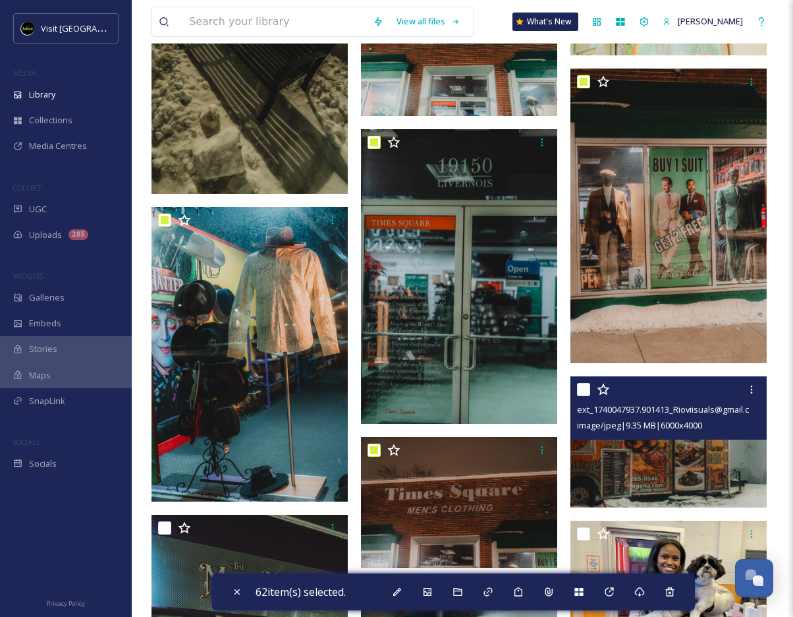
click at [588, 385] on input "checkbox" at bounding box center [583, 389] width 13 height 13
checkbox input "true"
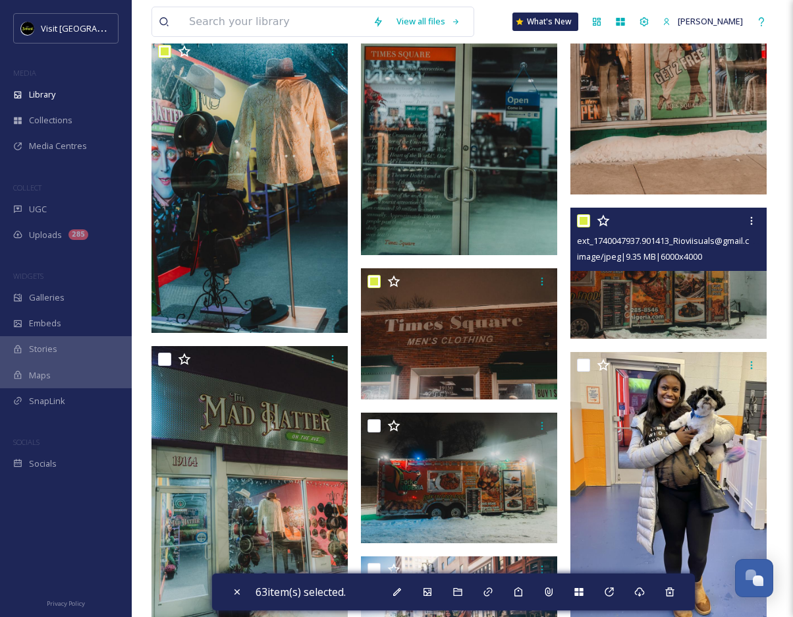
scroll to position [5392, 0]
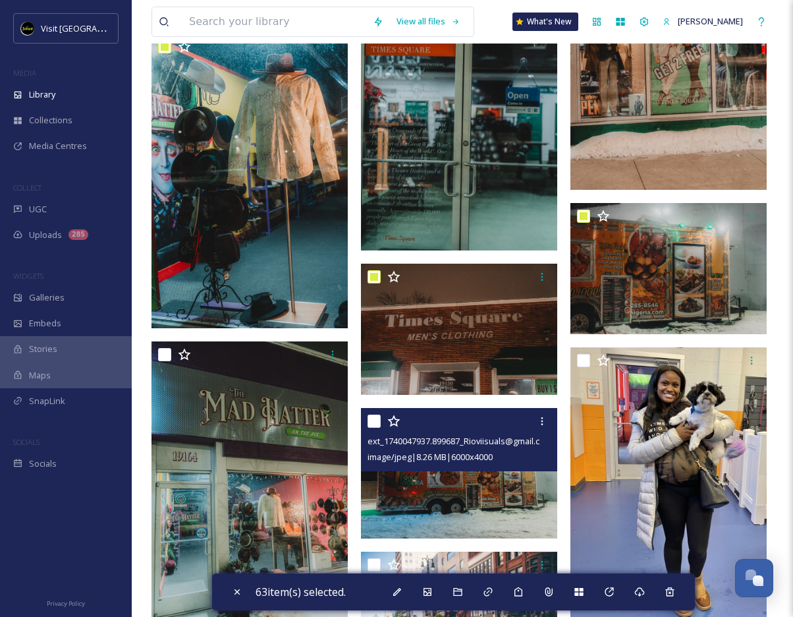
click at [371, 417] on input "checkbox" at bounding box center [374, 420] width 13 height 13
checkbox input "true"
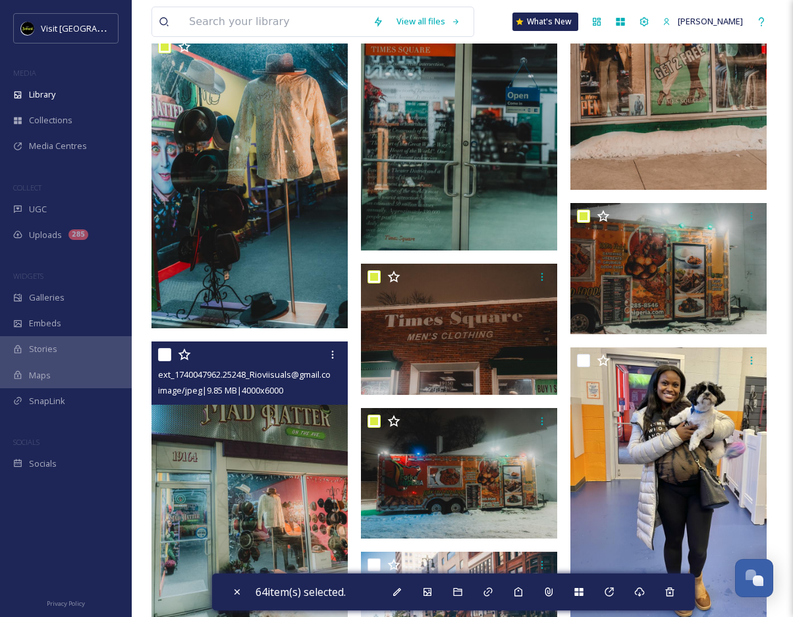
click at [157, 348] on div "ext_1740047962.25248_Rioviisuals@gmail.com-_DSC4969.jpeg image/jpeg | 9.85 MB |…" at bounding box center [250, 372] width 196 height 63
click at [167, 352] on input "checkbox" at bounding box center [164, 354] width 13 height 13
checkbox input "true"
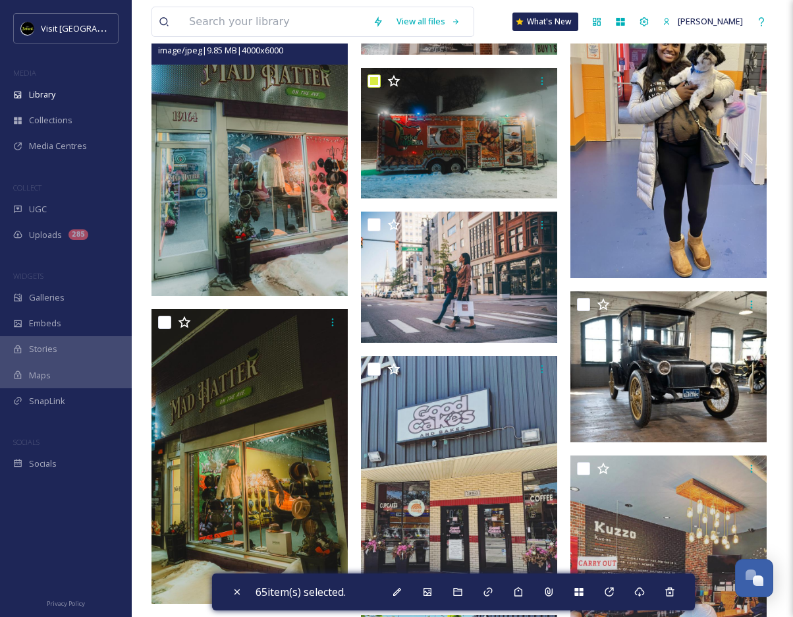
scroll to position [5733, 0]
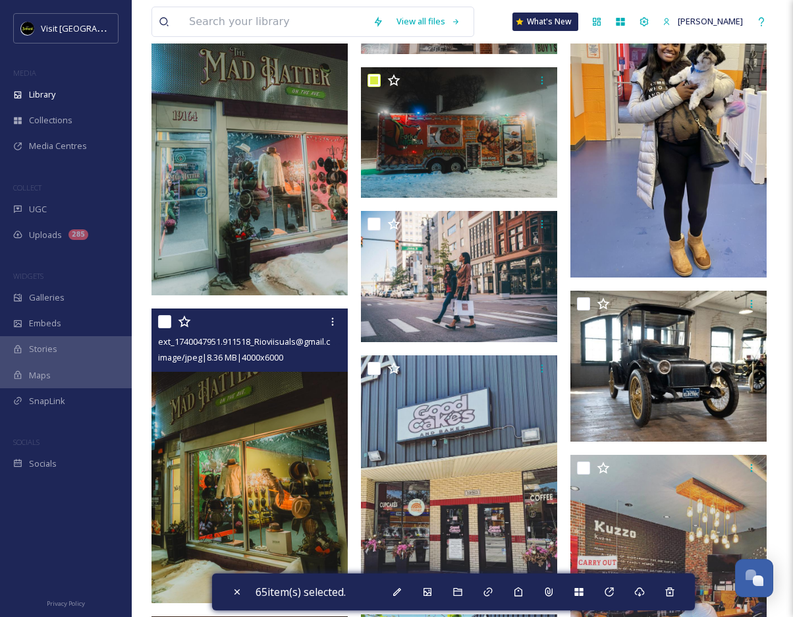
click at [165, 319] on input "checkbox" at bounding box center [164, 321] width 13 height 13
checkbox input "true"
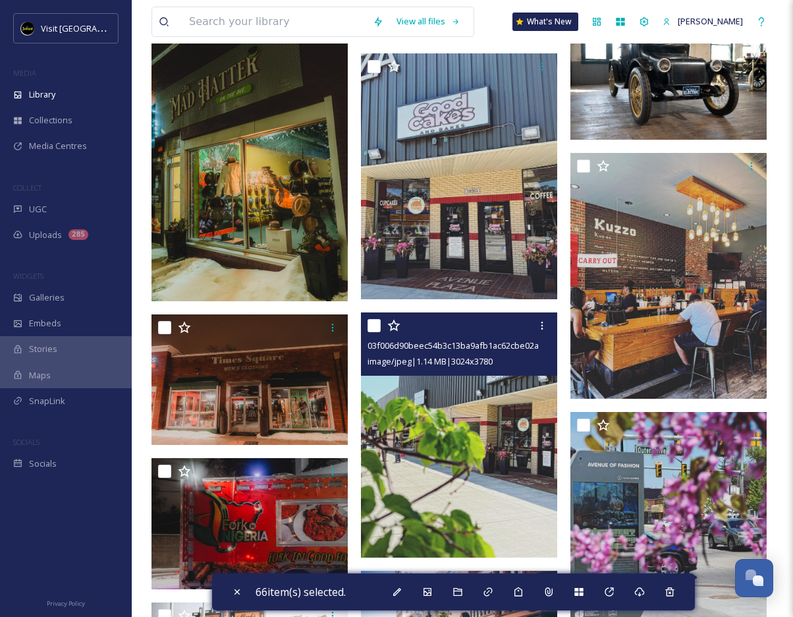
scroll to position [6062, 0]
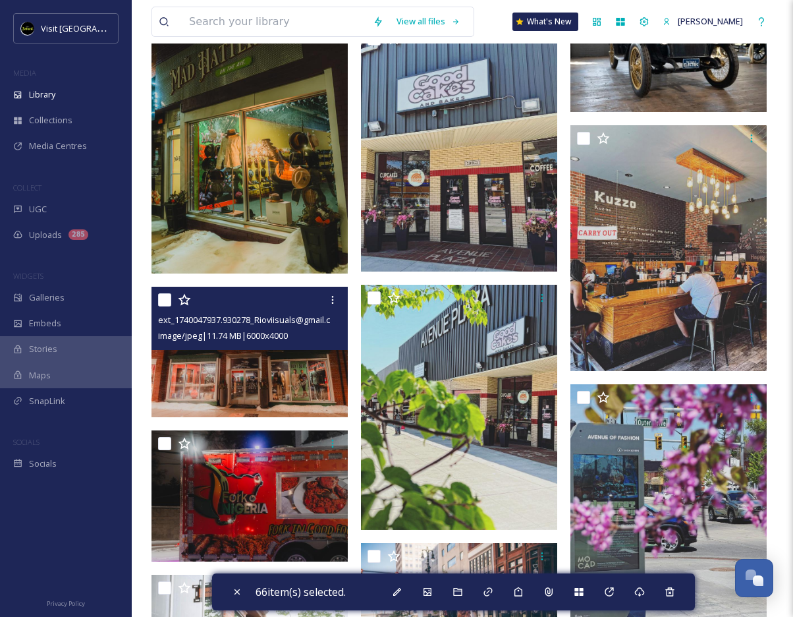
click at [163, 301] on input "checkbox" at bounding box center [164, 299] width 13 height 13
checkbox input "true"
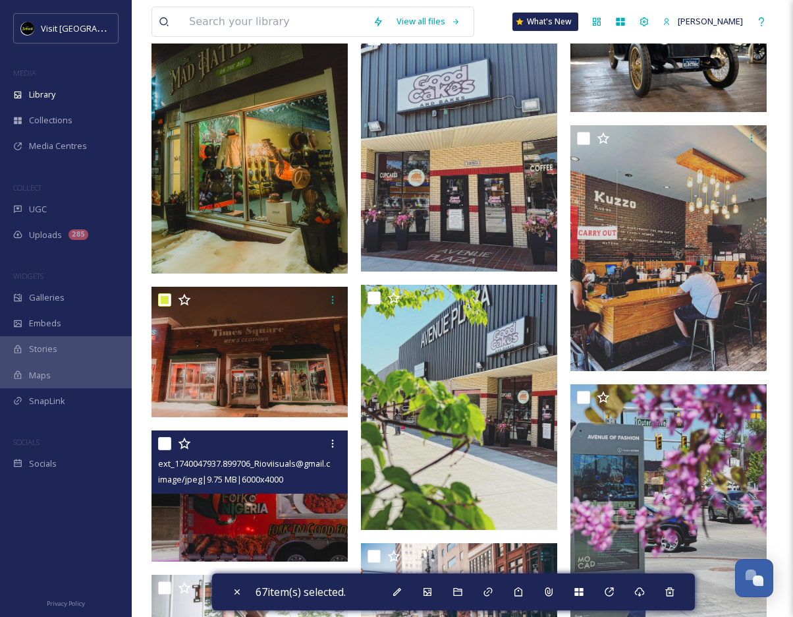
click at [164, 437] on input "checkbox" at bounding box center [164, 443] width 13 height 13
checkbox input "true"
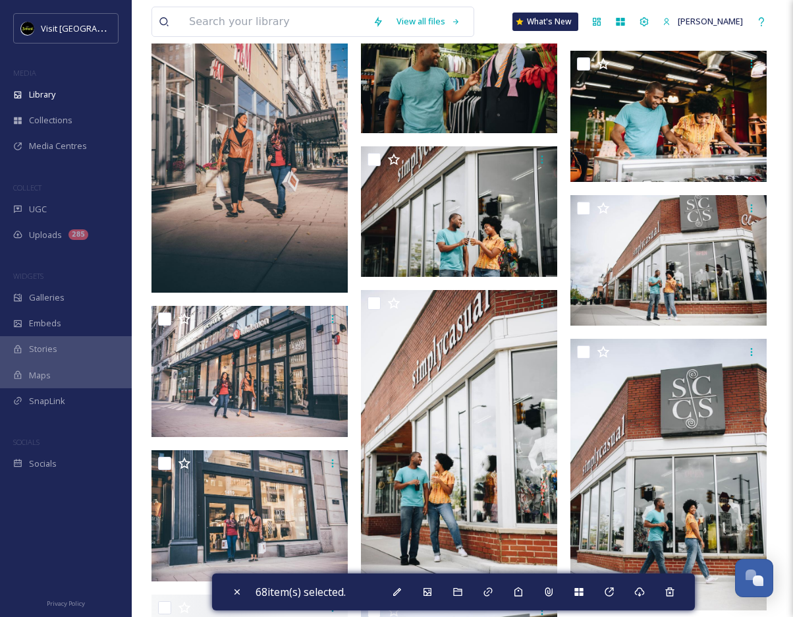
scroll to position [7531, 0]
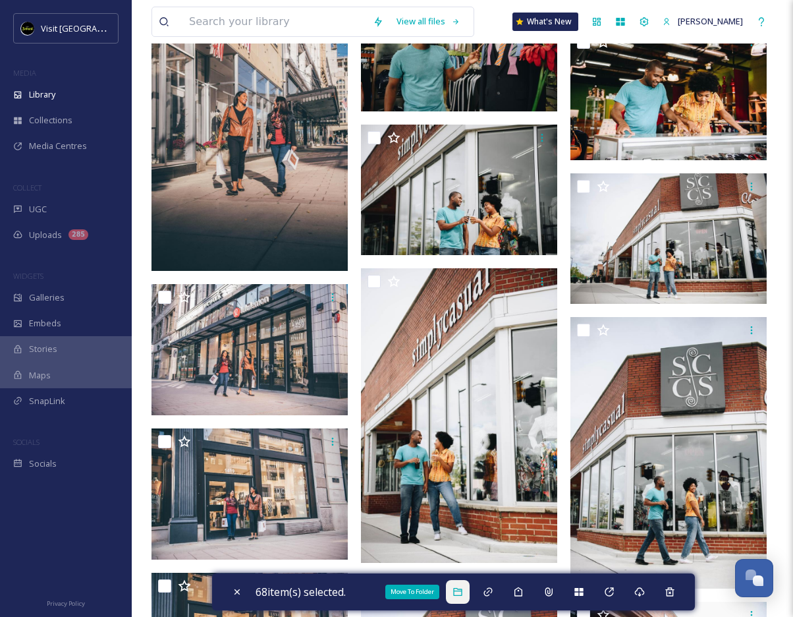
click at [459, 595] on icon at bounding box center [457, 592] width 9 height 8
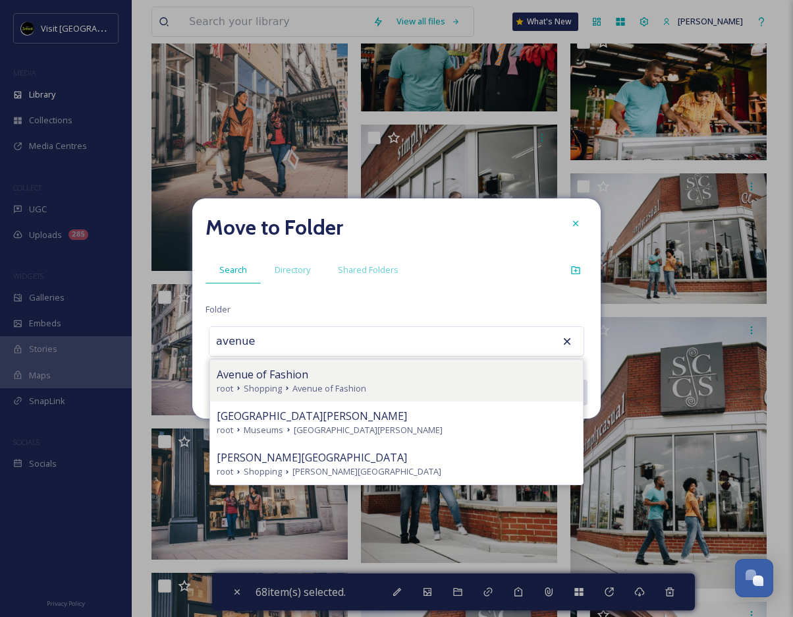
click at [386, 367] on div "Avenue of Fashion" at bounding box center [397, 374] width 360 height 16
type input "Avenue of Fashion"
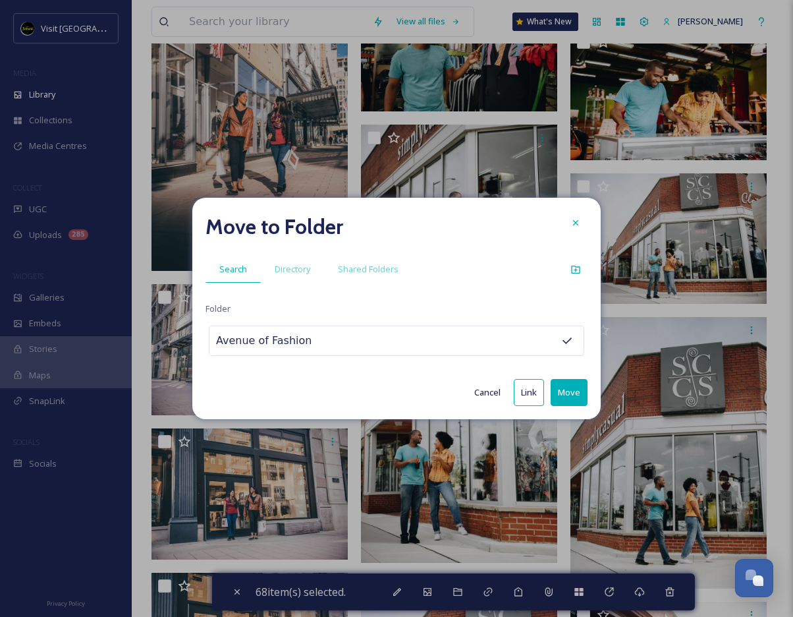
click at [570, 389] on button "Move" at bounding box center [569, 392] width 37 height 27
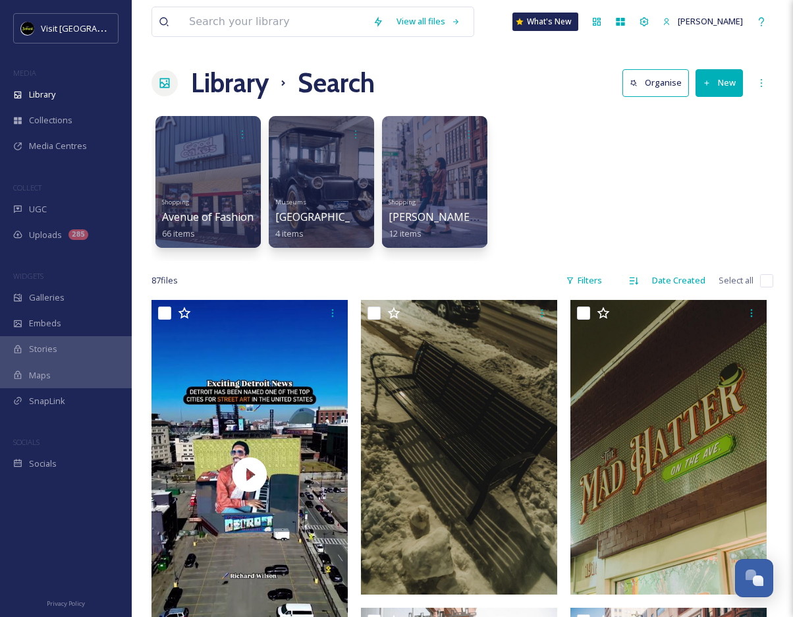
scroll to position [0, 0]
